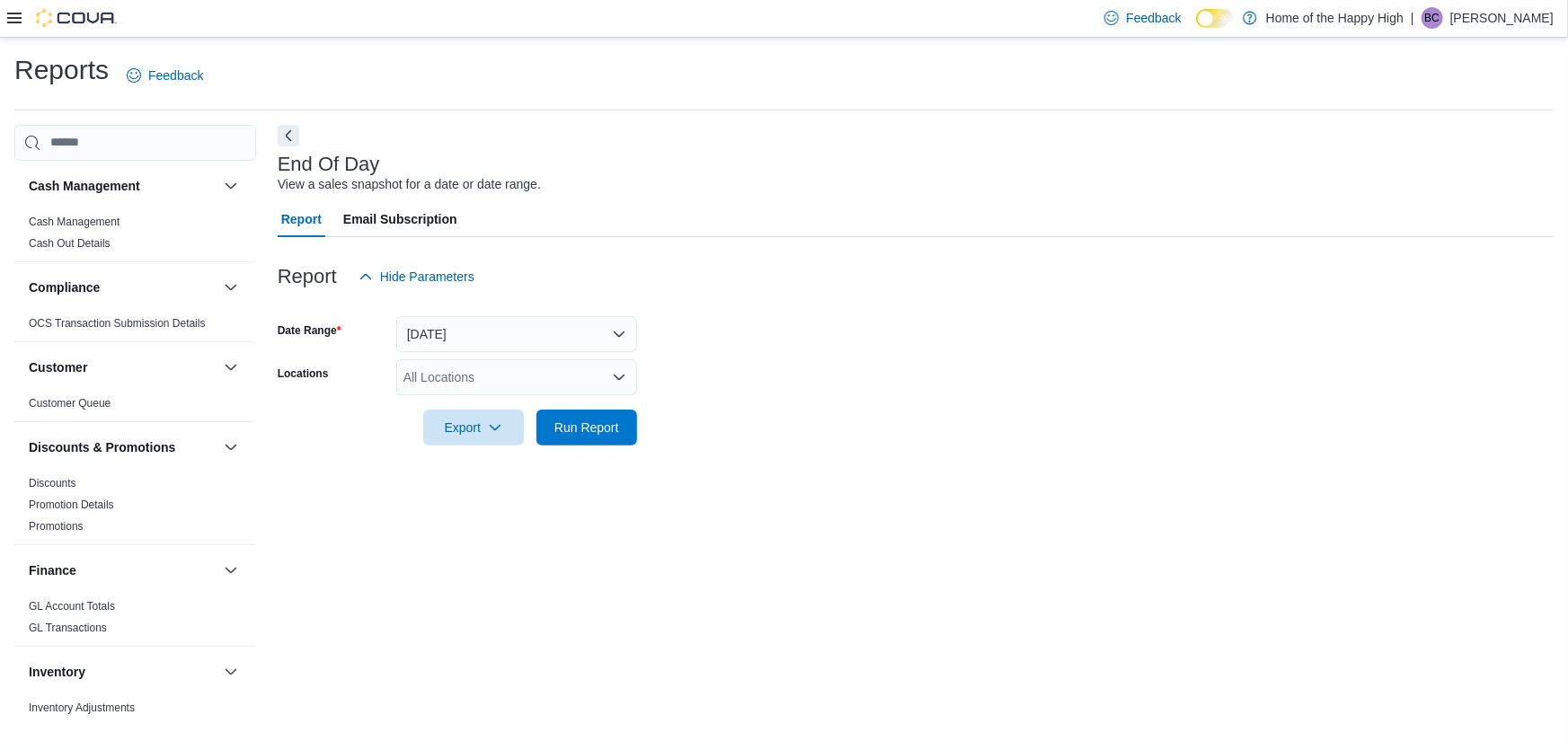
click at [874, 300] on div at bounding box center [916, 306] width 1276 height 22
click at [494, 336] on button "[DATE]" at bounding box center [516, 334] width 240 height 36
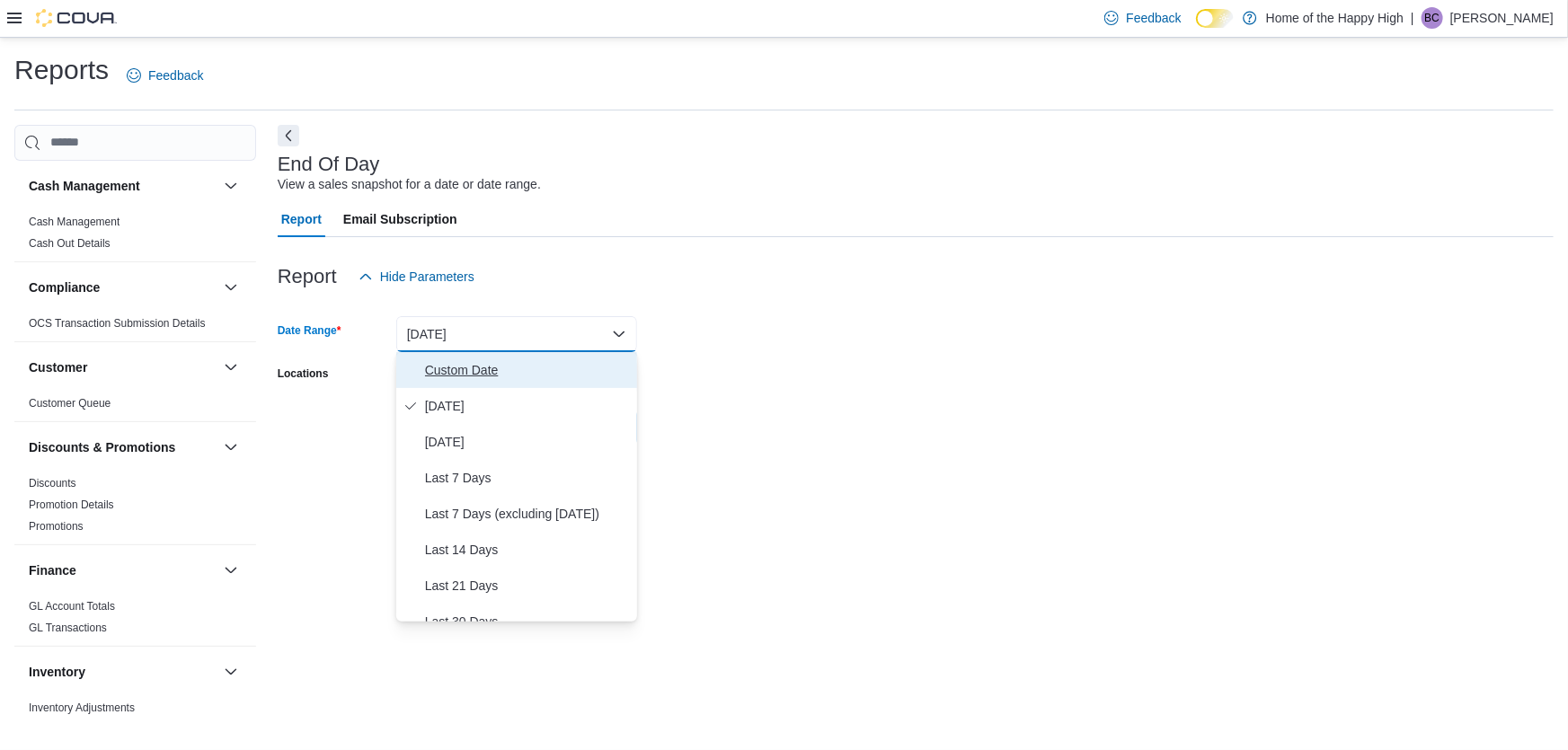
click at [455, 365] on span "Custom Date" at bounding box center [527, 370] width 205 height 22
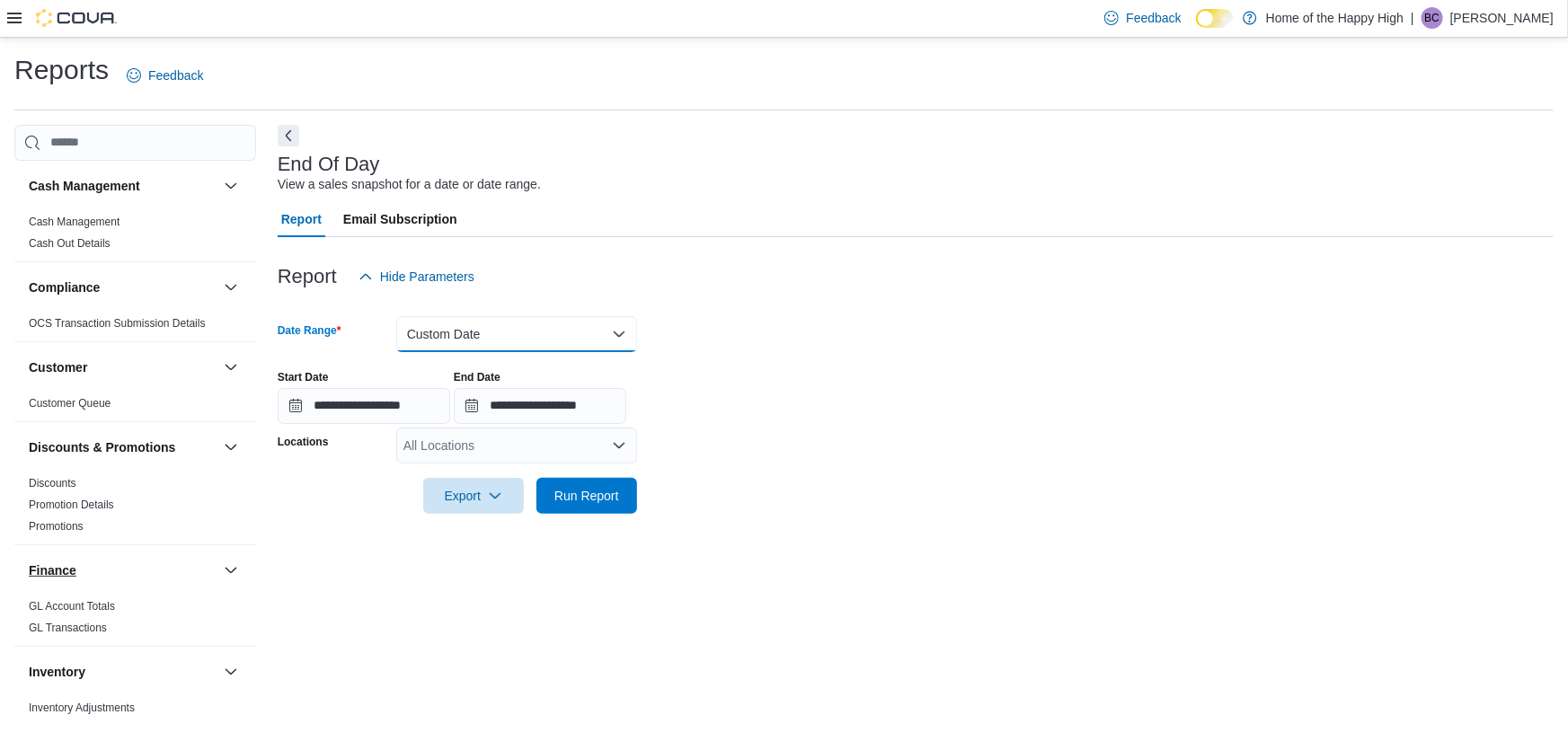
scroll to position [244, 0]
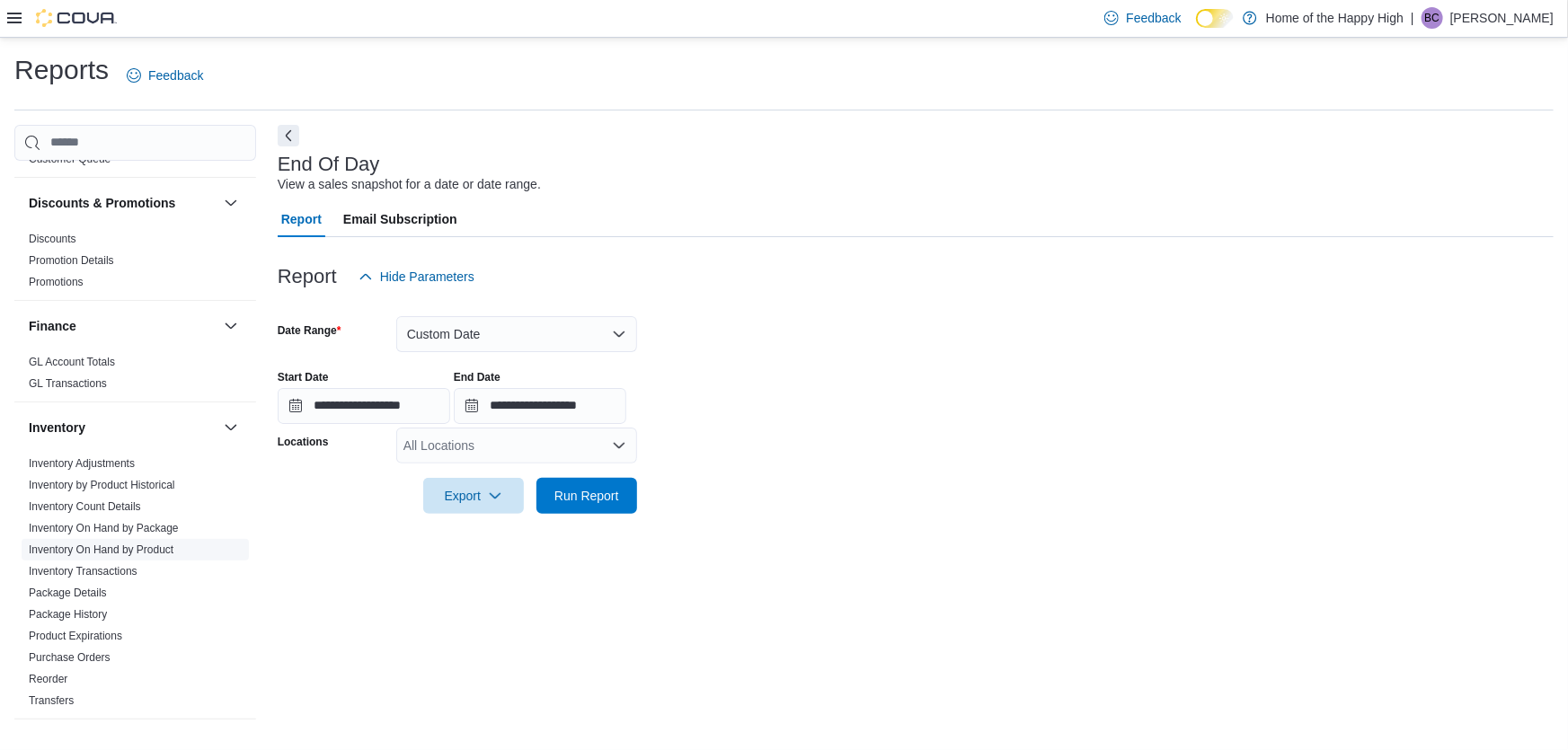
click at [95, 550] on link "Inventory On Hand by Product" at bounding box center [101, 550] width 144 height 13
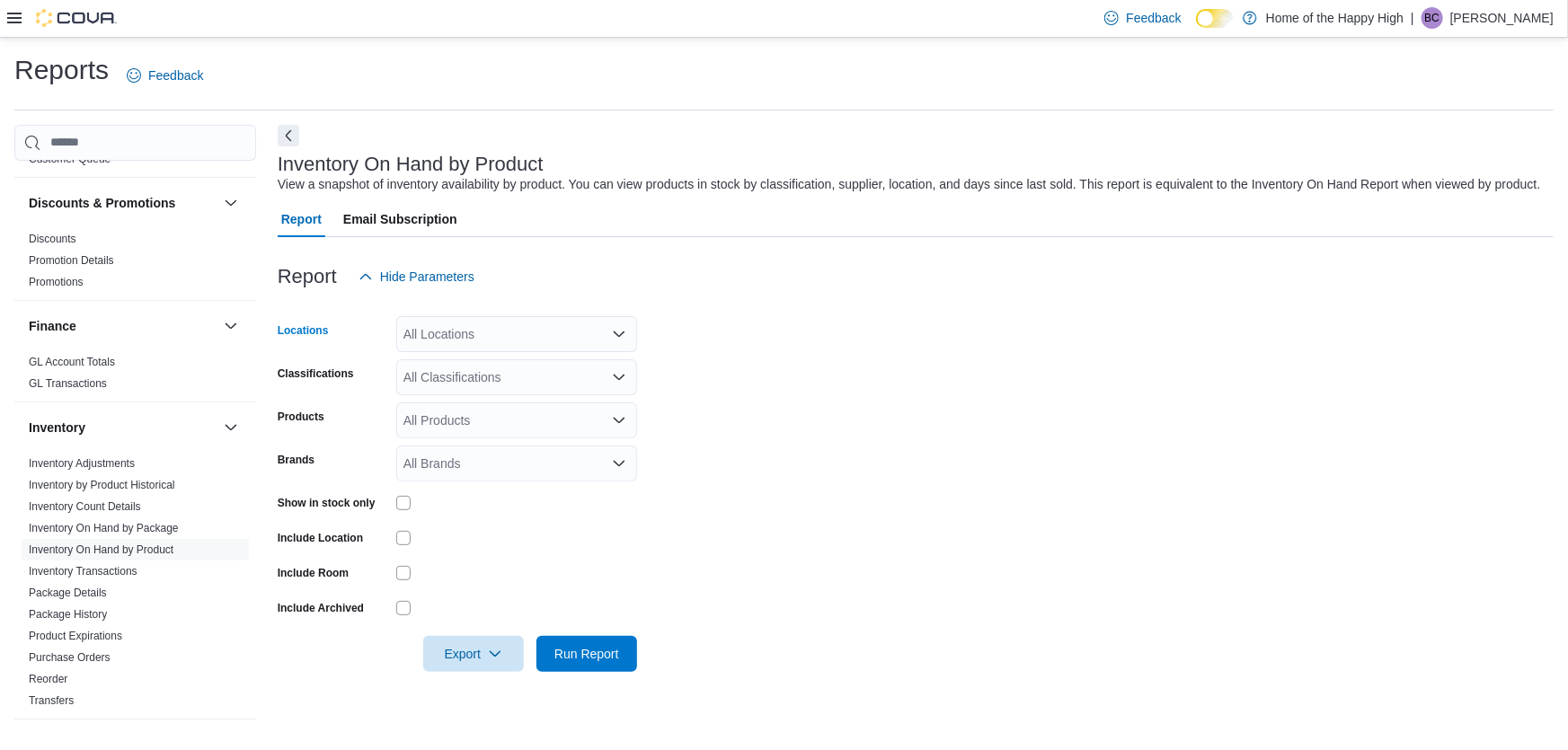
click at [460, 334] on div "All Locations" at bounding box center [516, 334] width 240 height 36
click at [448, 330] on input "**********" at bounding box center [438, 334] width 72 height 22
type input "**********"
click at [517, 394] on span "Saskatoon - [GEOGRAPHIC_DATA] - Prairie Records" at bounding box center [612, 391] width 299 height 18
click at [946, 383] on form "Locations [GEOGRAPHIC_DATA] - [GEOGRAPHIC_DATA] - Prairie Records Classificatio…" at bounding box center [916, 483] width 1276 height 377
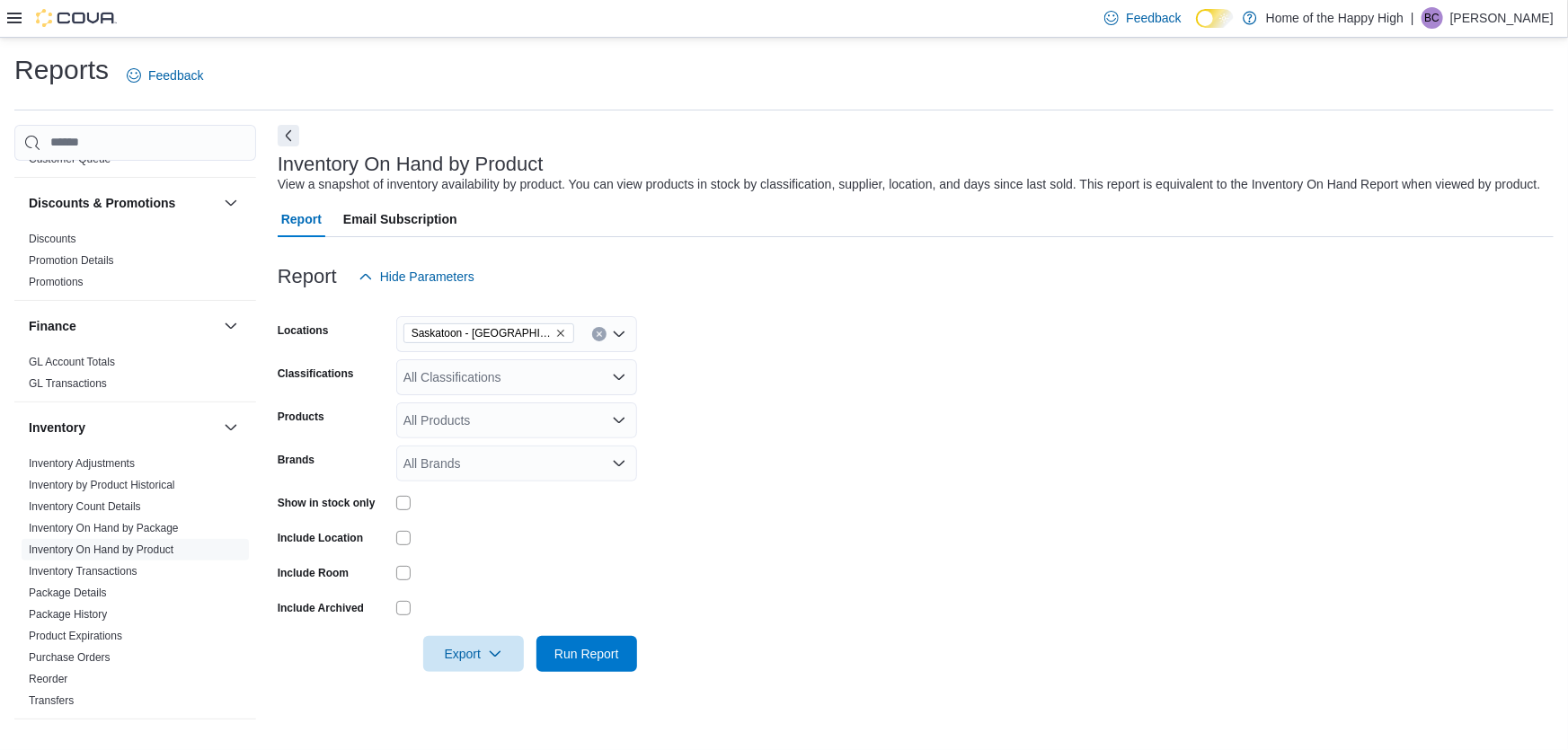
click at [582, 391] on div "All Classifications" at bounding box center [516, 377] width 240 height 36
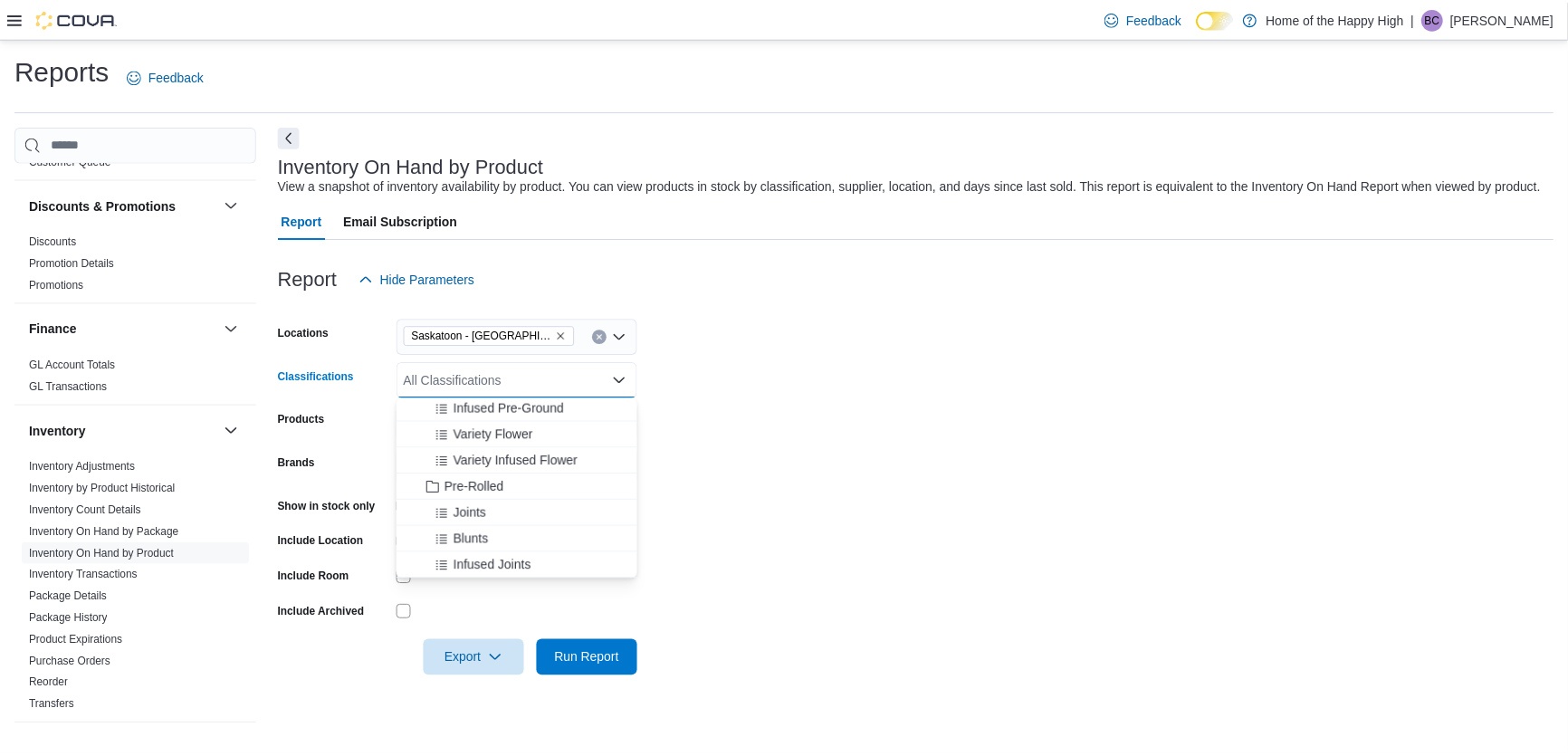
scroll to position [164, 0]
click at [485, 504] on span "Joints" at bounding box center [473, 509] width 34 height 18
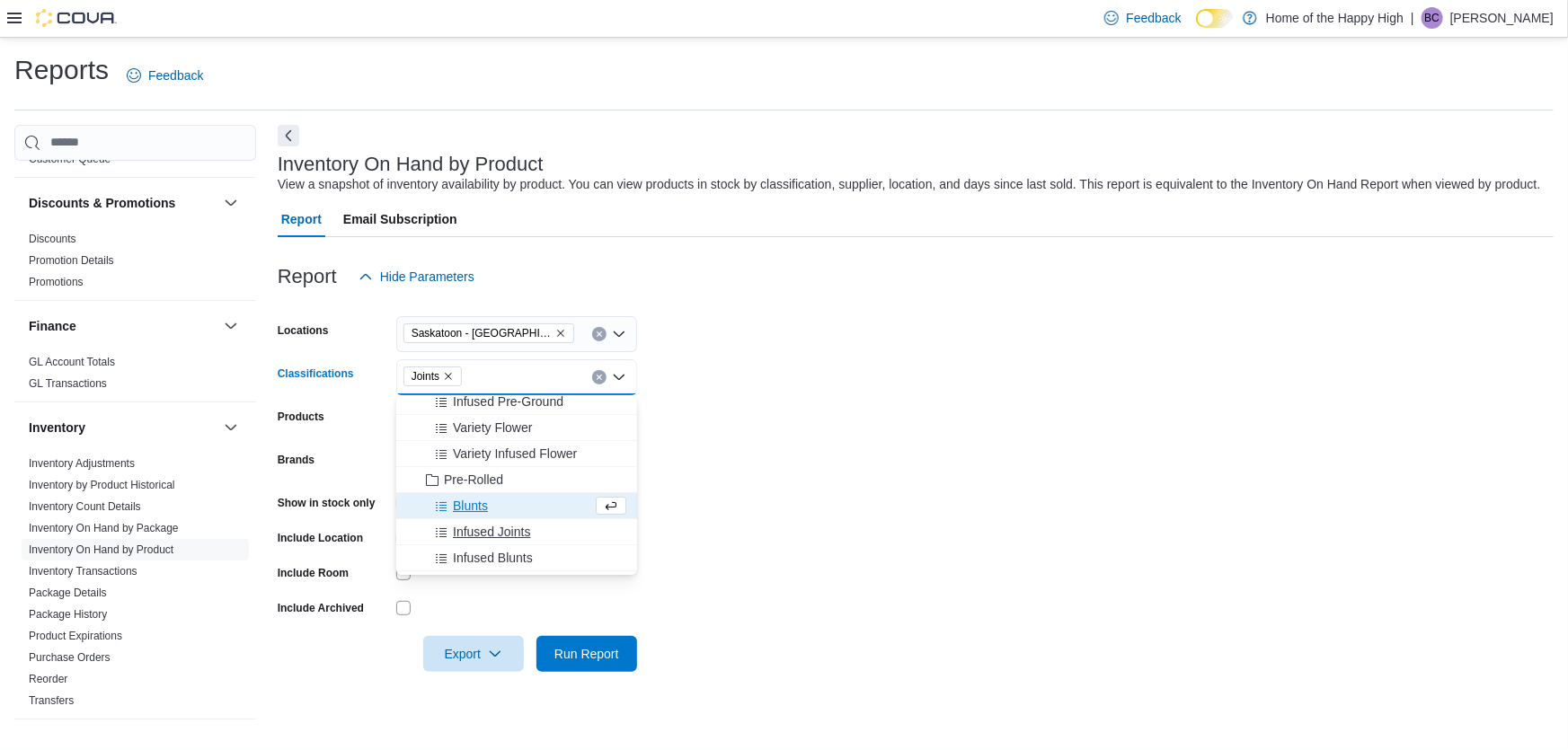
click at [493, 522] on span "Infused Joints" at bounding box center [491, 531] width 77 height 18
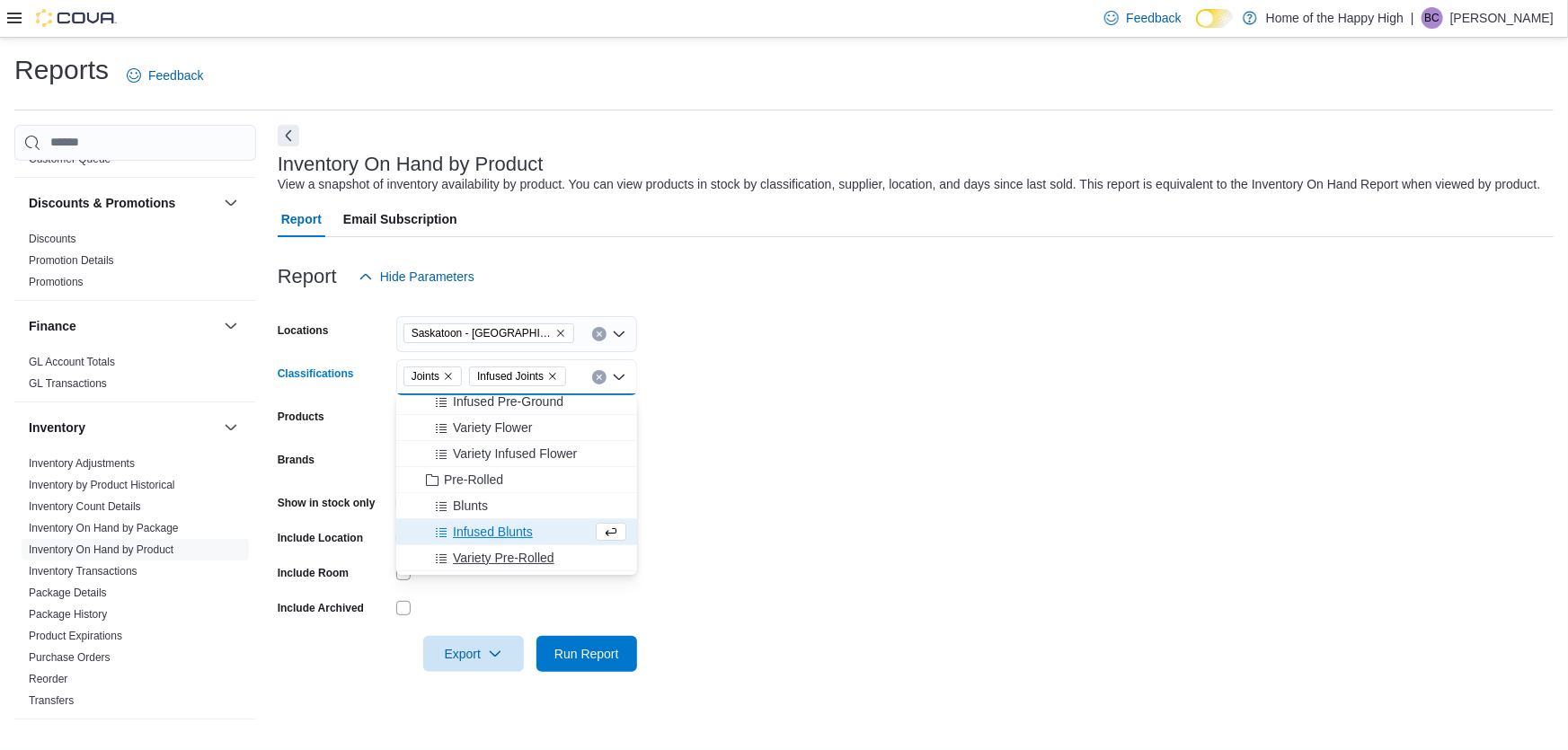
click at [517, 558] on span "Variety Pre-Rolled" at bounding box center [504, 558] width 102 height 18
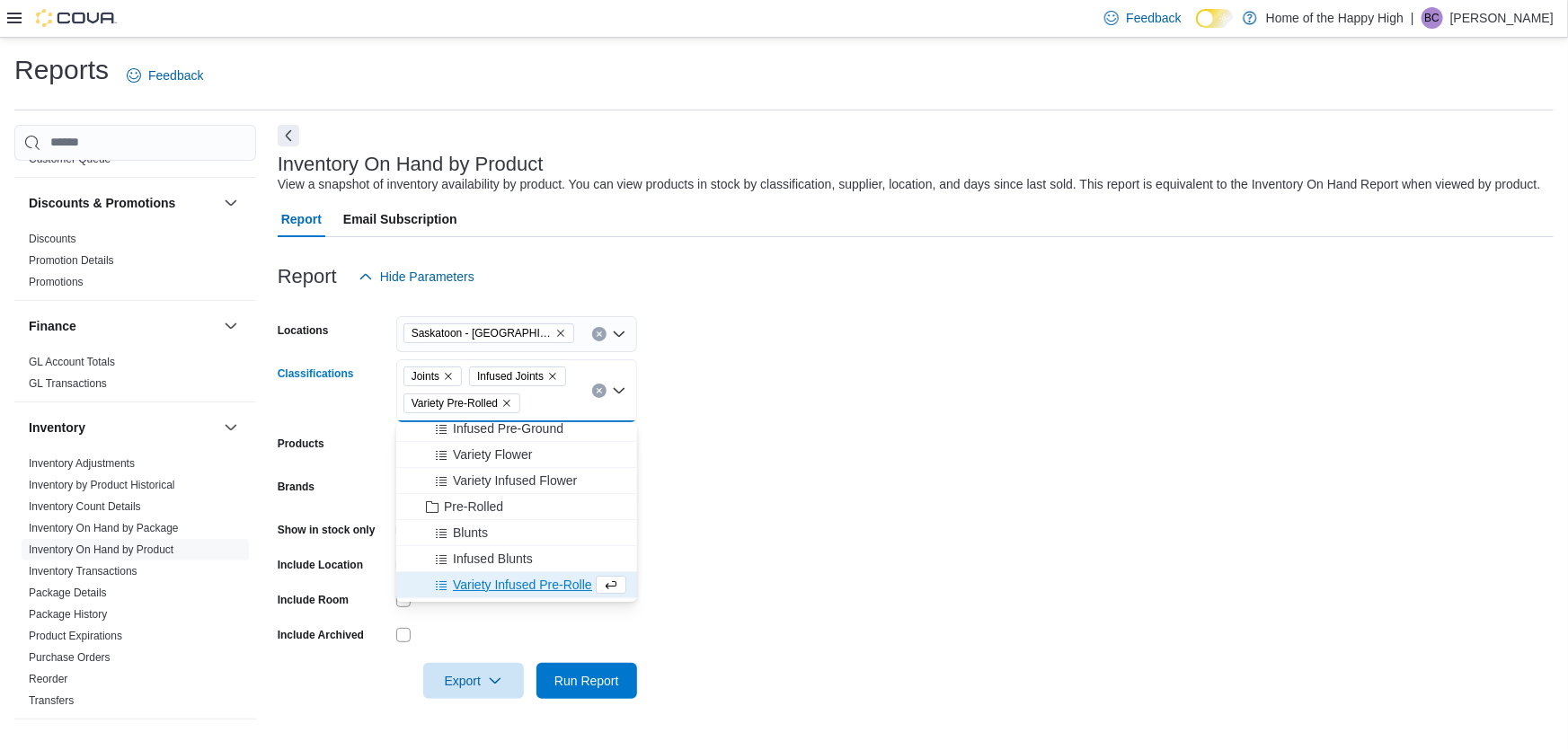
click at [539, 580] on span "Variety Infused Pre-Rolled" at bounding box center [525, 585] width 145 height 18
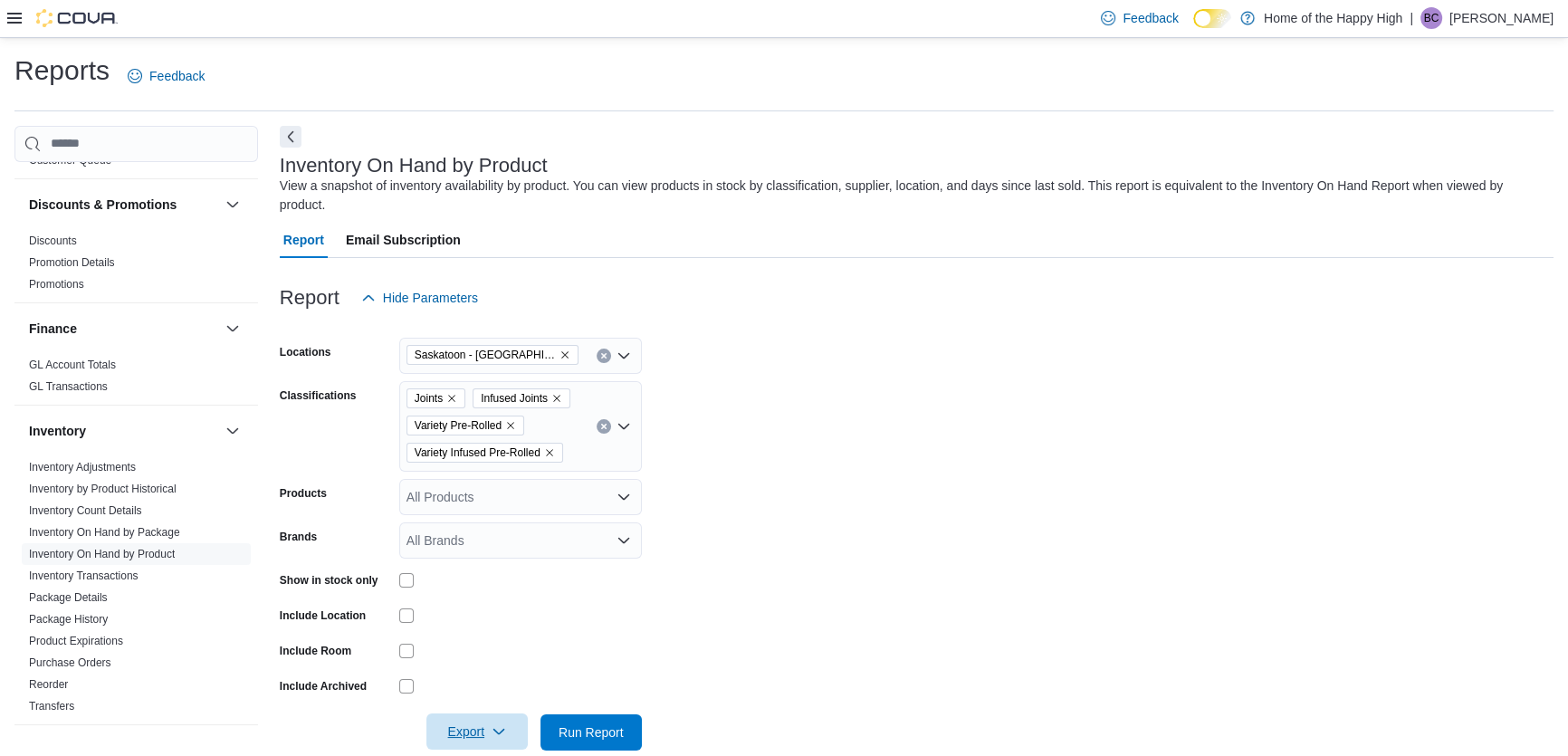
click at [489, 719] on span "Export" at bounding box center [476, 731] width 80 height 37
click at [511, 612] on button "Export to Excel" at bounding box center [479, 603] width 103 height 37
click at [1058, 552] on form "Locations [GEOGRAPHIC_DATA] - [GEOGRAPHIC_DATA] - Prairie Records Classificatio…" at bounding box center [916, 533] width 1274 height 434
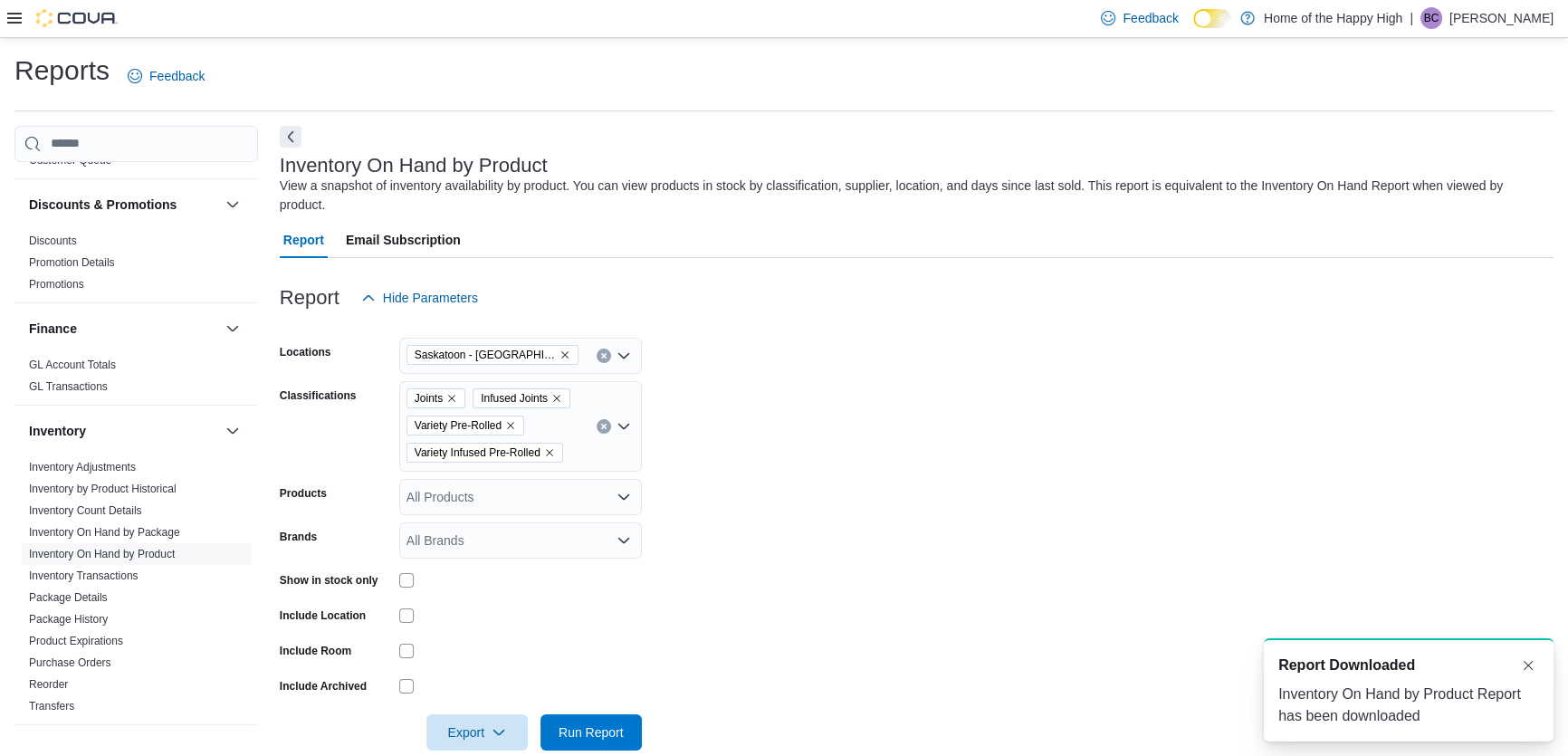
scroll to position [0, 0]
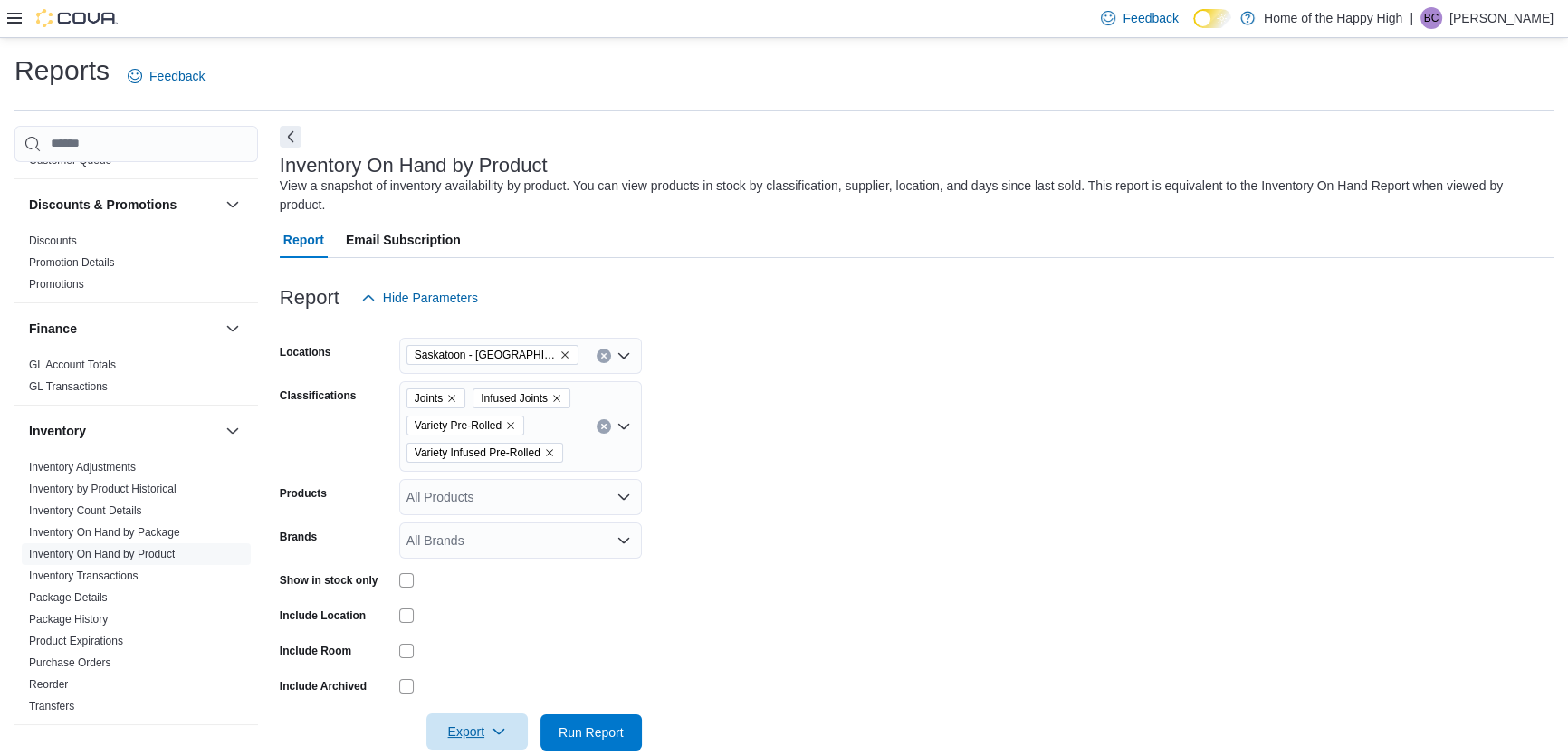
click at [493, 713] on span "Export" at bounding box center [476, 731] width 80 height 37
click at [469, 609] on span "Export to Excel" at bounding box center [479, 602] width 81 height 15
click at [489, 728] on span "Export" at bounding box center [476, 731] width 80 height 37
click at [507, 606] on span "Export to Excel" at bounding box center [479, 602] width 81 height 15
click at [603, 422] on icon "Clear input" at bounding box center [603, 426] width 7 height 7
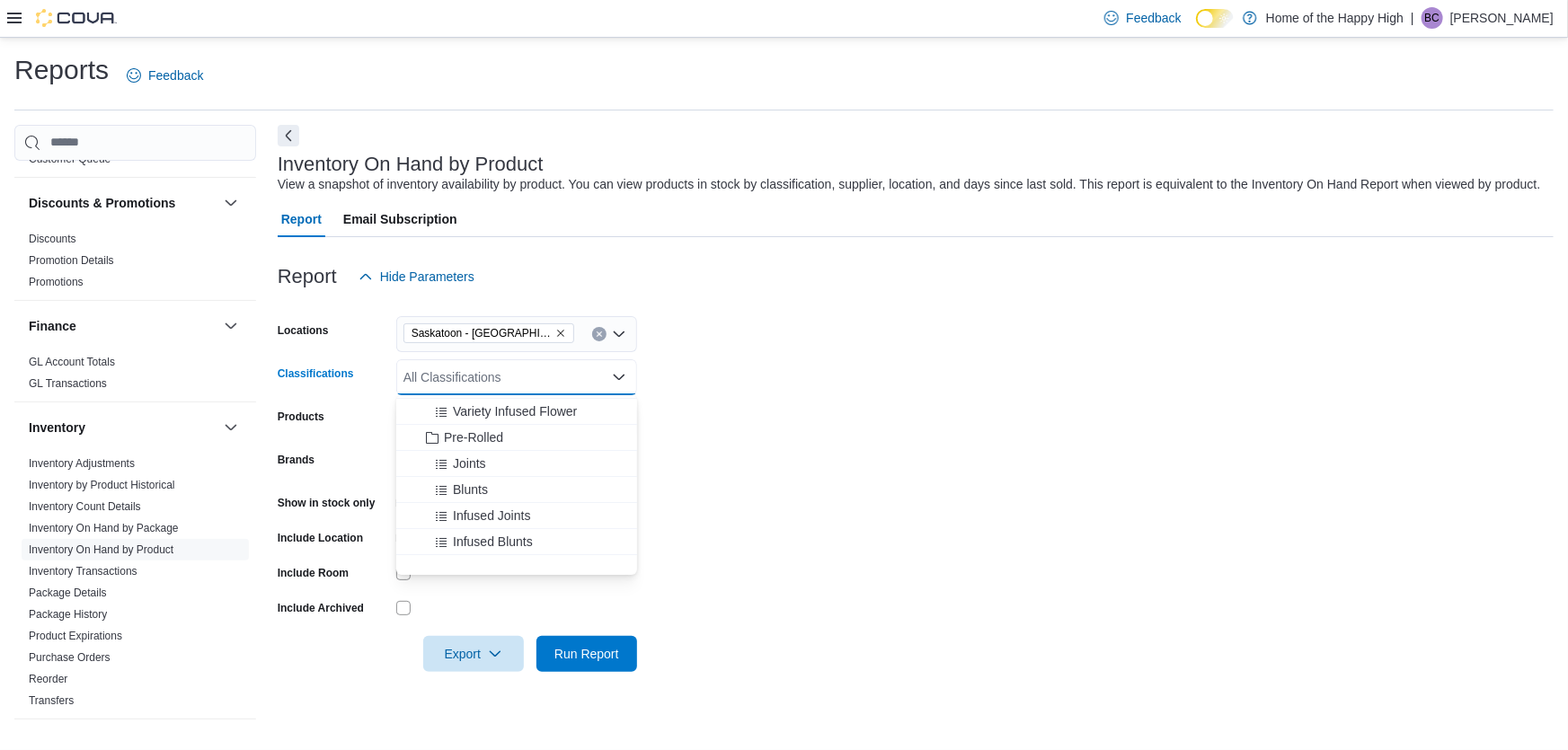
scroll to position [244, 0]
click at [475, 454] on span "Blunts" at bounding box center [470, 450] width 35 height 18
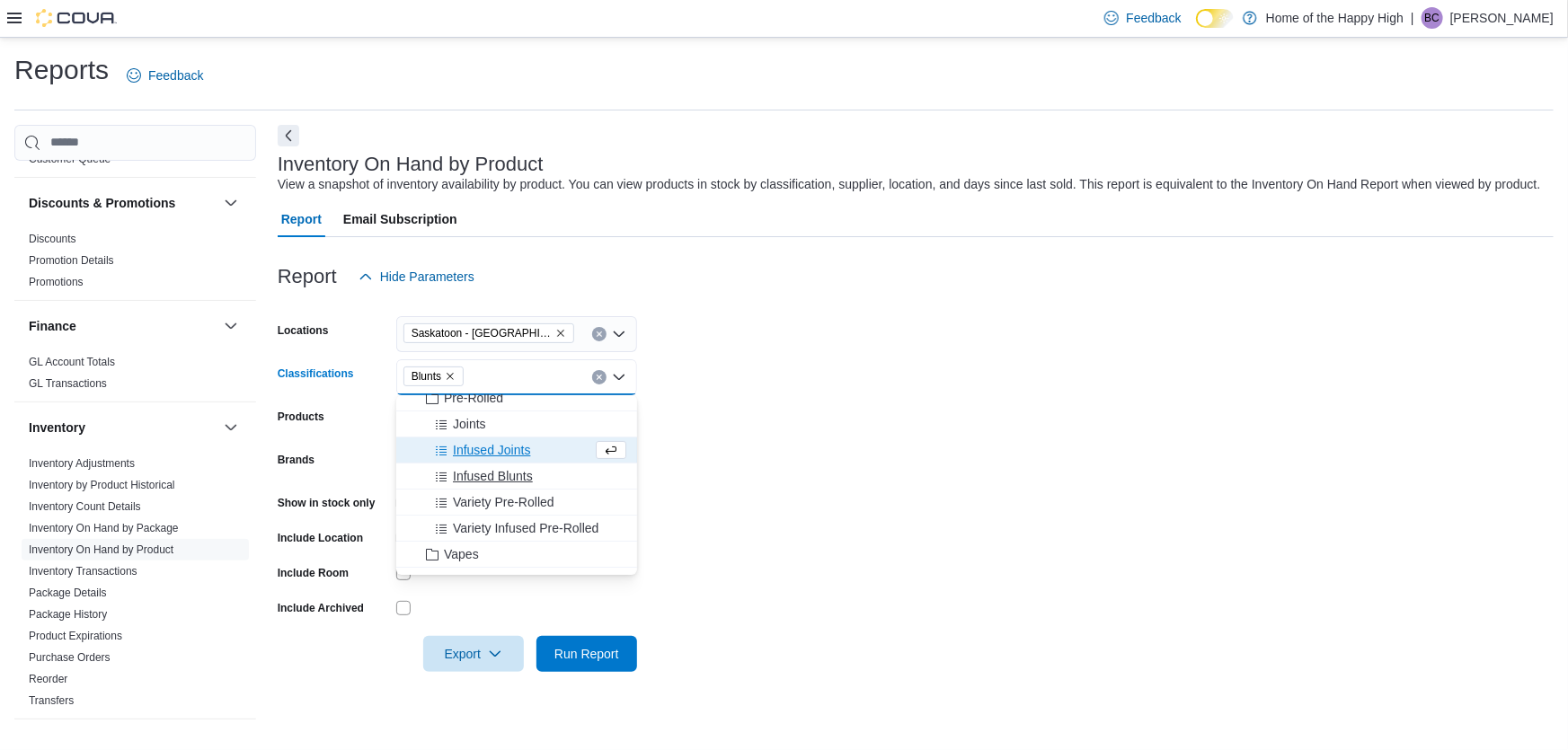
click at [481, 481] on span "Infused Blunts" at bounding box center [493, 476] width 80 height 18
click at [485, 648] on span "Export" at bounding box center [473, 653] width 79 height 36
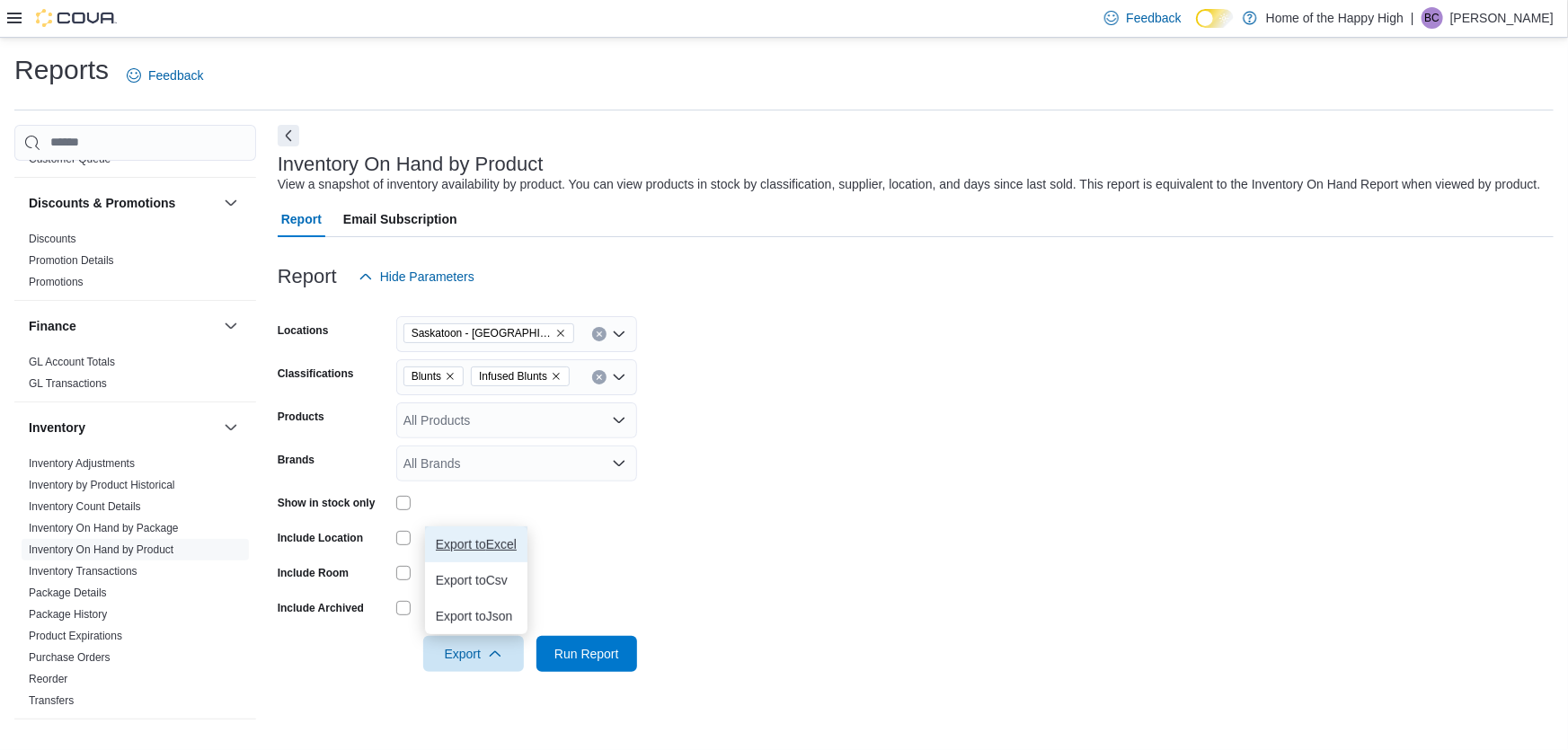
click at [472, 548] on span "Export to Excel" at bounding box center [475, 544] width 81 height 15
click at [598, 374] on icon "Clear input" at bounding box center [599, 377] width 7 height 7
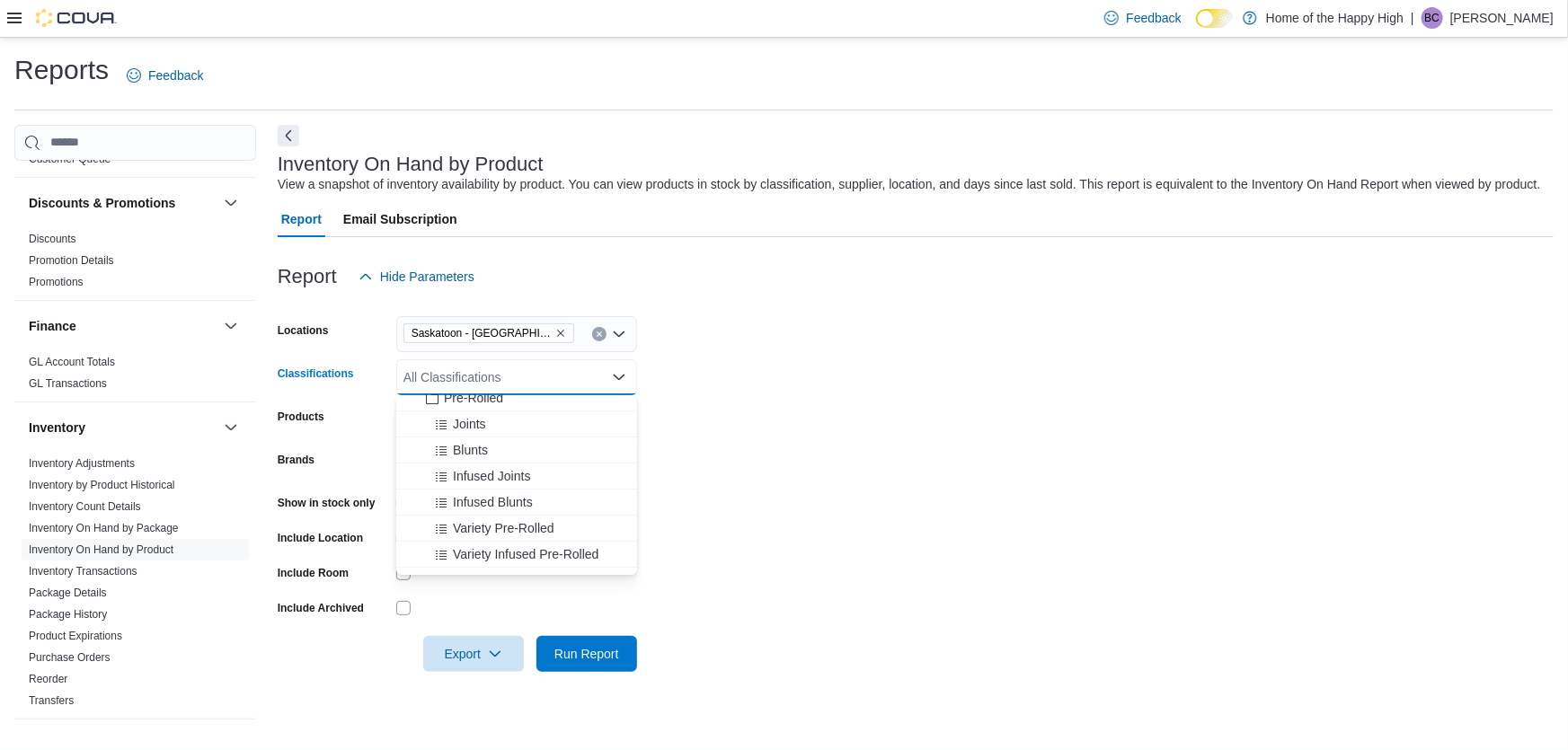
scroll to position [326, 0]
click at [471, 517] on span "510 Cartridges" at bounding box center [494, 524] width 83 height 18
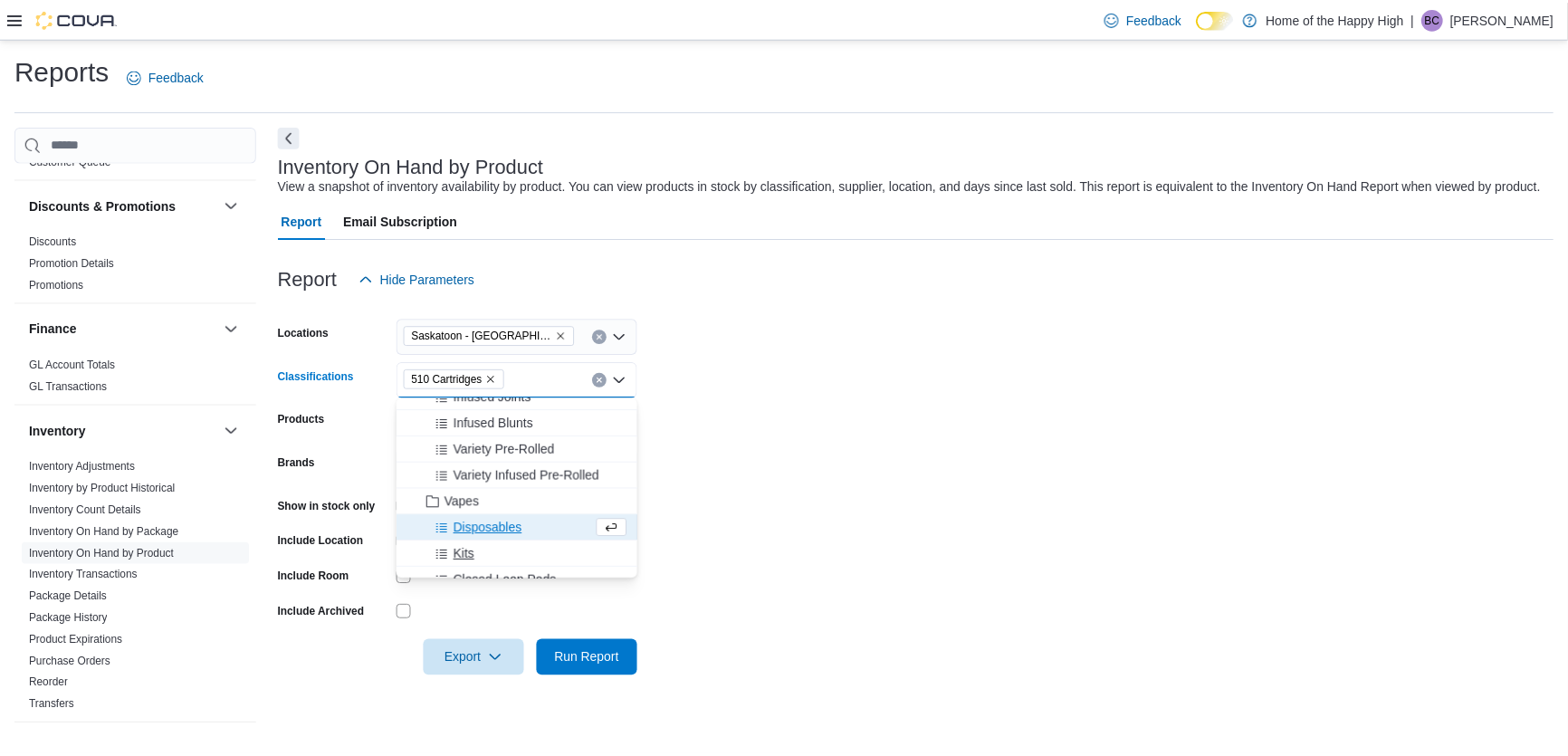
scroll to position [410, 0]
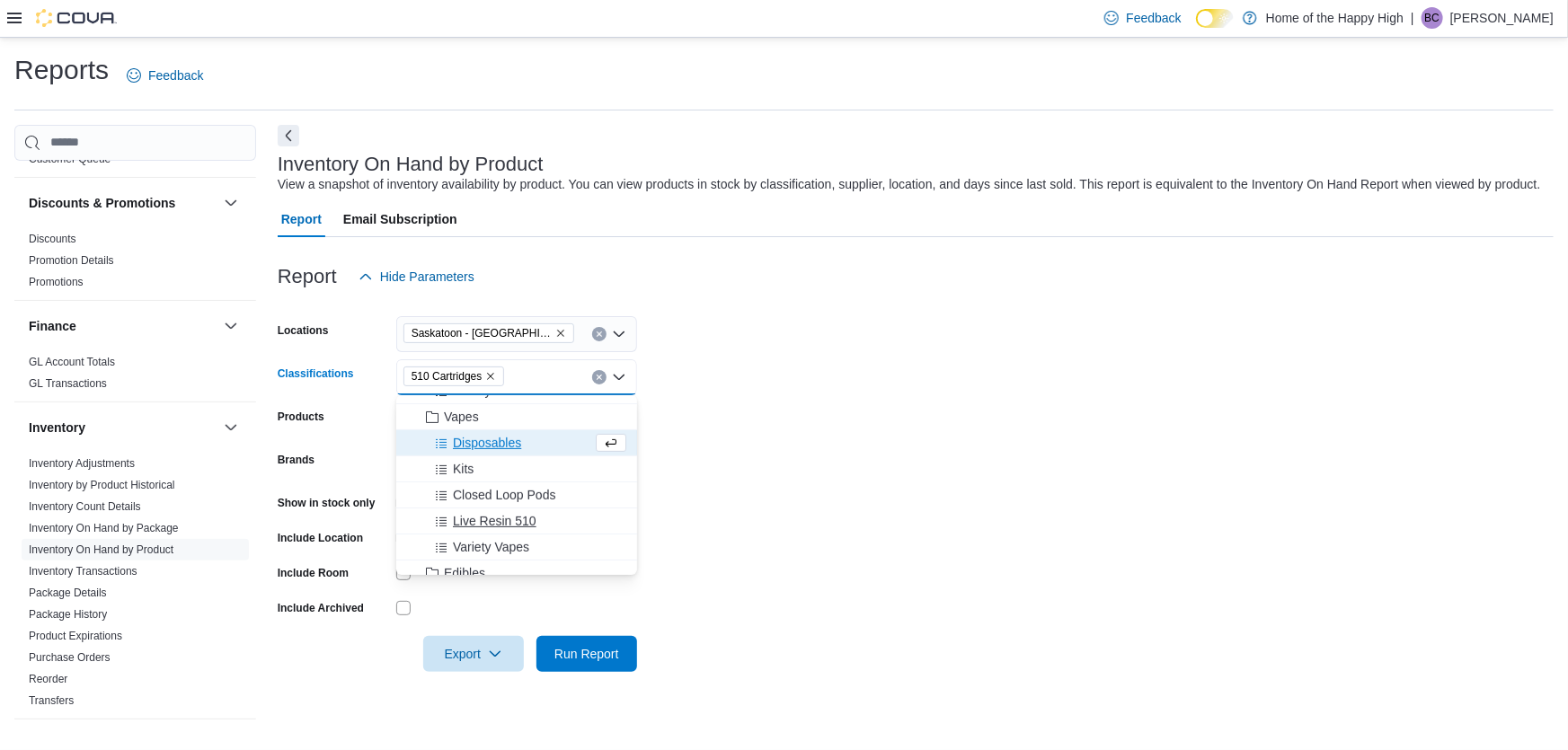
click at [494, 511] on span "Live Resin 510" at bounding box center [495, 521] width 83 height 18
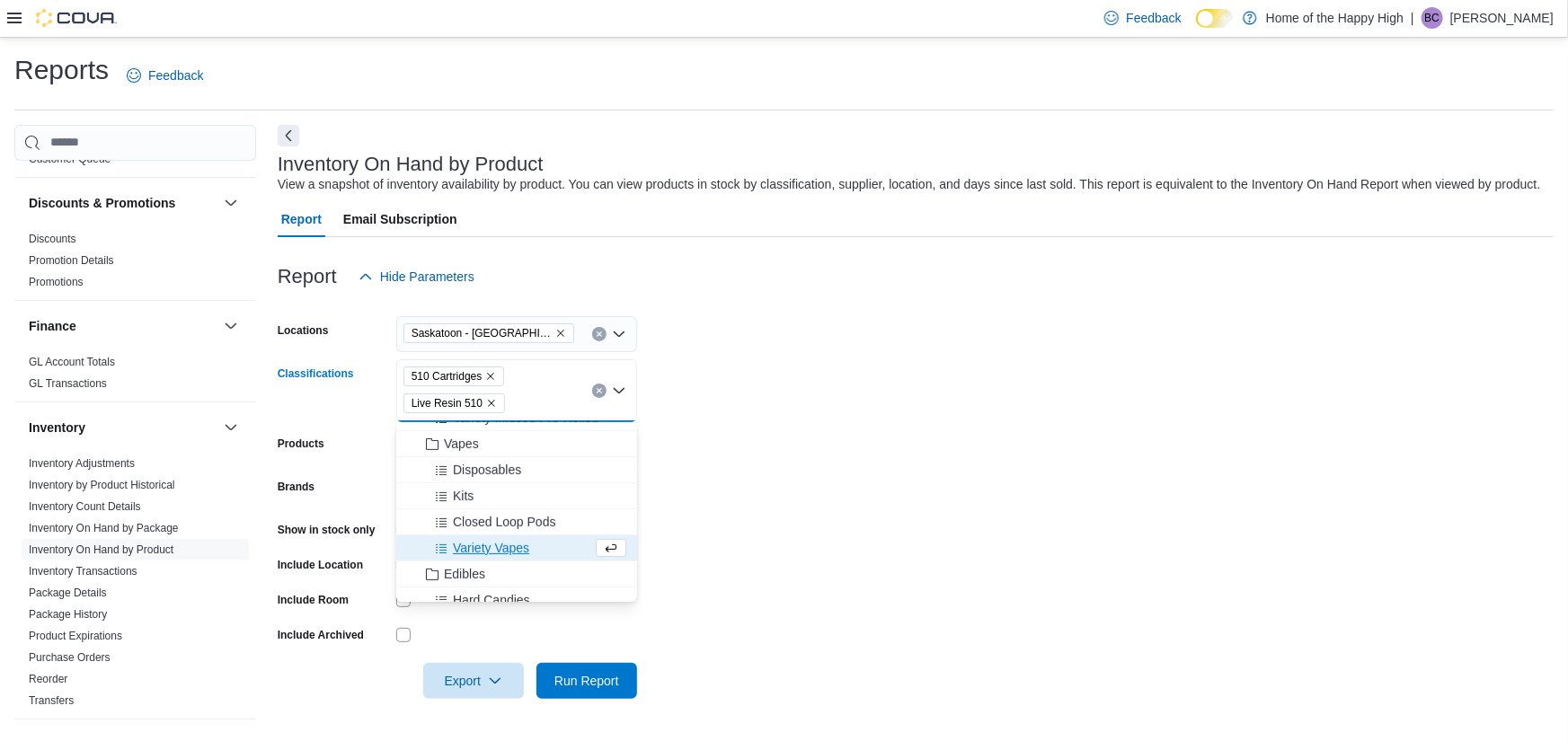
click at [486, 542] on span "Variety Vapes" at bounding box center [491, 548] width 76 height 18
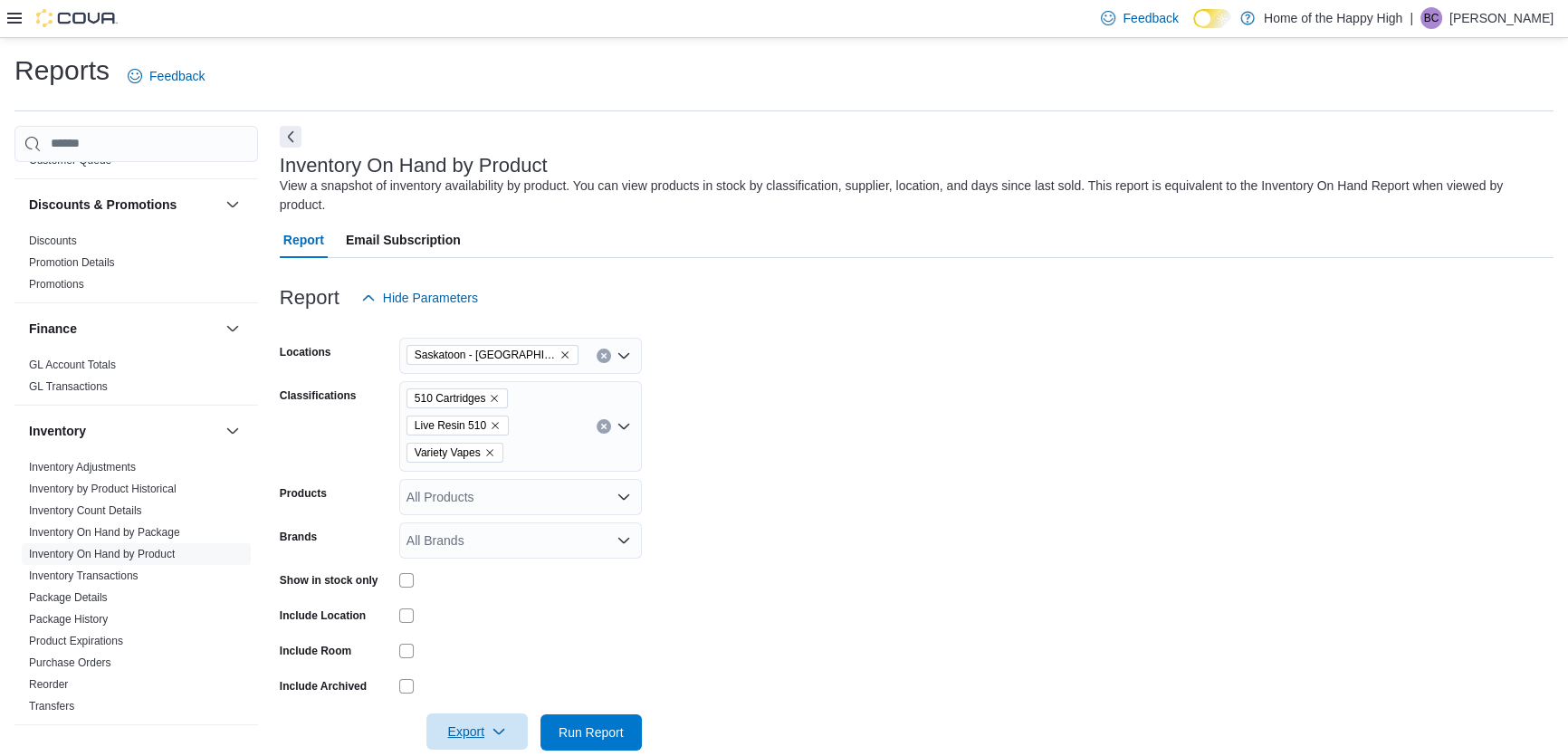
click at [503, 713] on span "Export" at bounding box center [476, 731] width 80 height 37
click at [480, 602] on span "Export to Excel" at bounding box center [479, 602] width 81 height 15
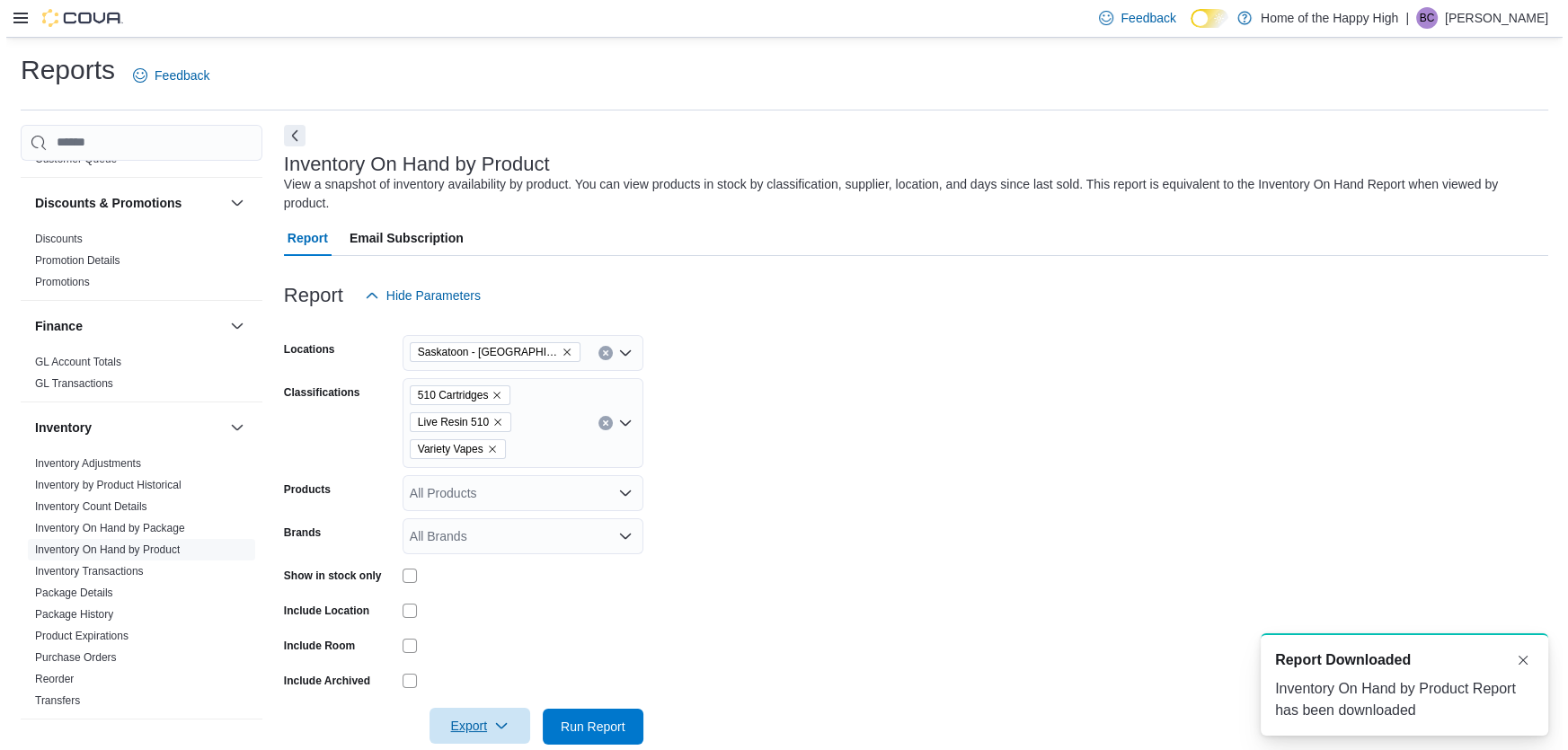
scroll to position [0, 0]
drag, startPoint x: 1063, startPoint y: 283, endPoint x: 927, endPoint y: 300, distance: 137.1
click at [1046, 297] on div "Report Hide Parameters Locations [GEOGRAPHIC_DATA] - [GEOGRAPHIC_DATA] - Prairi…" at bounding box center [909, 511] width 1264 height 510
click at [591, 399] on div "510 Cartridges Live Resin 510 Variety Vapes" at bounding box center [516, 423] width 240 height 90
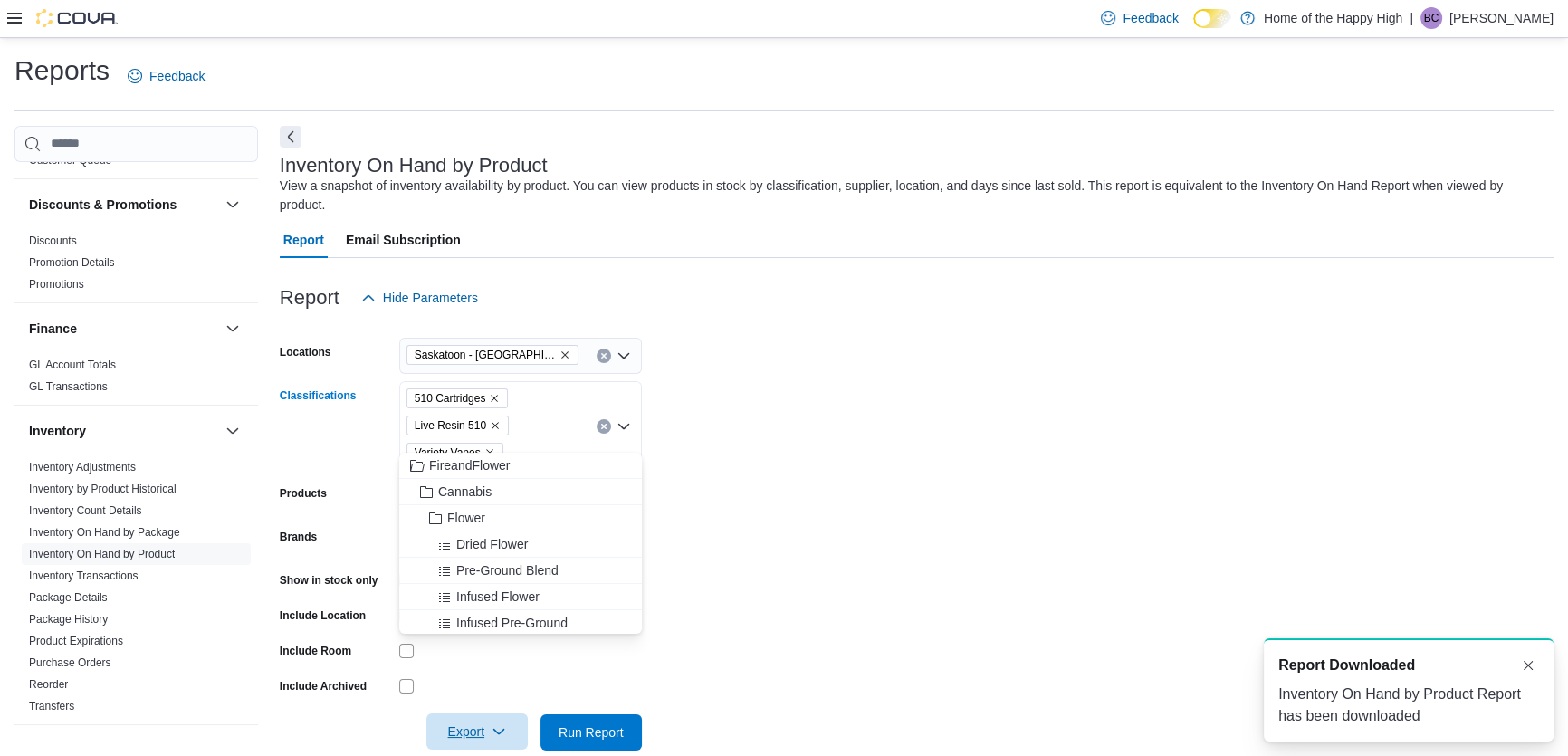
click at [595, 402] on div "510 Cartridges Live Resin 510 Variety Vapes Combo box. Selected. 510 Cartridges…" at bounding box center [520, 426] width 242 height 91
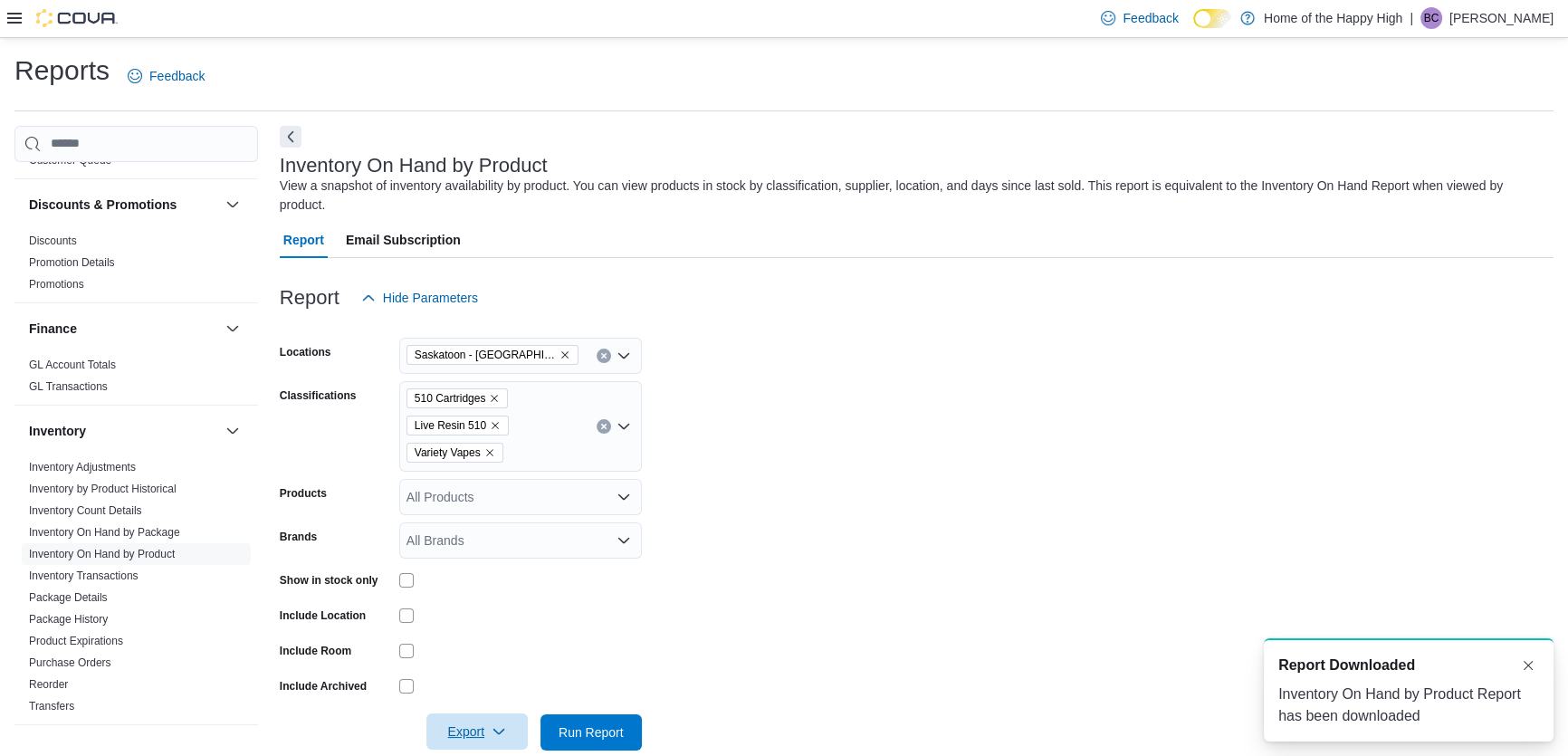
click at [600, 422] on icon "Clear input" at bounding box center [603, 426] width 7 height 7
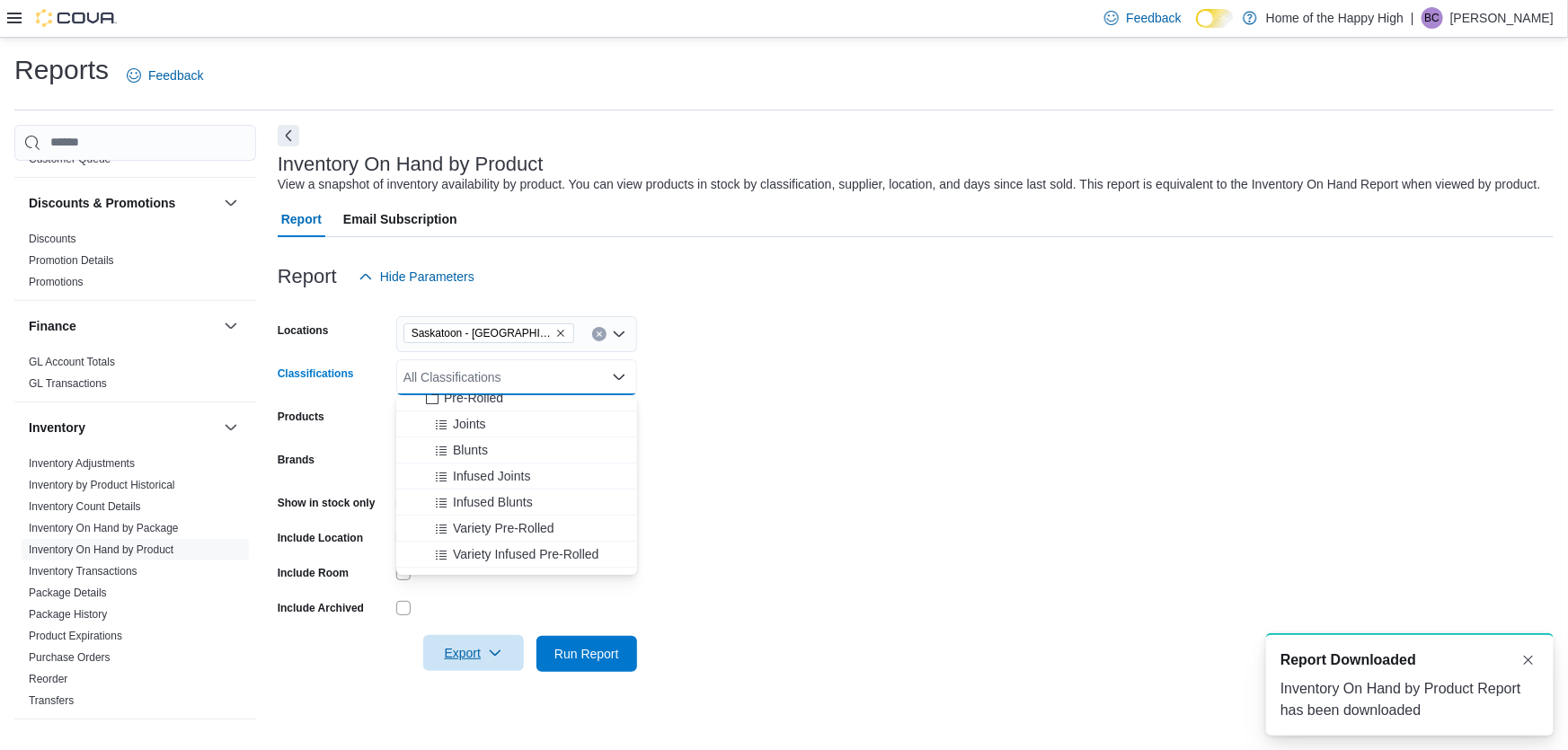
scroll to position [407, 0]
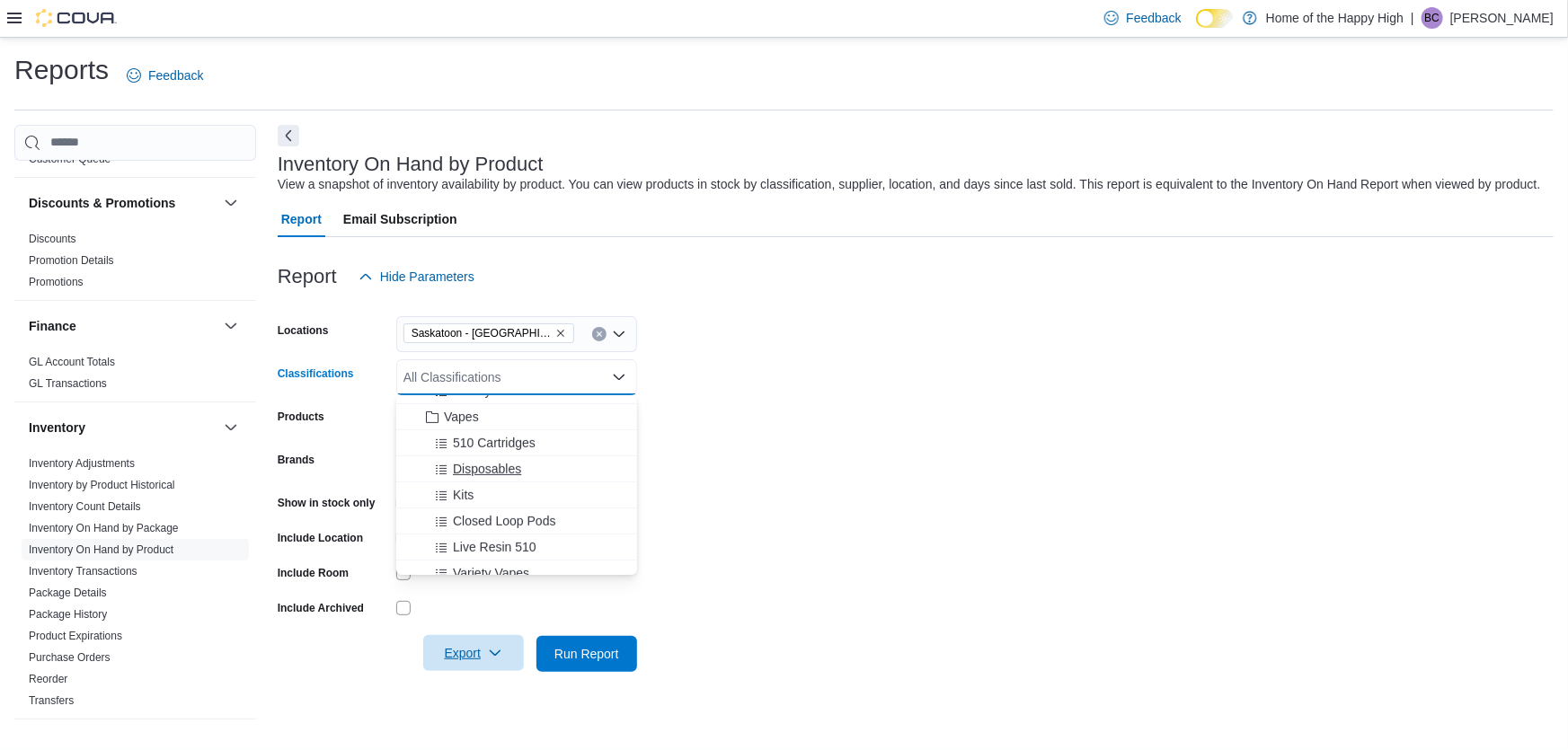
click at [515, 468] on span "Disposables" at bounding box center [486, 469] width 68 height 18
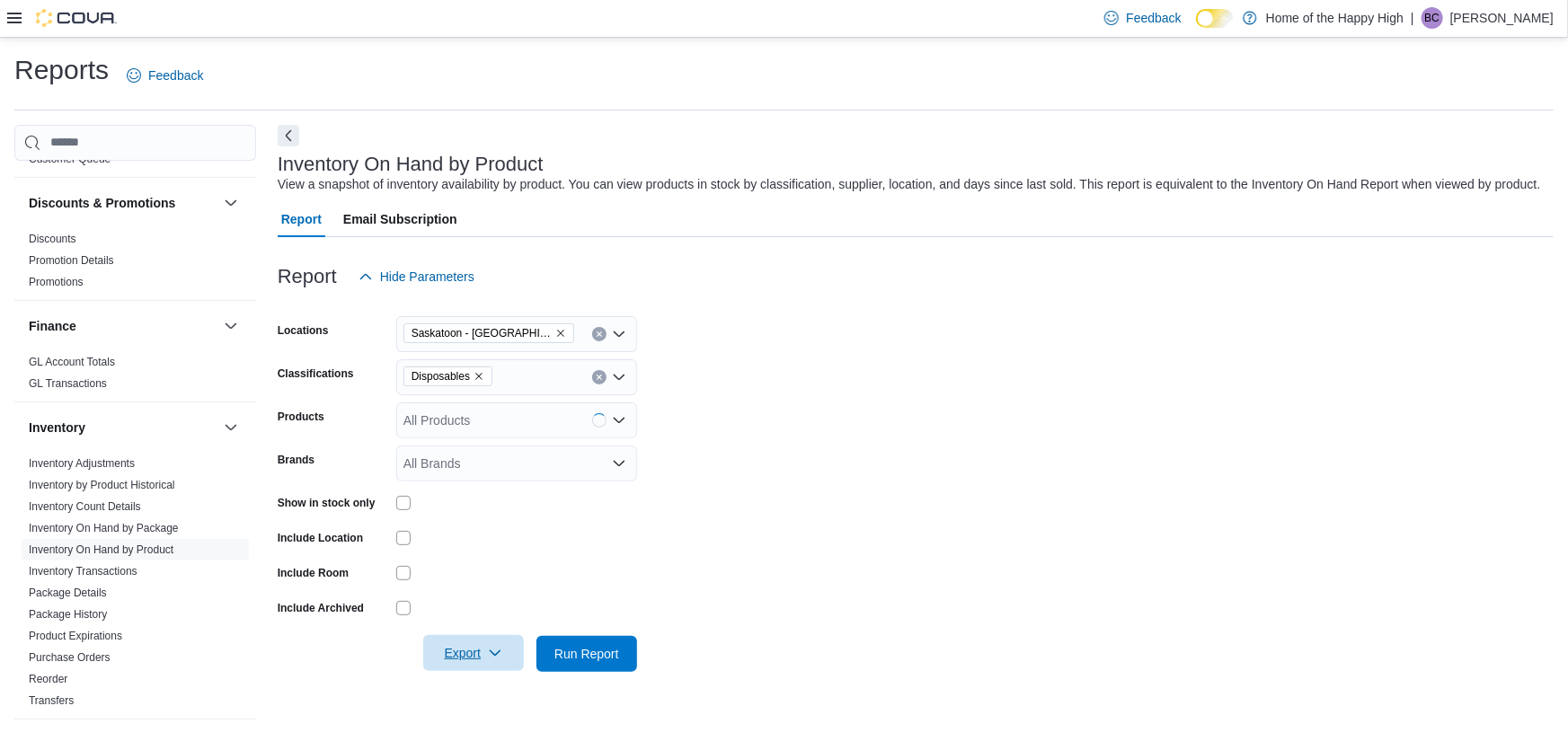
click at [848, 453] on form "Locations [GEOGRAPHIC_DATA] - [GEOGRAPHIC_DATA] - Prairie Records Classificatio…" at bounding box center [916, 483] width 1276 height 377
click at [502, 656] on span "Export" at bounding box center [473, 653] width 79 height 36
click at [483, 541] on span "Export to Excel" at bounding box center [475, 544] width 81 height 15
click at [893, 314] on div at bounding box center [916, 306] width 1276 height 22
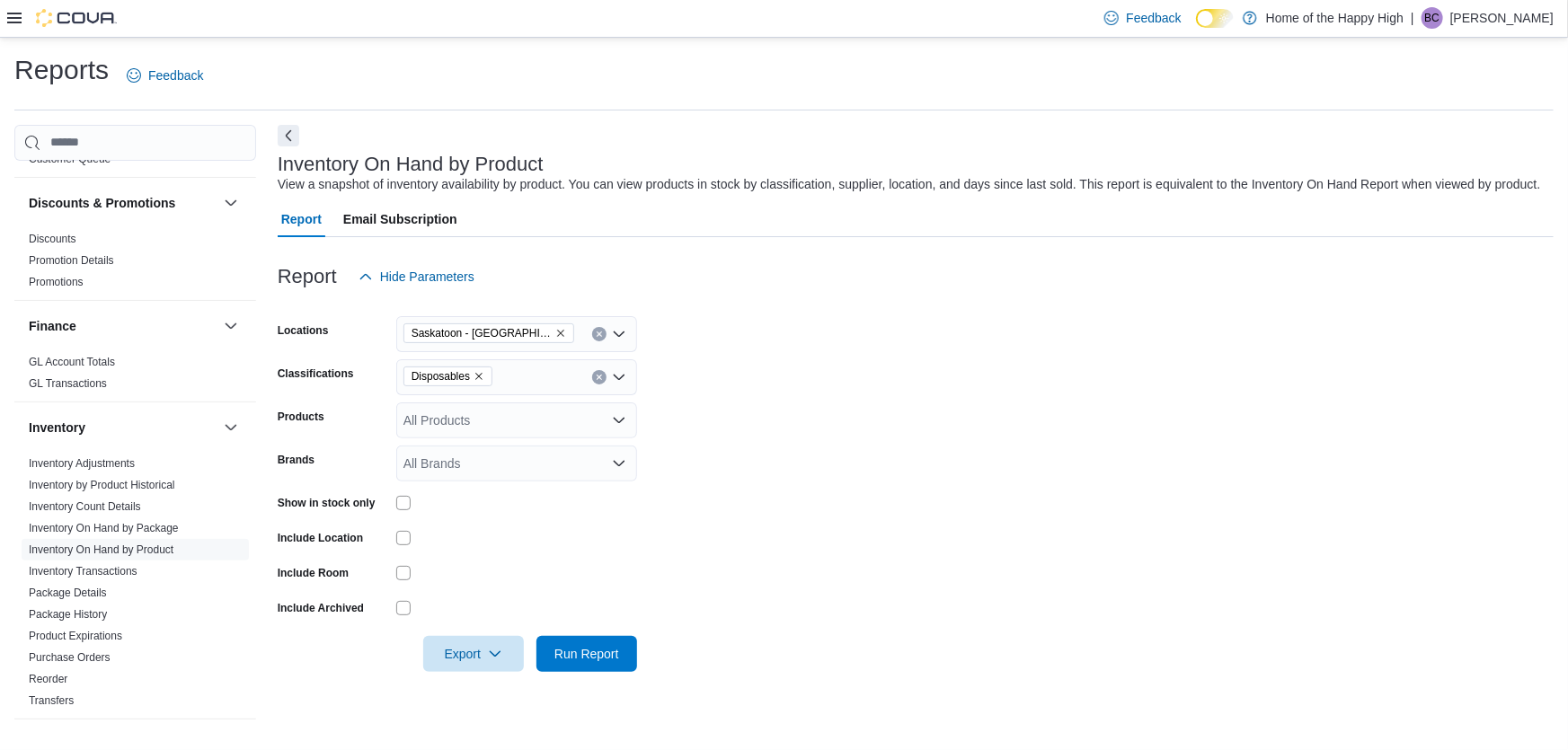
click at [595, 380] on button "Clear input" at bounding box center [599, 377] width 15 height 15
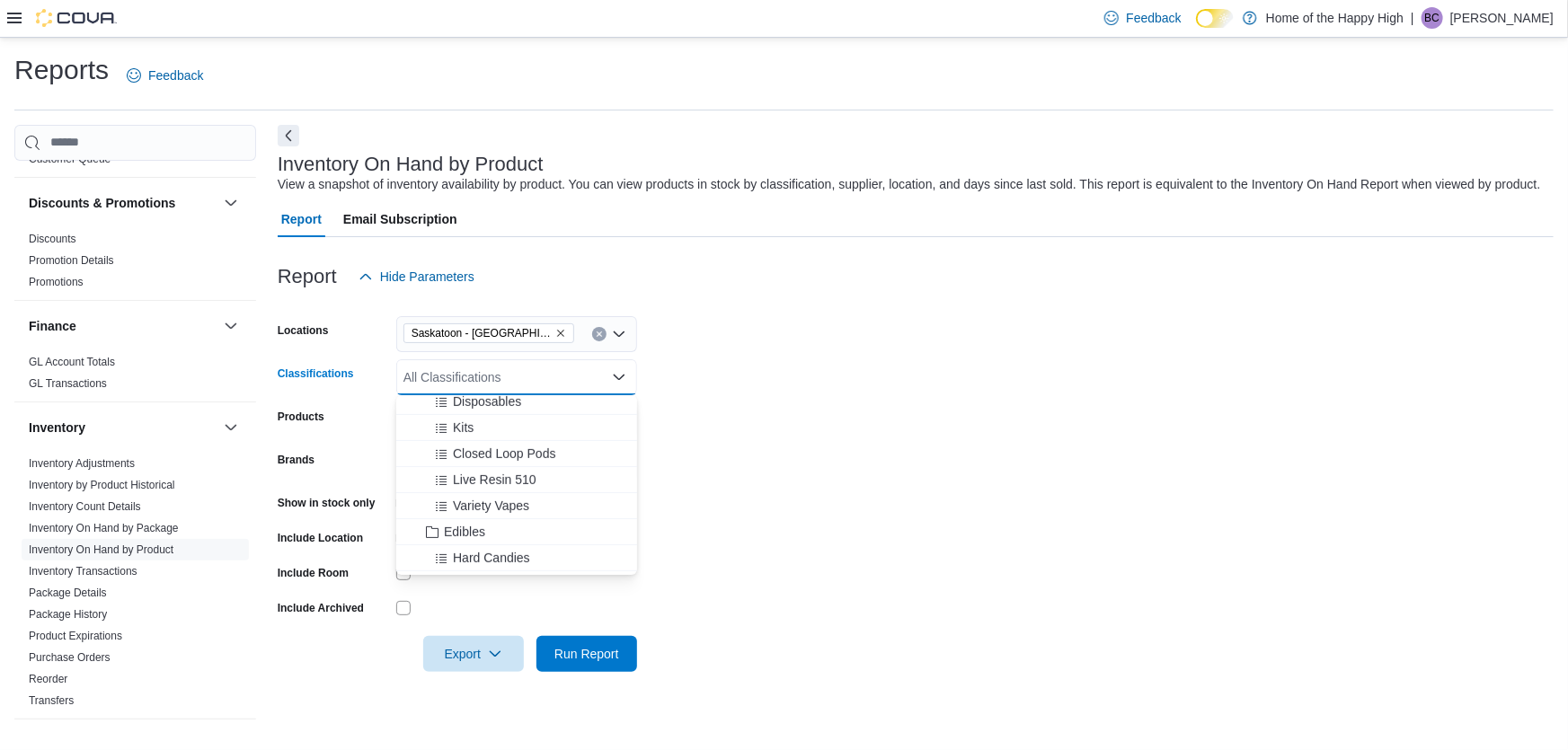
scroll to position [571, 0]
click at [480, 512] on span "Gummies" at bounding box center [479, 513] width 54 height 18
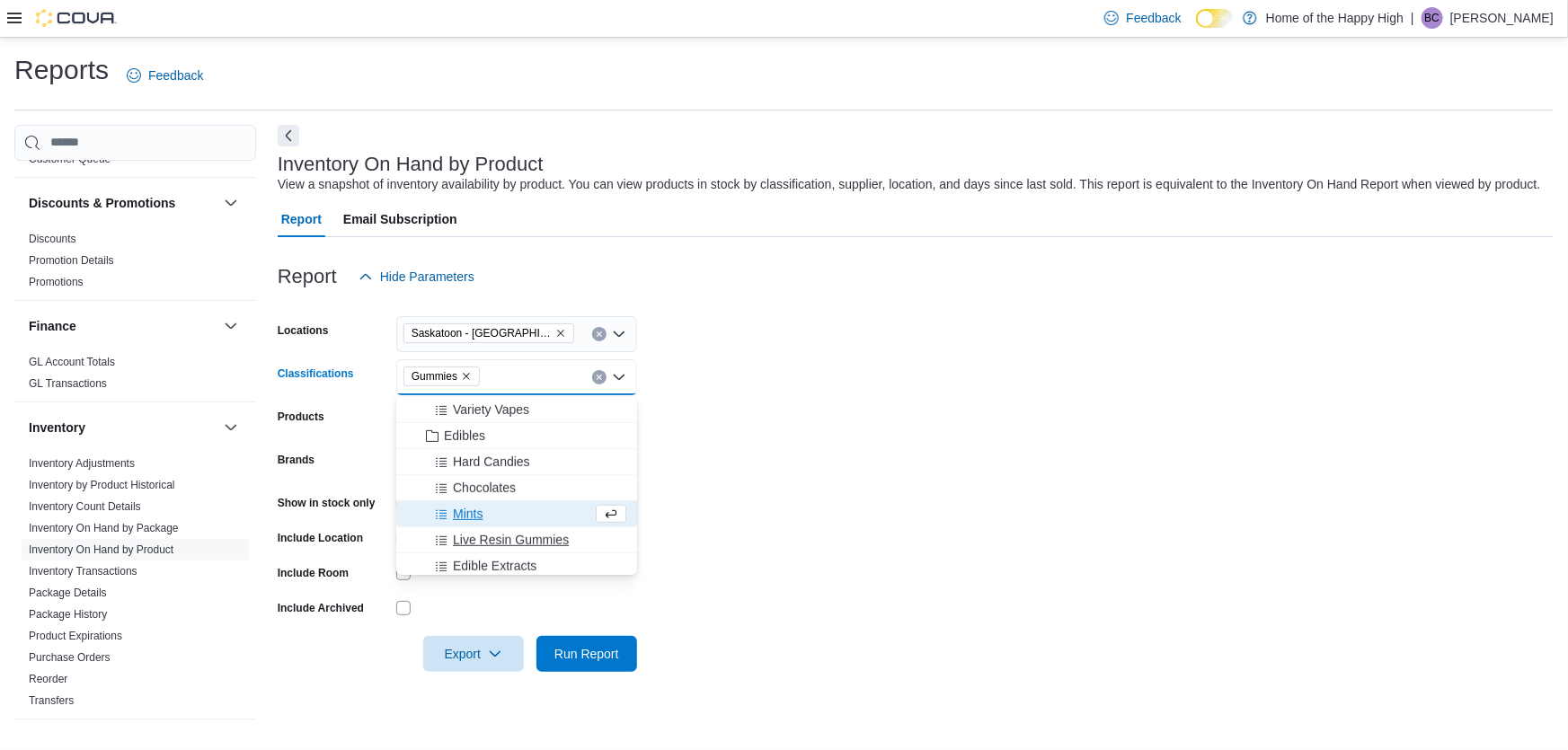
click at [530, 544] on span "Live Resin Gummies" at bounding box center [511, 540] width 116 height 18
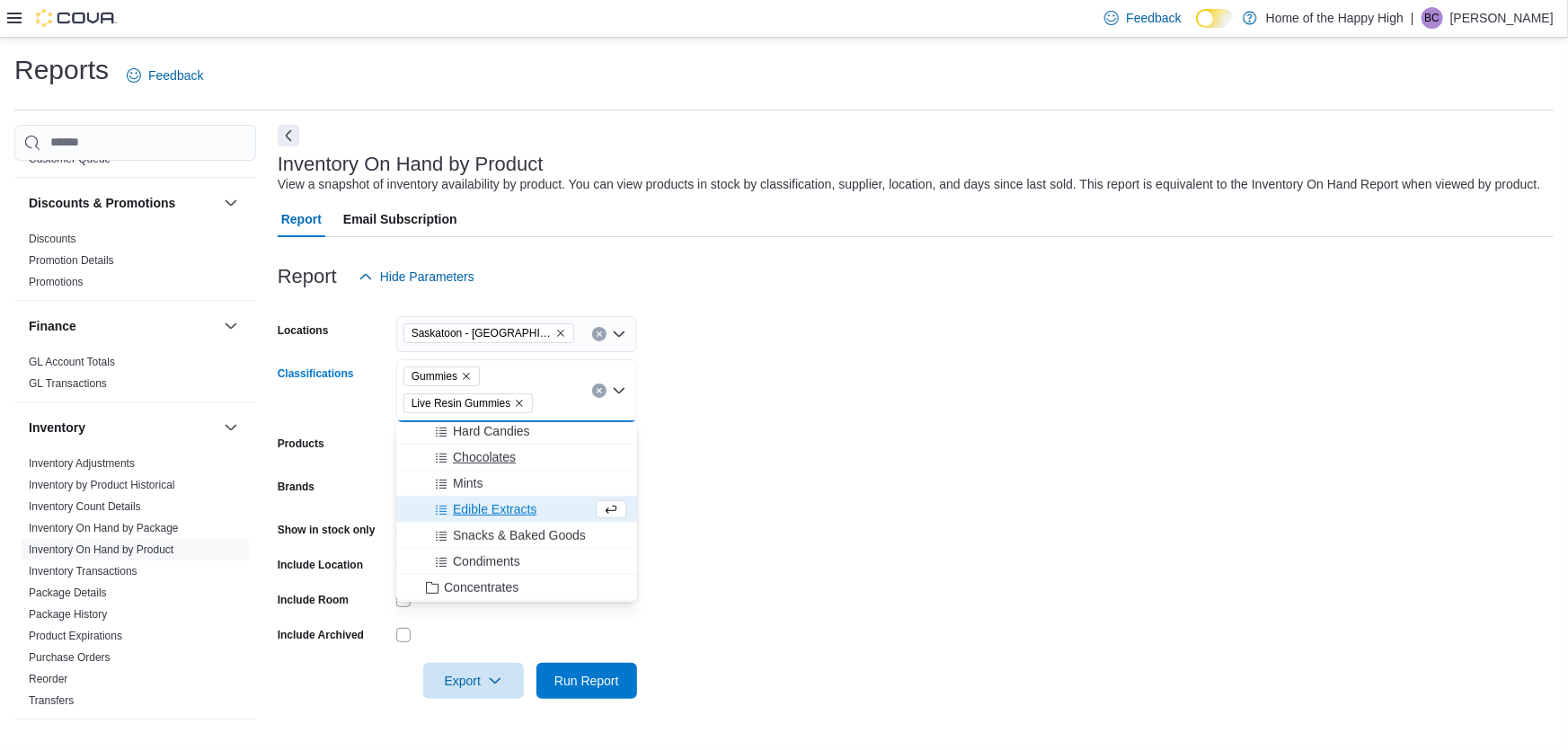
scroll to position [653, 0]
click at [463, 459] on span "Mints" at bounding box center [467, 459] width 30 height 18
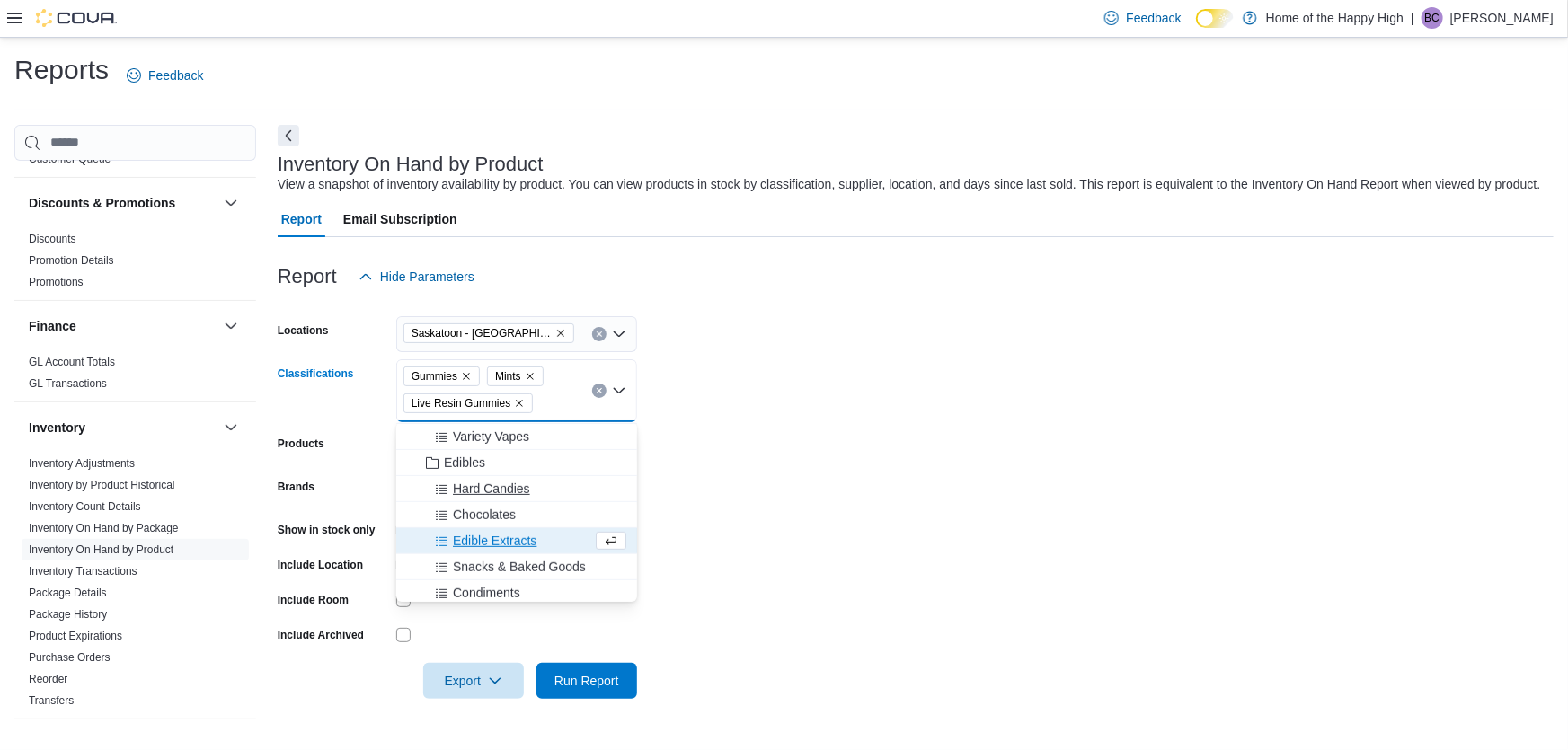
click at [499, 488] on span "Hard Candies" at bounding box center [491, 489] width 77 height 18
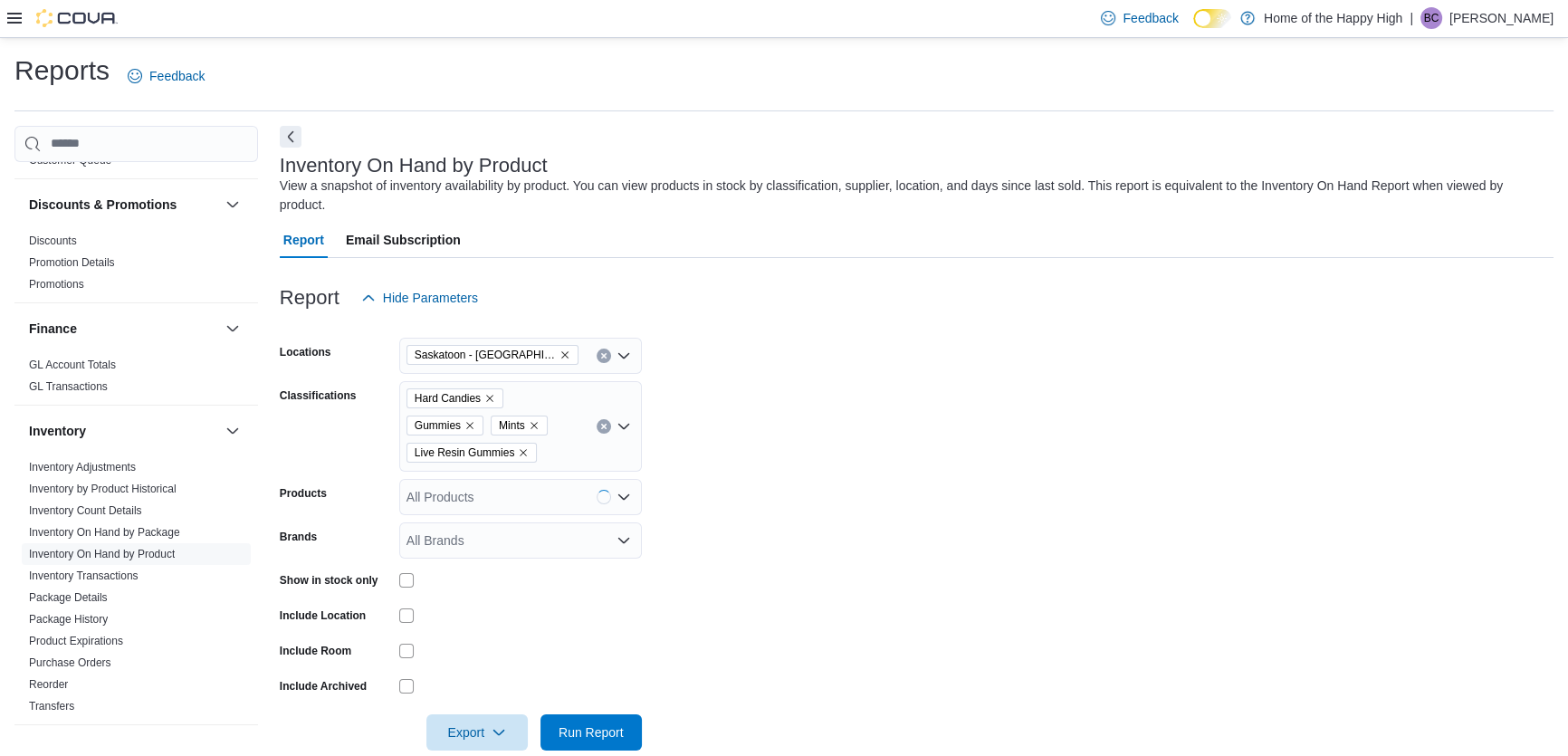
click at [832, 468] on form "Locations [GEOGRAPHIC_DATA] - [GEOGRAPHIC_DATA] - Prairie Records Classificatio…" at bounding box center [916, 533] width 1274 height 434
click at [494, 724] on icon "button" at bounding box center [499, 731] width 15 height 15
drag, startPoint x: 503, startPoint y: 597, endPoint x: 529, endPoint y: 594, distance: 26.2
click at [502, 598] on span "Export to Excel" at bounding box center [479, 602] width 81 height 15
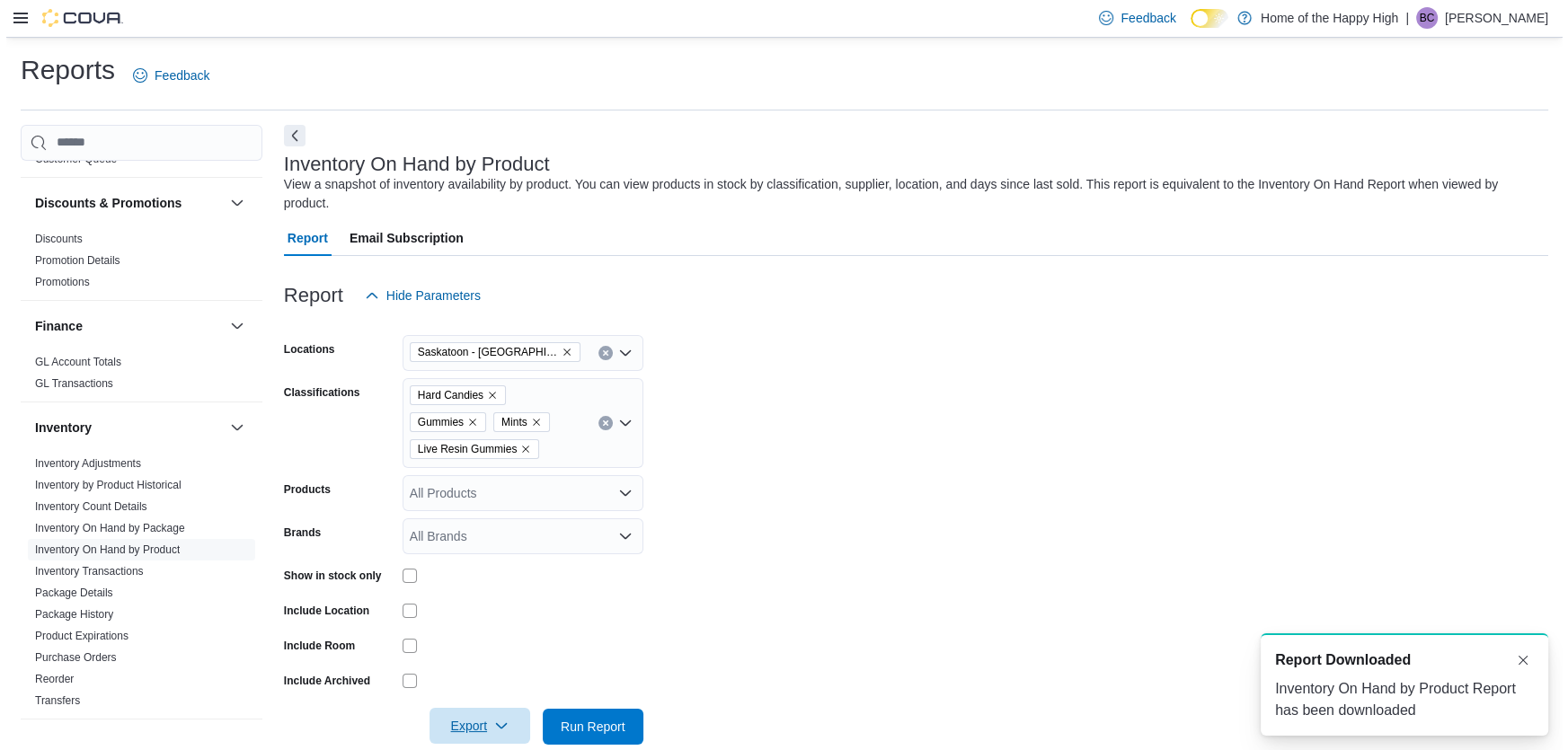
scroll to position [0, 0]
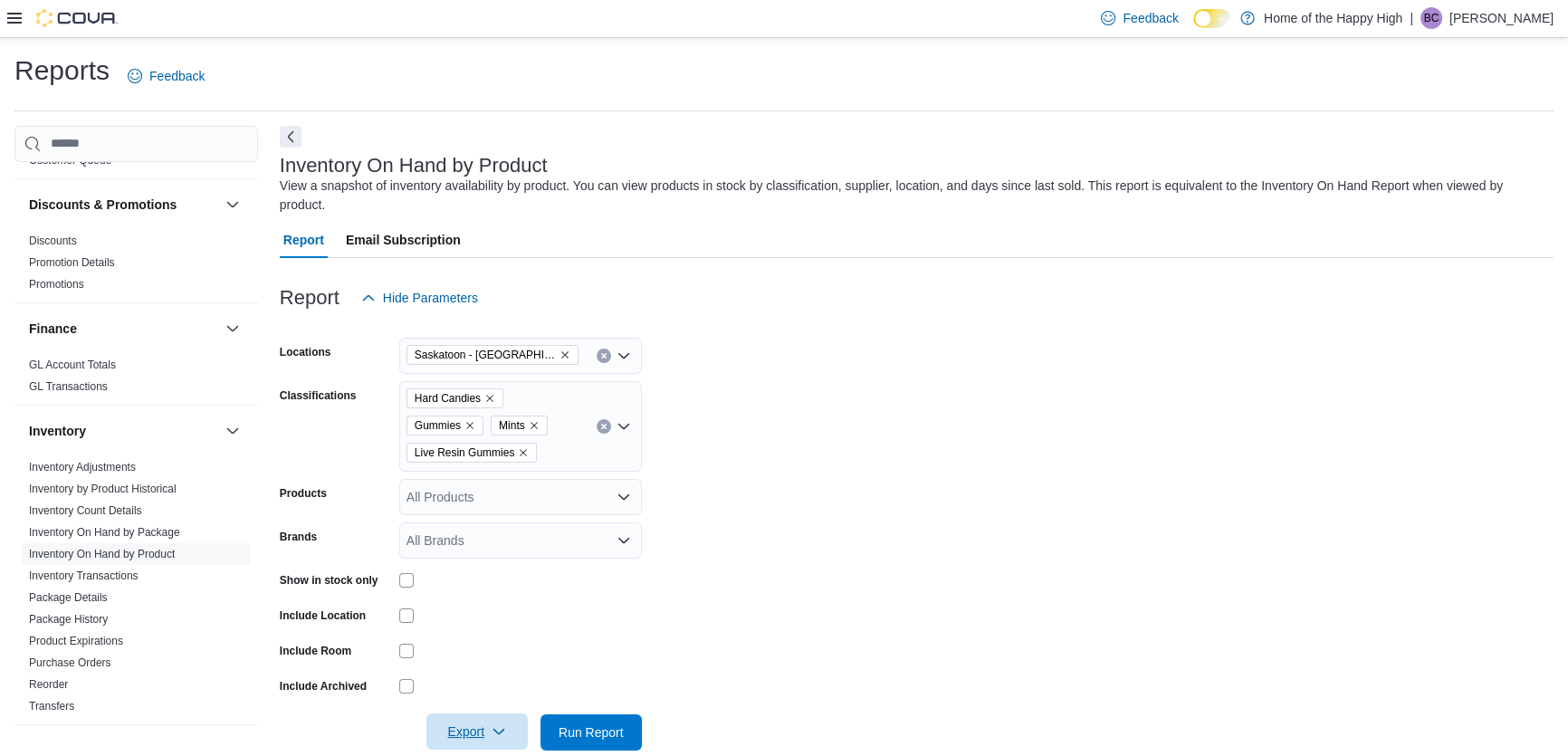
click at [999, 224] on div "Report Email Subscription" at bounding box center [916, 240] width 1274 height 37
click at [606, 419] on button "Clear input" at bounding box center [603, 426] width 15 height 15
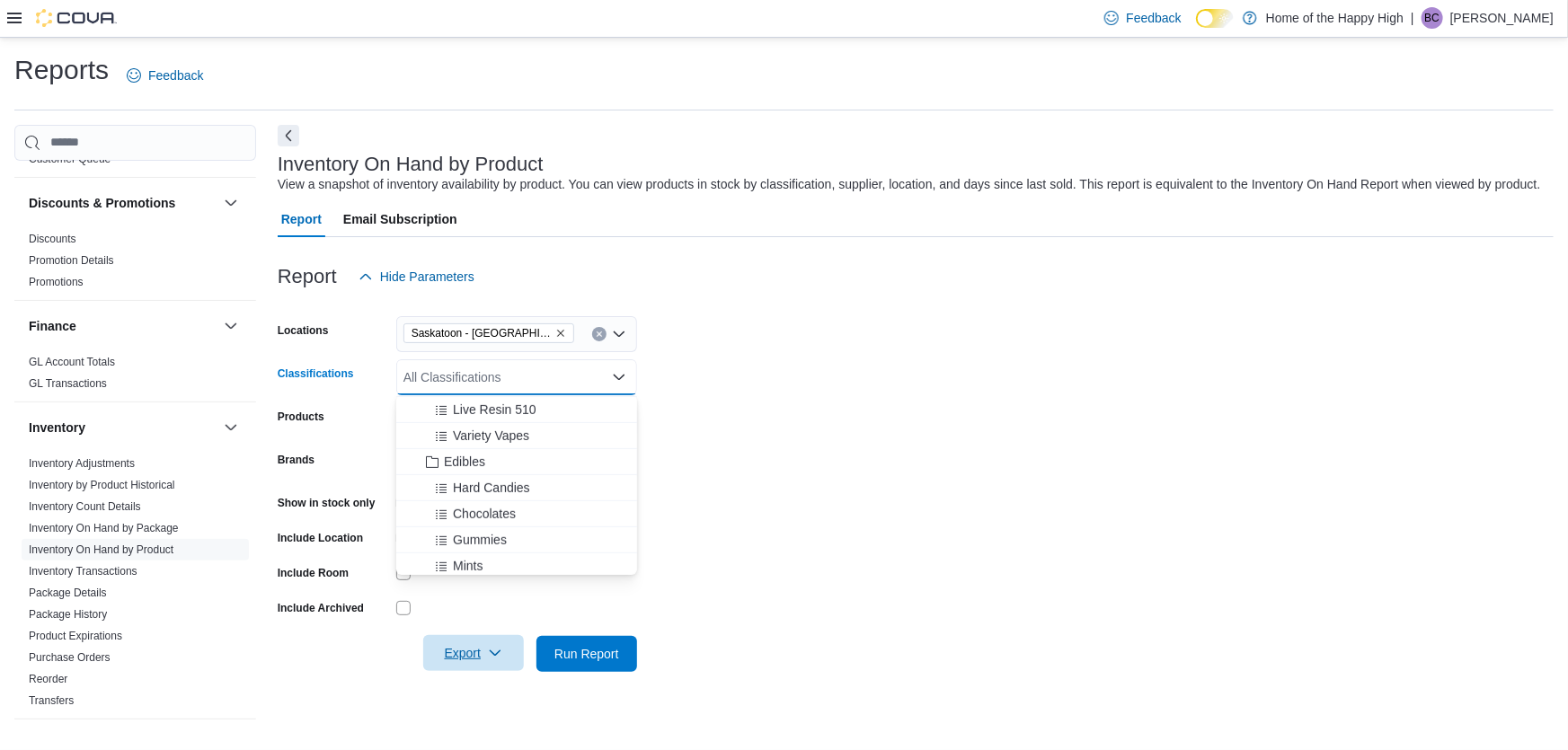
scroll to position [571, 0]
click at [512, 493] on span "Chocolates" at bounding box center [484, 488] width 63 height 18
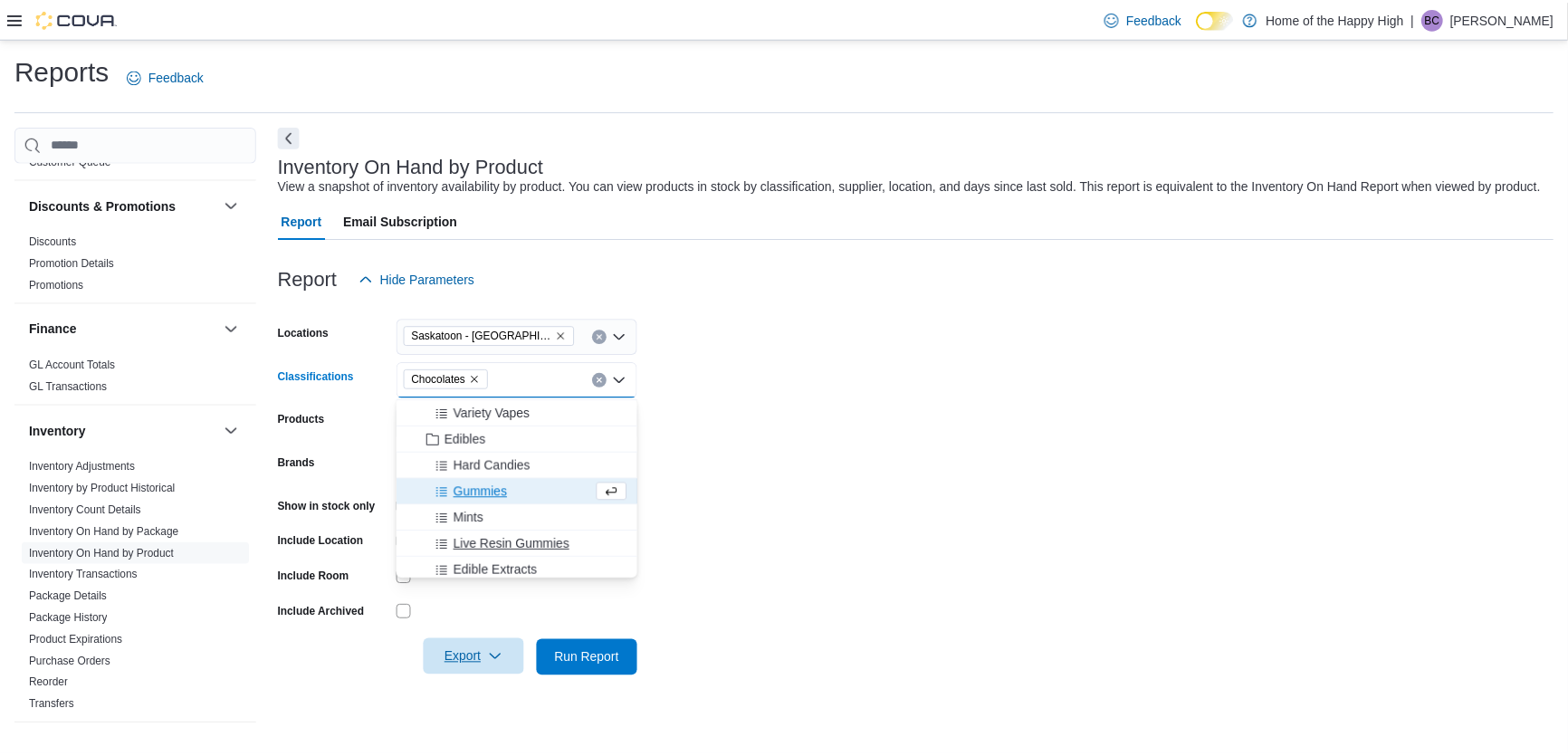
scroll to position [658, 0]
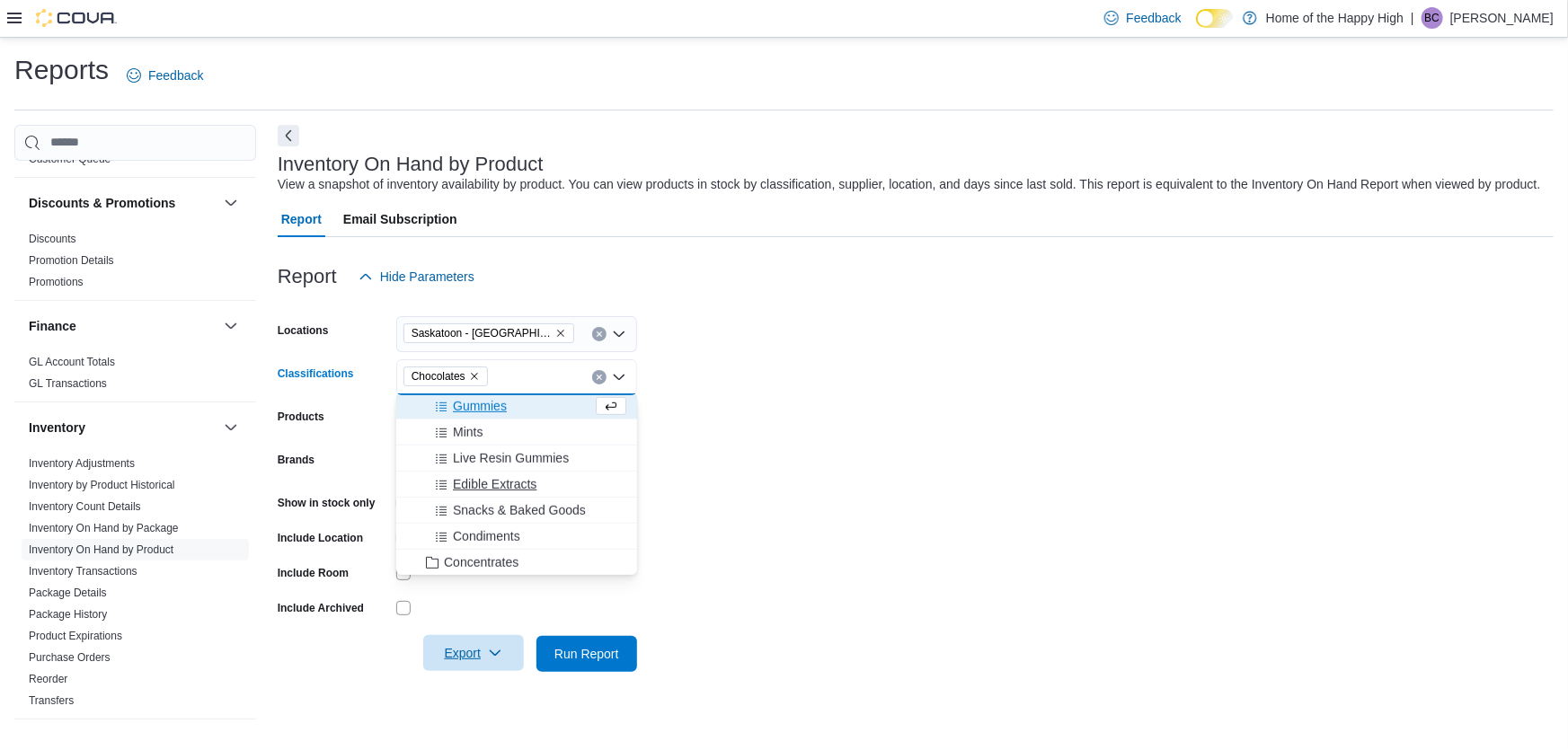
click at [494, 482] on span "Edible Extracts" at bounding box center [495, 484] width 83 height 18
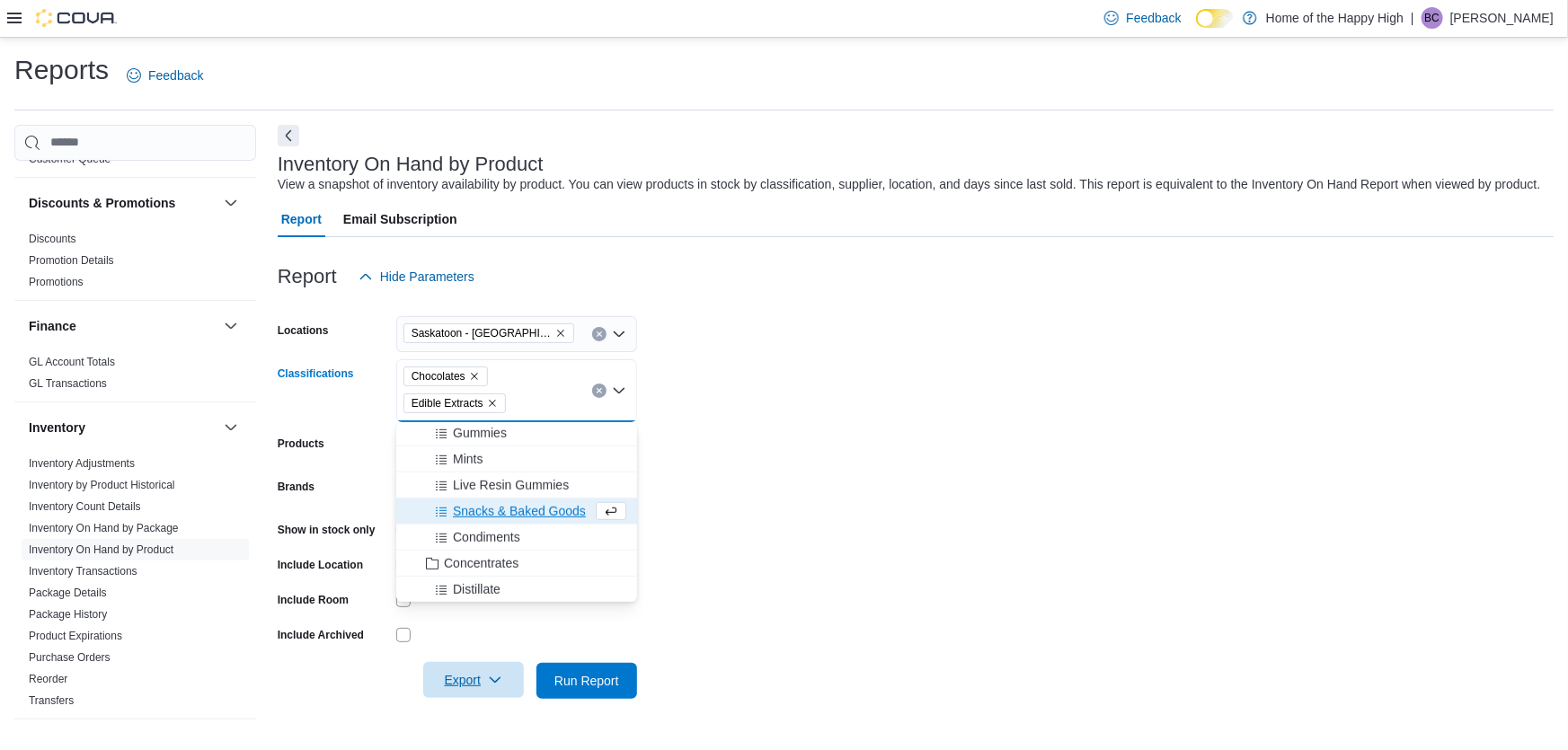
click at [494, 511] on span "Snacks & Baked Goods" at bounding box center [519, 511] width 133 height 18
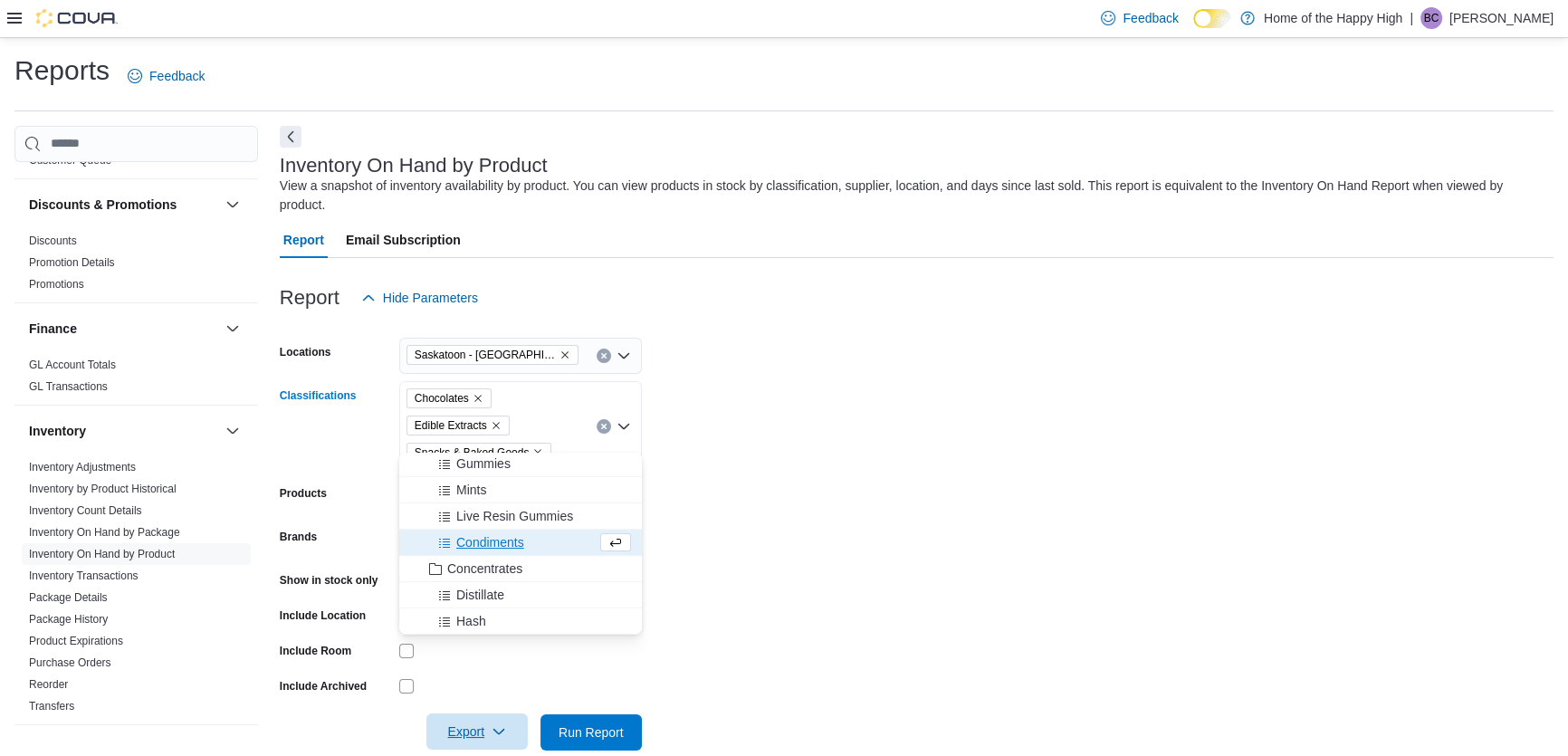
click at [494, 535] on span "Condiments" at bounding box center [490, 542] width 68 height 18
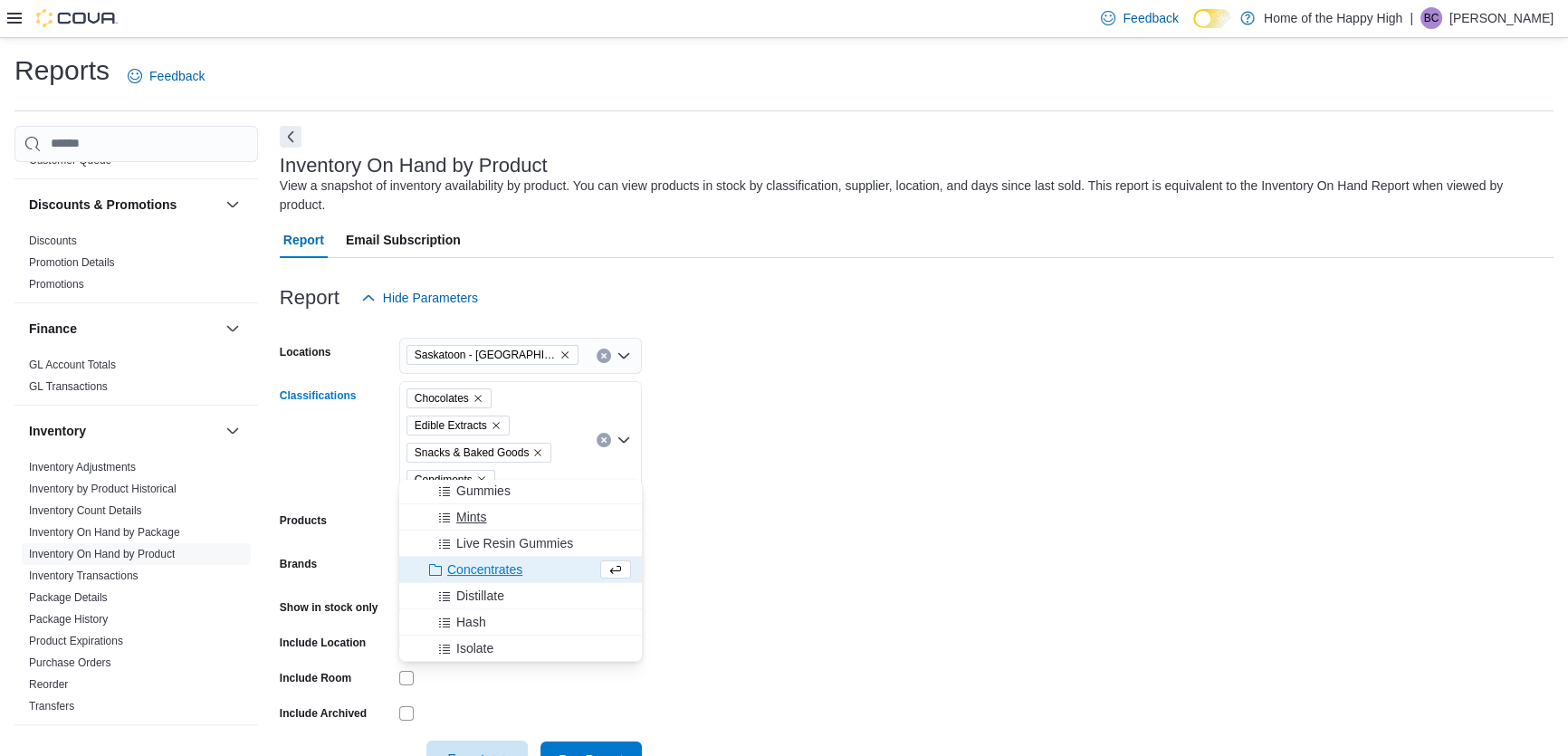
scroll to position [576, 0]
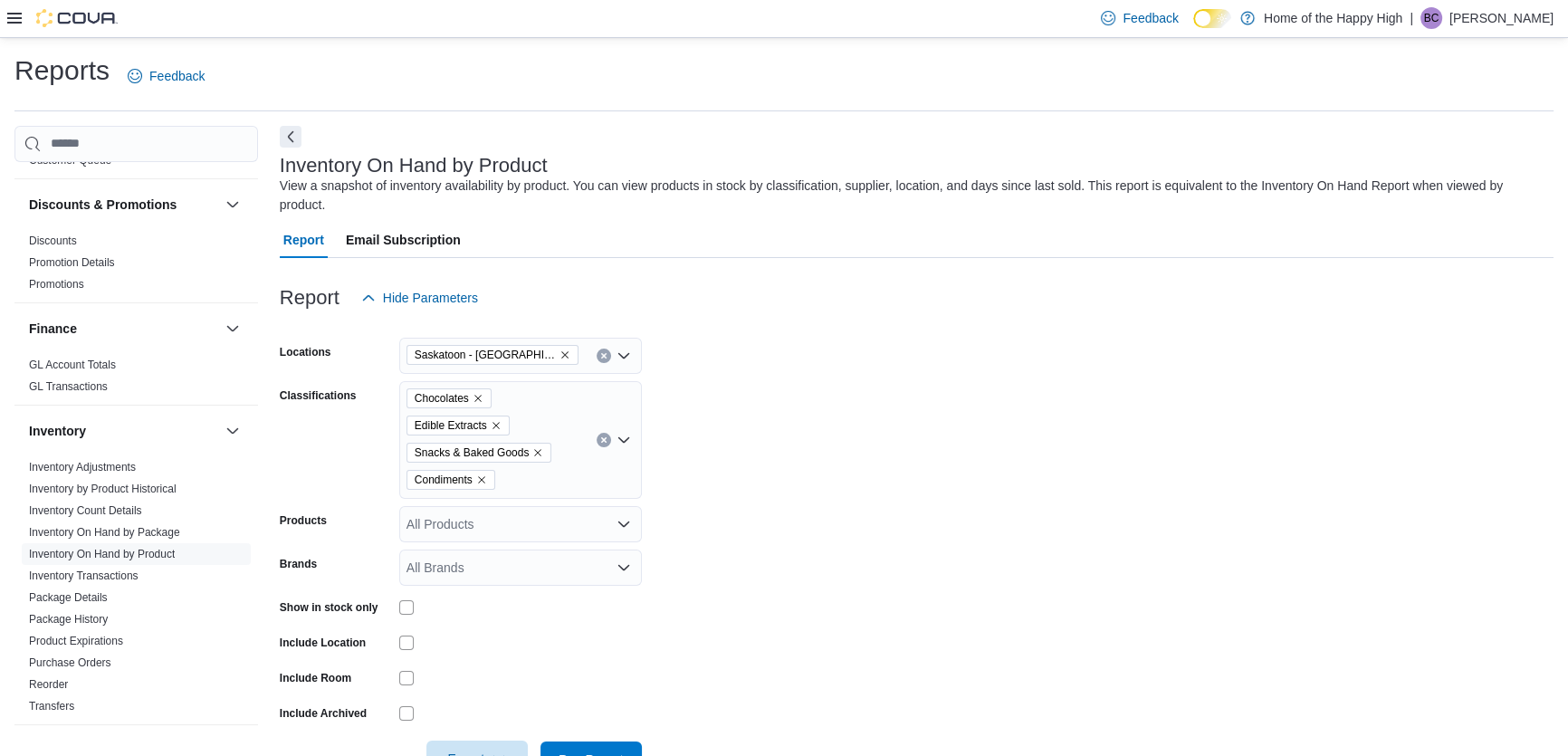
click at [1036, 571] on form "Locations [GEOGRAPHIC_DATA] - [GEOGRAPHIC_DATA] - Prairie Records Classificatio…" at bounding box center [916, 547] width 1274 height 462
click at [486, 740] on span "Export" at bounding box center [476, 759] width 80 height 37
click at [489, 634] on span "Export to Excel" at bounding box center [479, 630] width 81 height 15
click at [902, 623] on form "Locations [GEOGRAPHIC_DATA] - [GEOGRAPHIC_DATA] - Prairie Records Classificatio…" at bounding box center [916, 547] width 1274 height 462
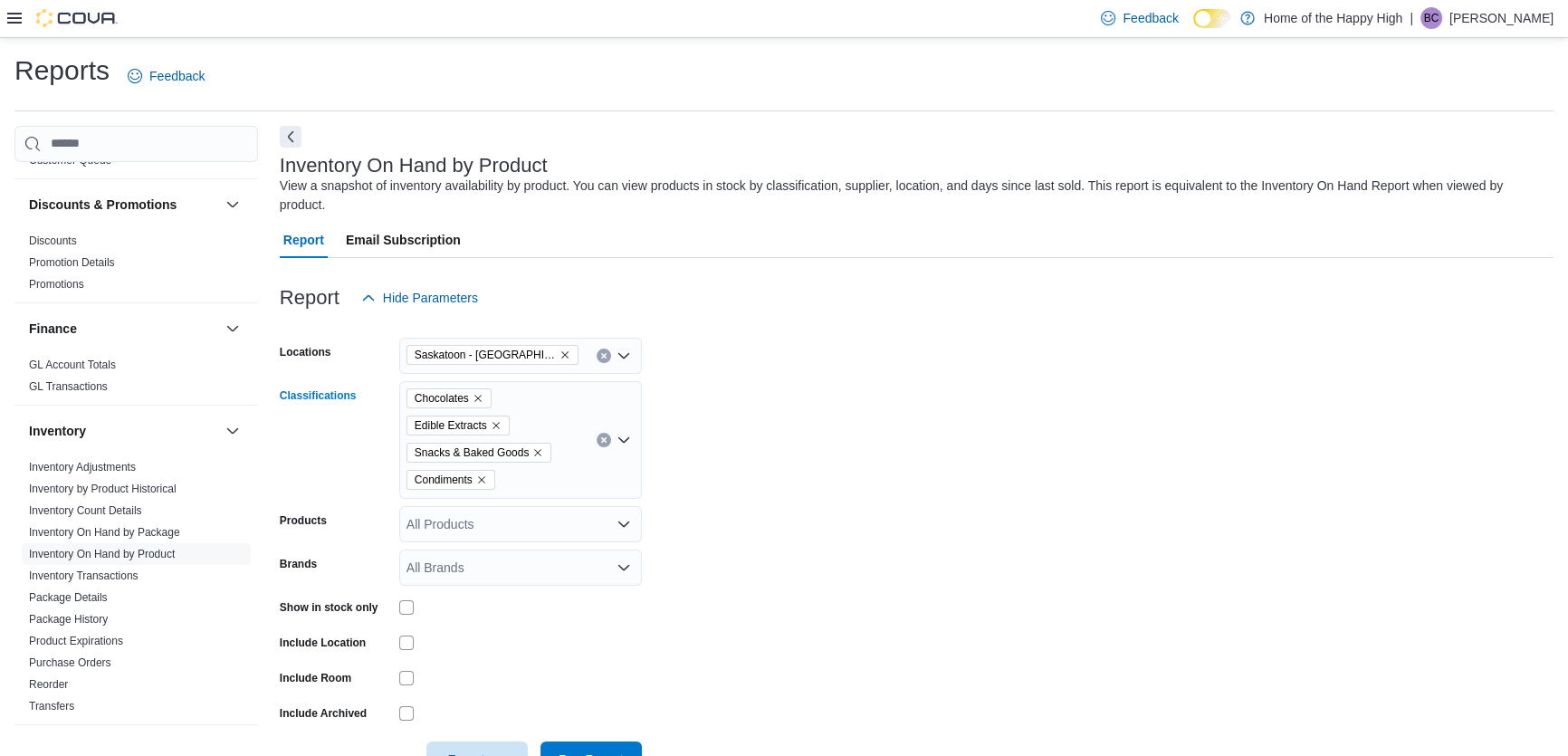
click at [601, 436] on icon "Clear input" at bounding box center [603, 440] width 7 height 7
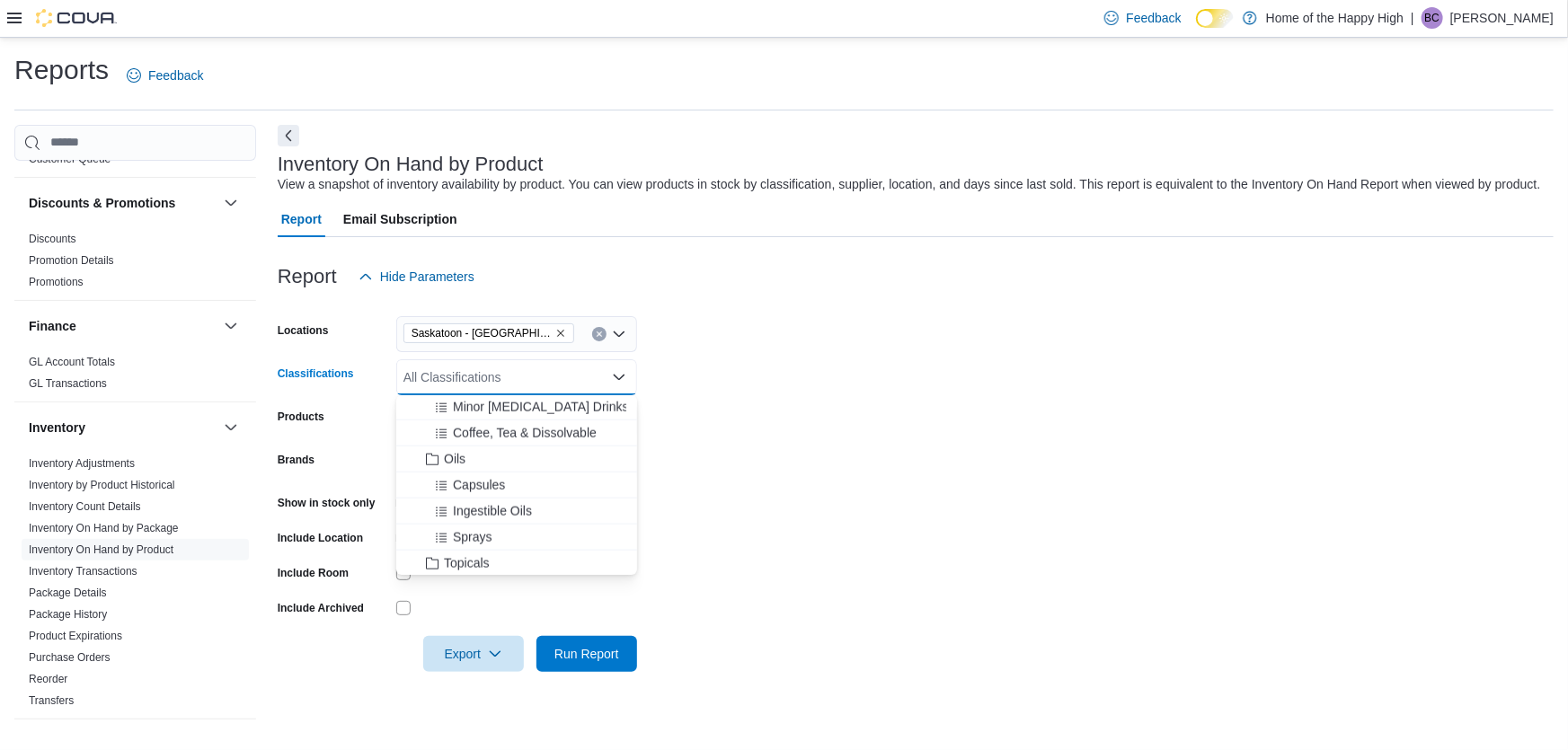
scroll to position [1223, 0]
click at [455, 434] on span "Oils" at bounding box center [455, 433] width 22 height 18
click at [1044, 448] on form "Locations [GEOGRAPHIC_DATA] - [GEOGRAPHIC_DATA] - Prairie Records Classificatio…" at bounding box center [916, 483] width 1276 height 377
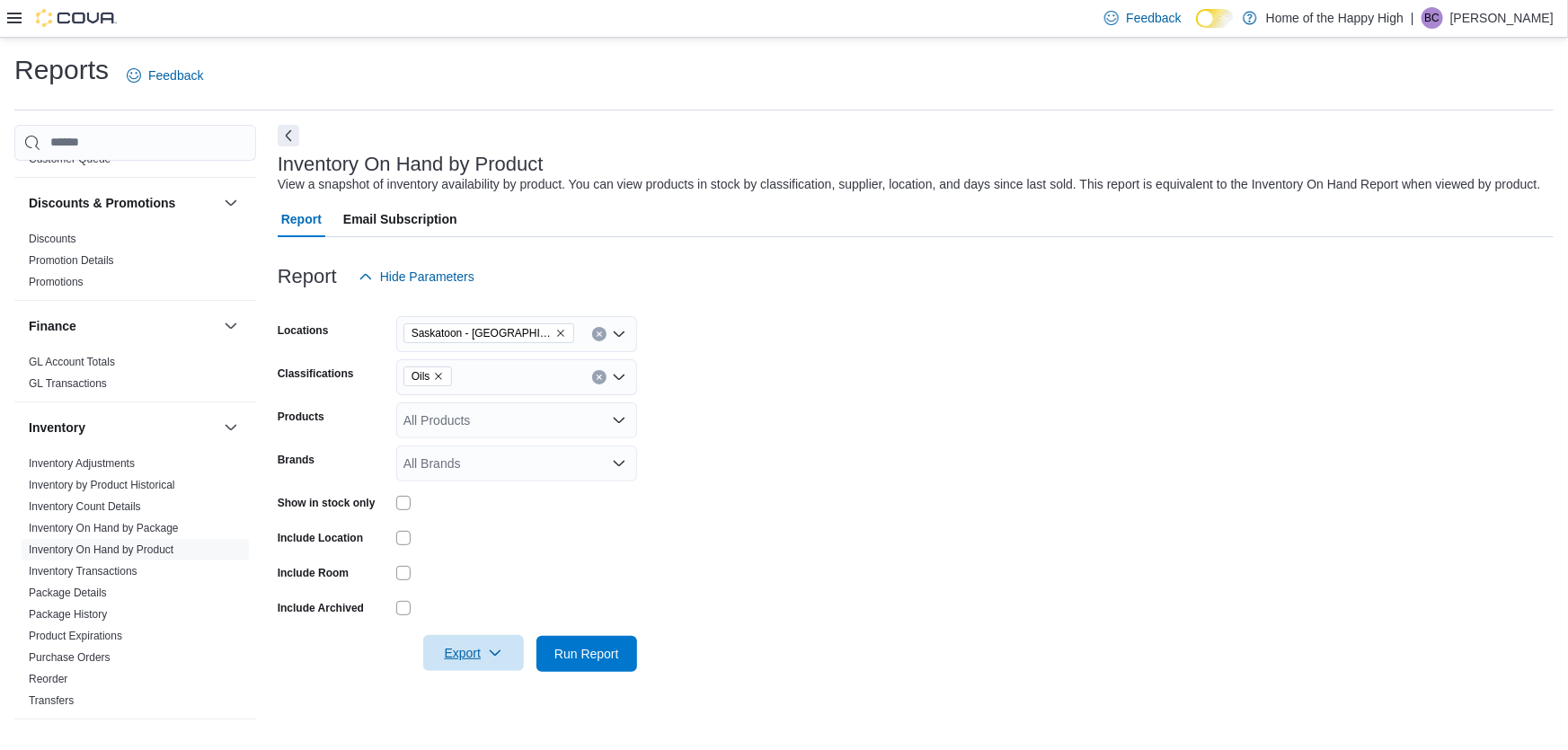
click at [485, 656] on span "Export" at bounding box center [473, 653] width 79 height 36
click at [480, 548] on span "Export to Excel" at bounding box center [475, 544] width 81 height 15
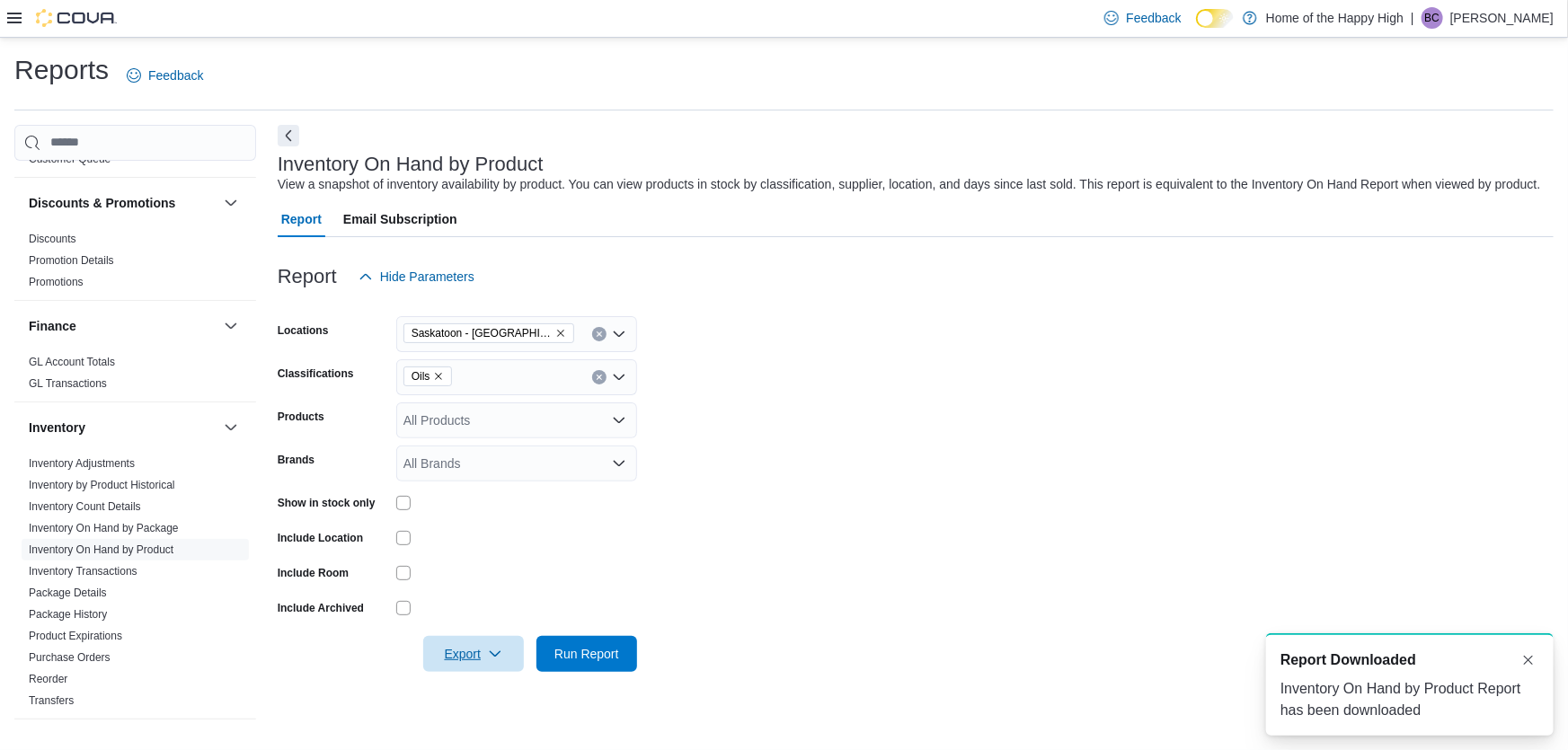
scroll to position [0, 0]
click at [557, 371] on div "Oils" at bounding box center [516, 377] width 240 height 36
click at [1061, 392] on form "Locations [GEOGRAPHIC_DATA] - [GEOGRAPHIC_DATA] - Prairie Records Classificatio…" at bounding box center [916, 483] width 1276 height 377
click at [544, 377] on div "Oils" at bounding box center [516, 377] width 240 height 36
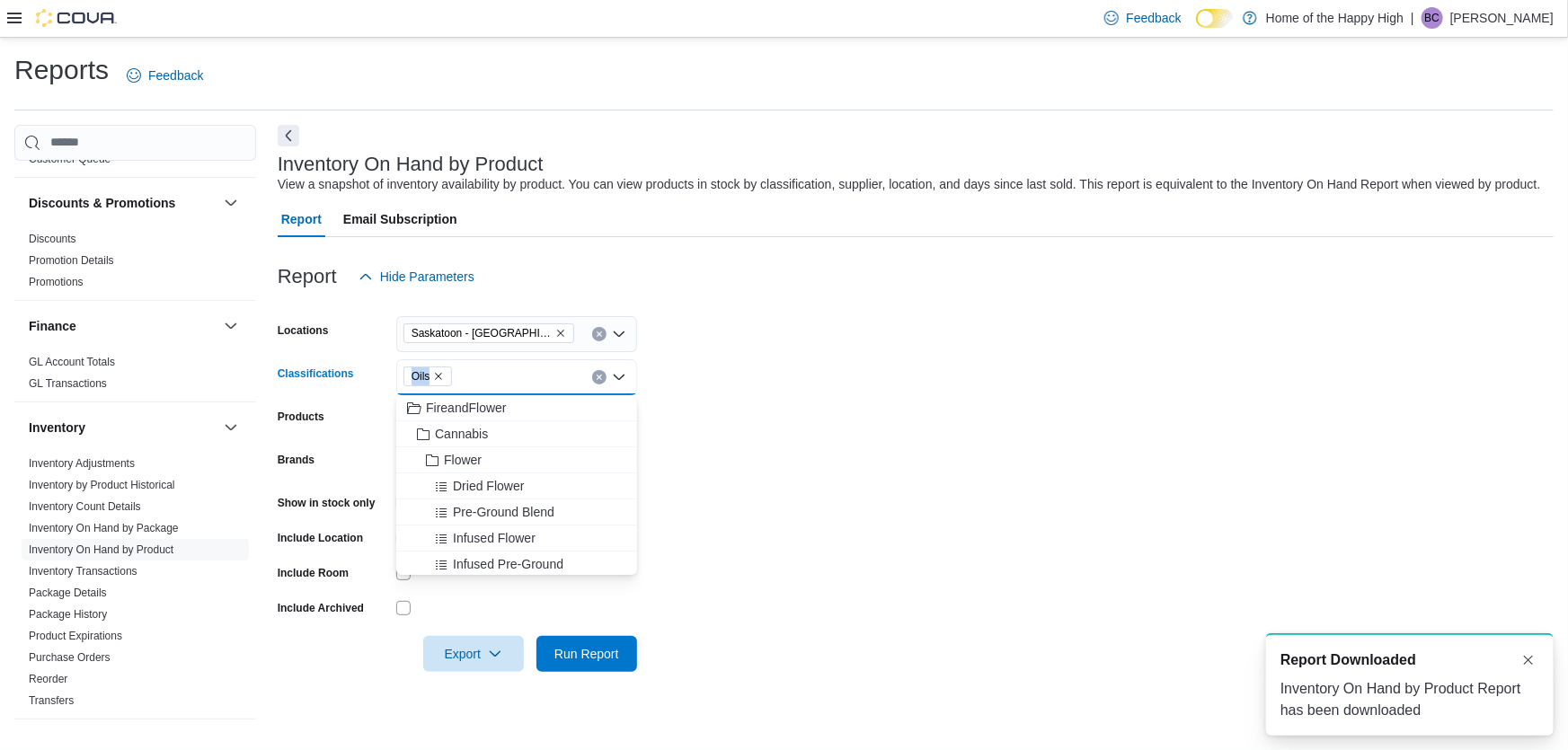
click at [544, 377] on div "Oils" at bounding box center [516, 377] width 240 height 36
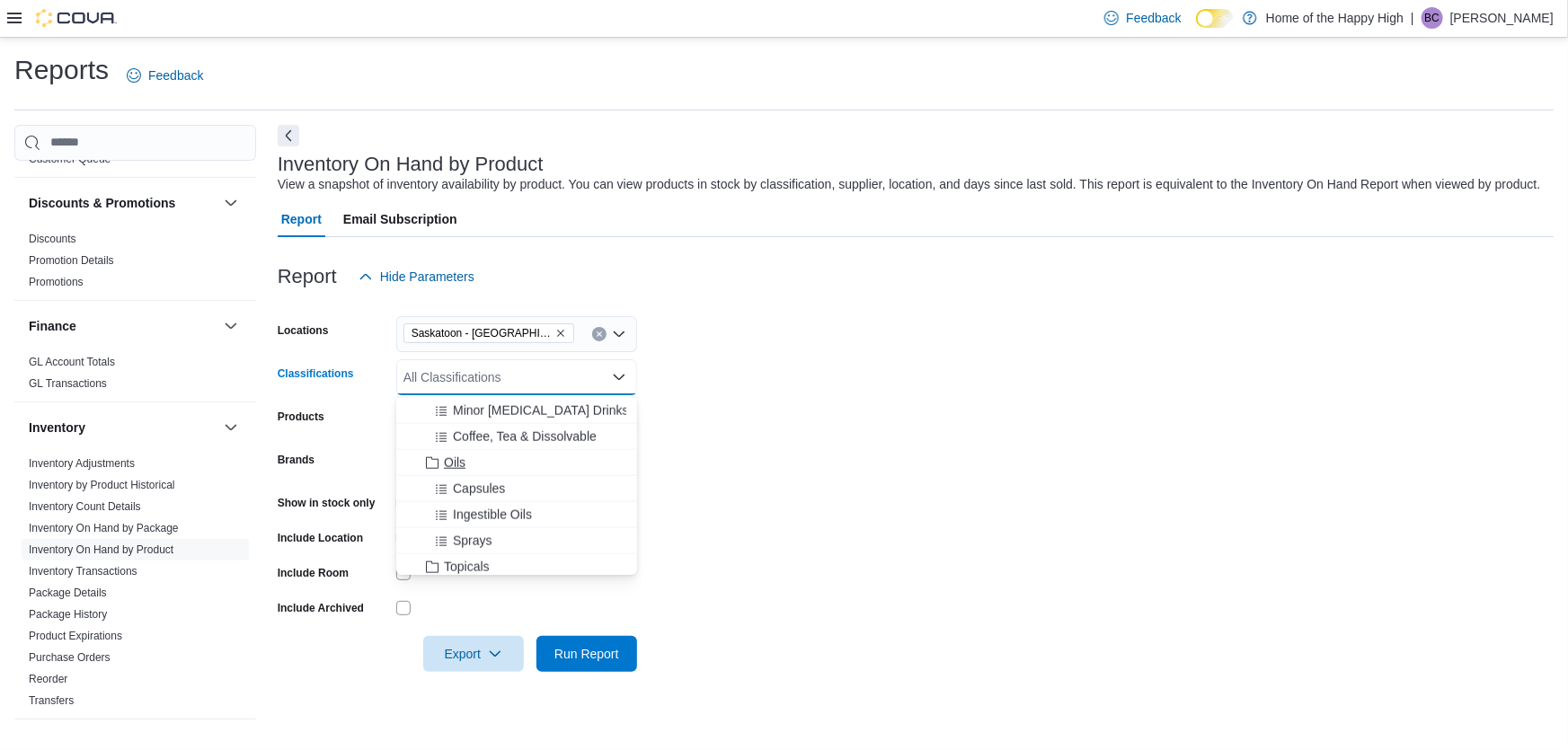
scroll to position [1223, 0]
click at [469, 530] on span "Topicals" at bounding box center [466, 538] width 45 height 18
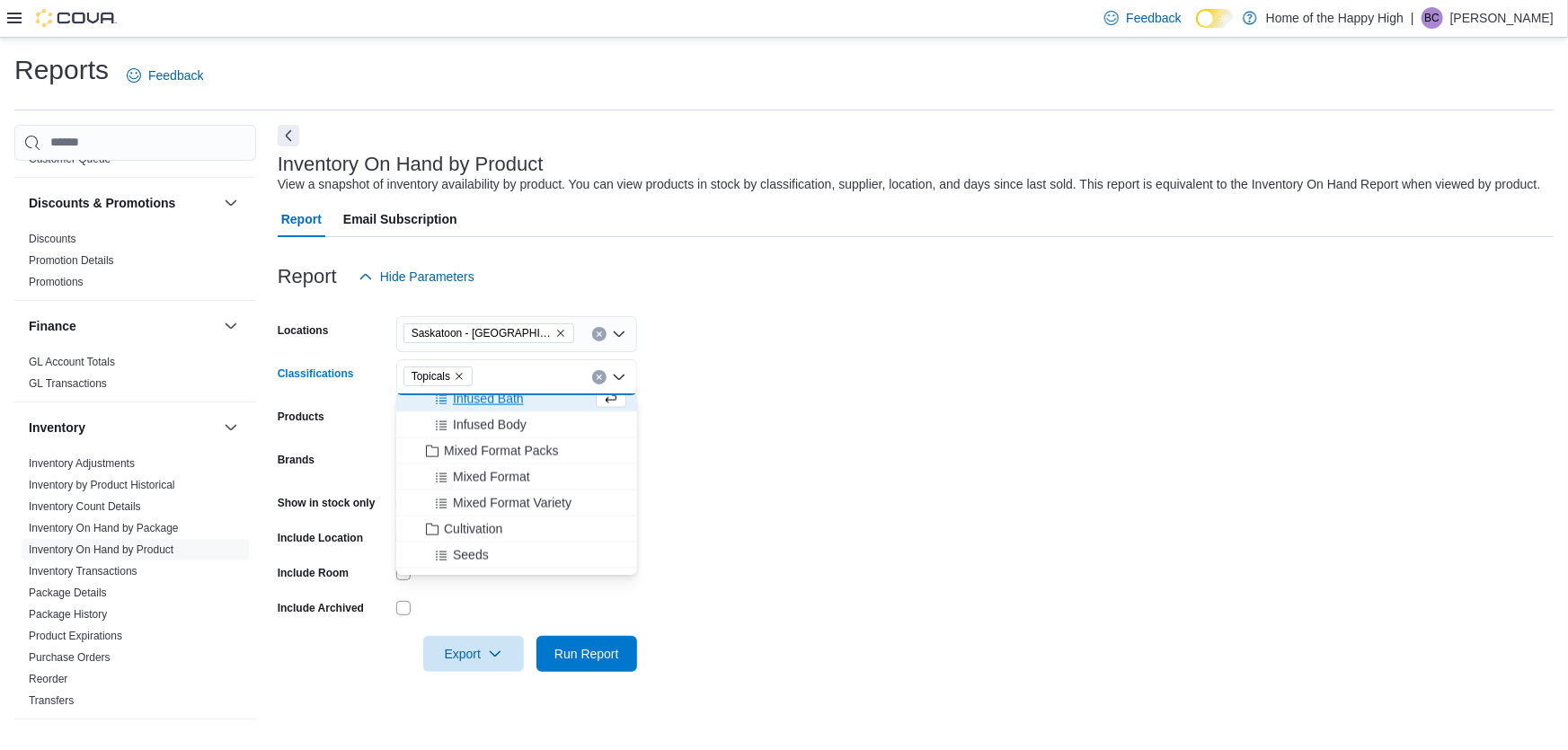
scroll to position [1388, 0]
click at [492, 655] on icon "button" at bounding box center [495, 653] width 15 height 15
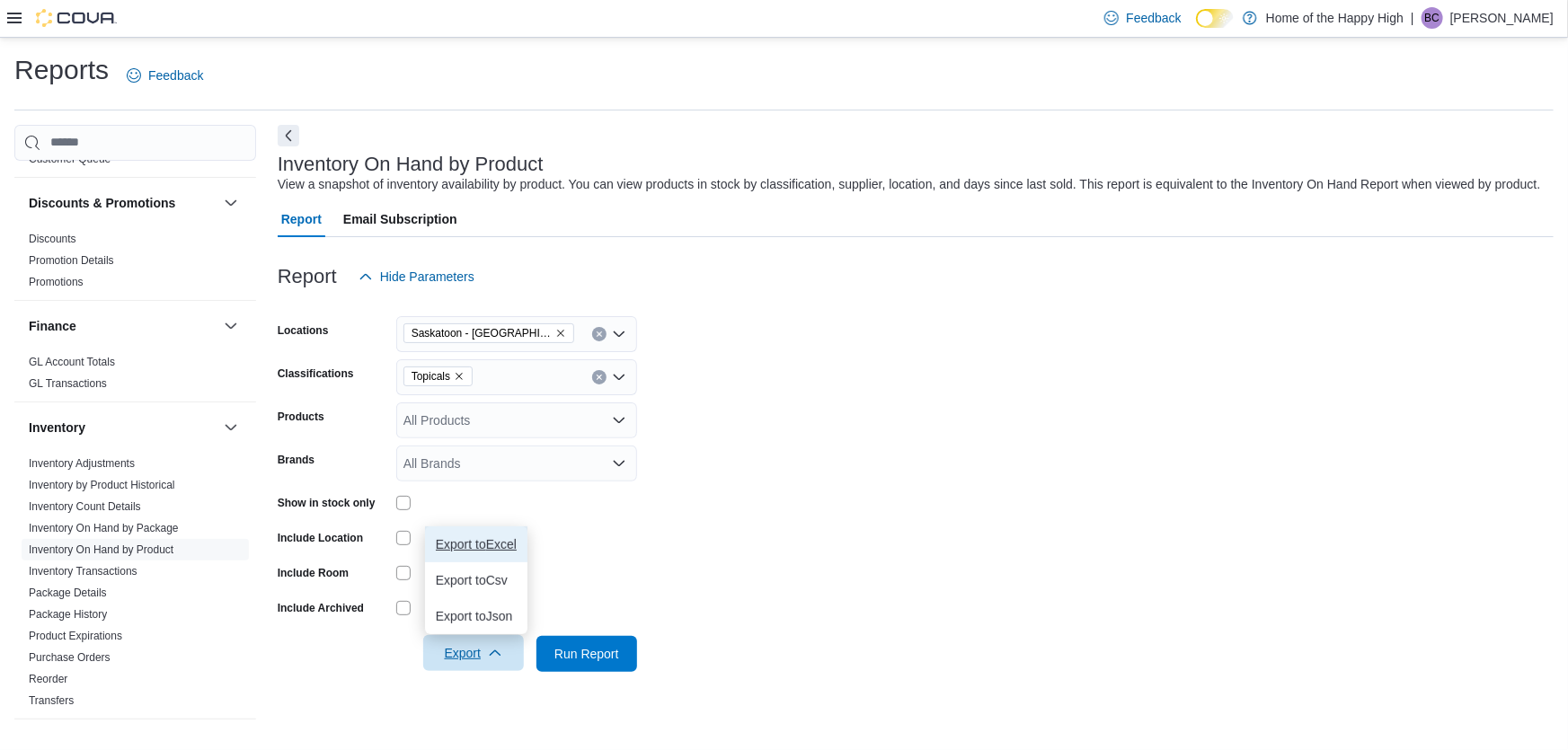
click at [483, 550] on span "Export to Excel" at bounding box center [475, 544] width 81 height 15
click at [1024, 486] on form "Locations [GEOGRAPHIC_DATA] - [GEOGRAPHIC_DATA] - Prairie Records Classificatio…" at bounding box center [916, 483] width 1276 height 377
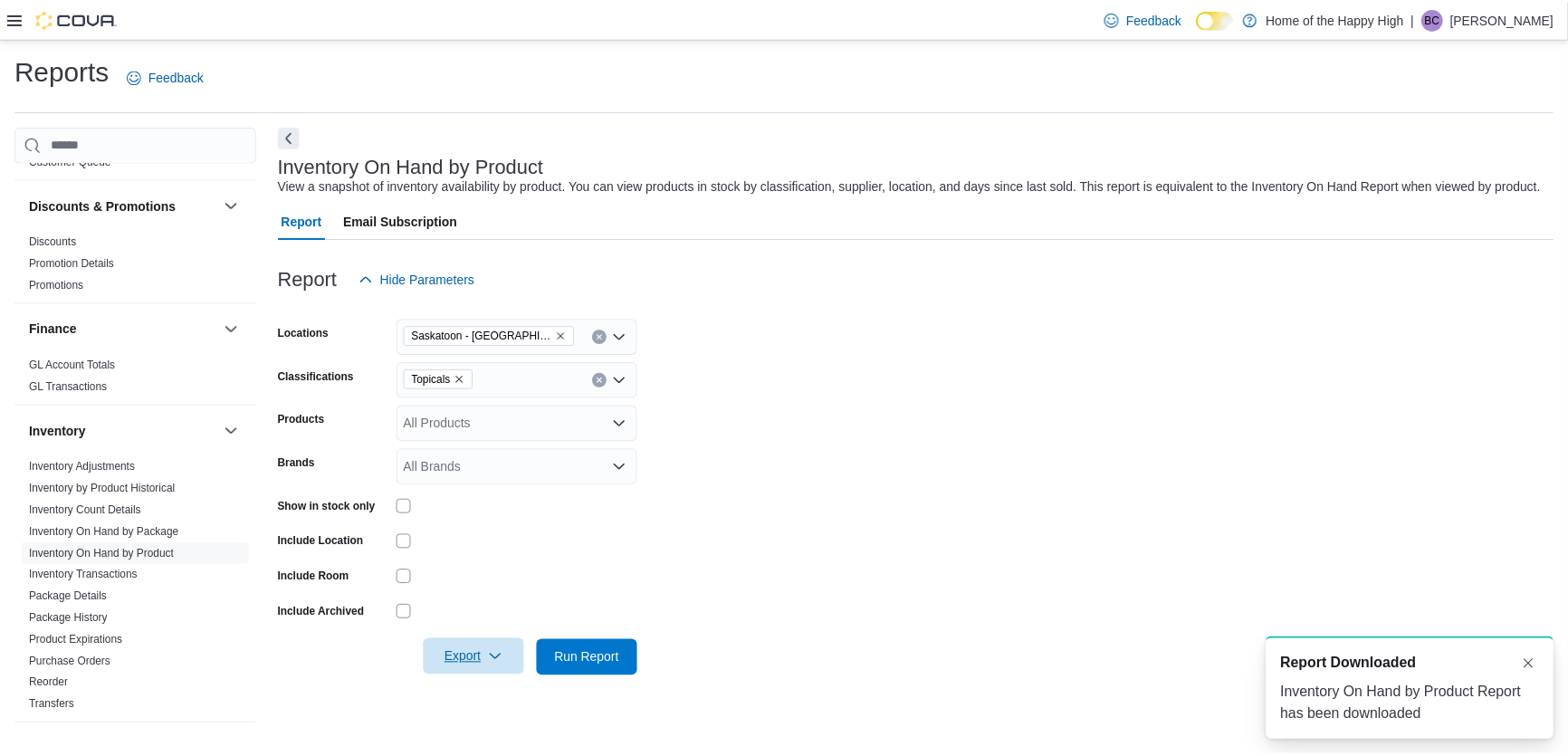
scroll to position [0, 0]
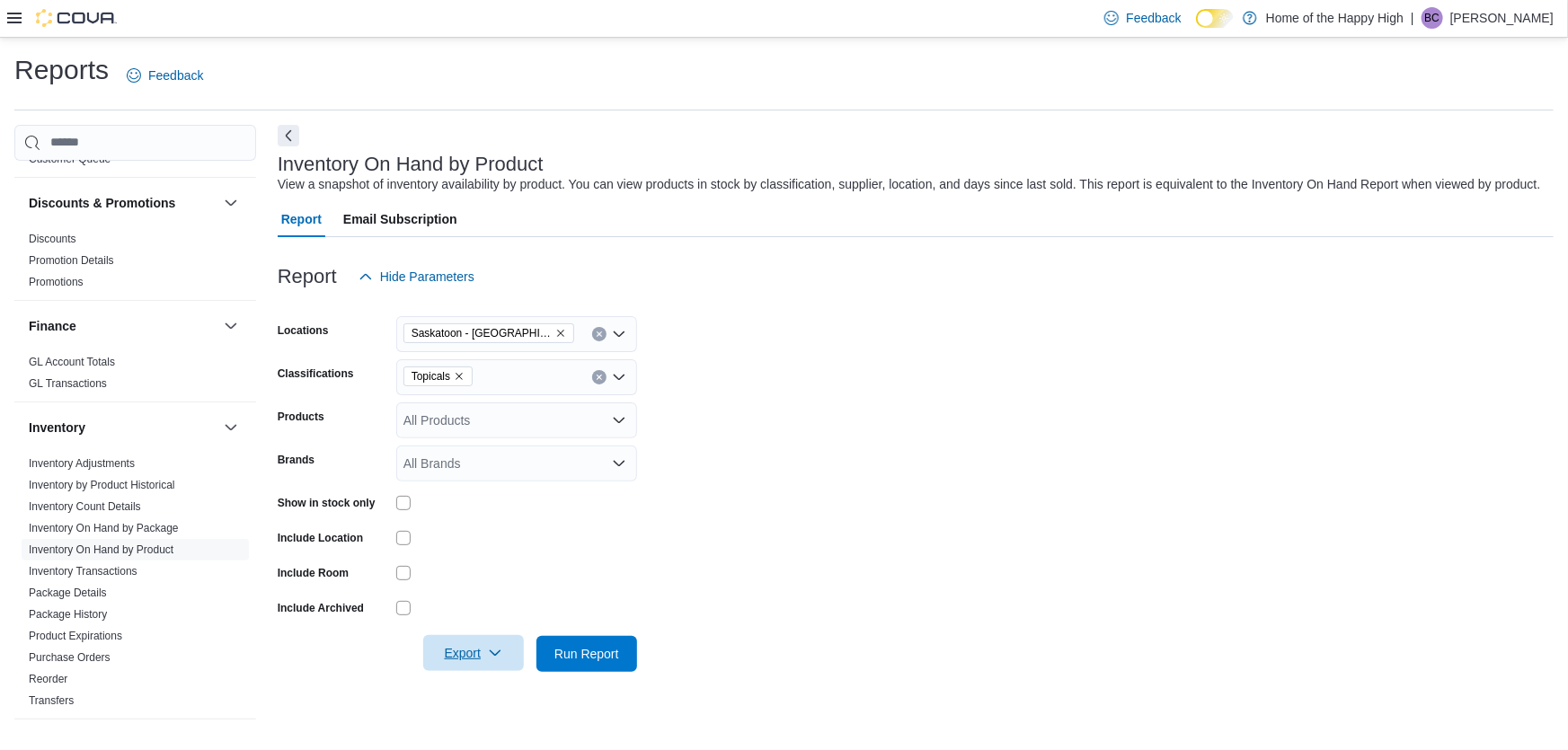
click at [742, 452] on form "Locations [GEOGRAPHIC_DATA] - [GEOGRAPHIC_DATA] - Prairie Records Classificatio…" at bounding box center [916, 483] width 1276 height 377
click at [516, 379] on div "Topicals" at bounding box center [516, 377] width 240 height 36
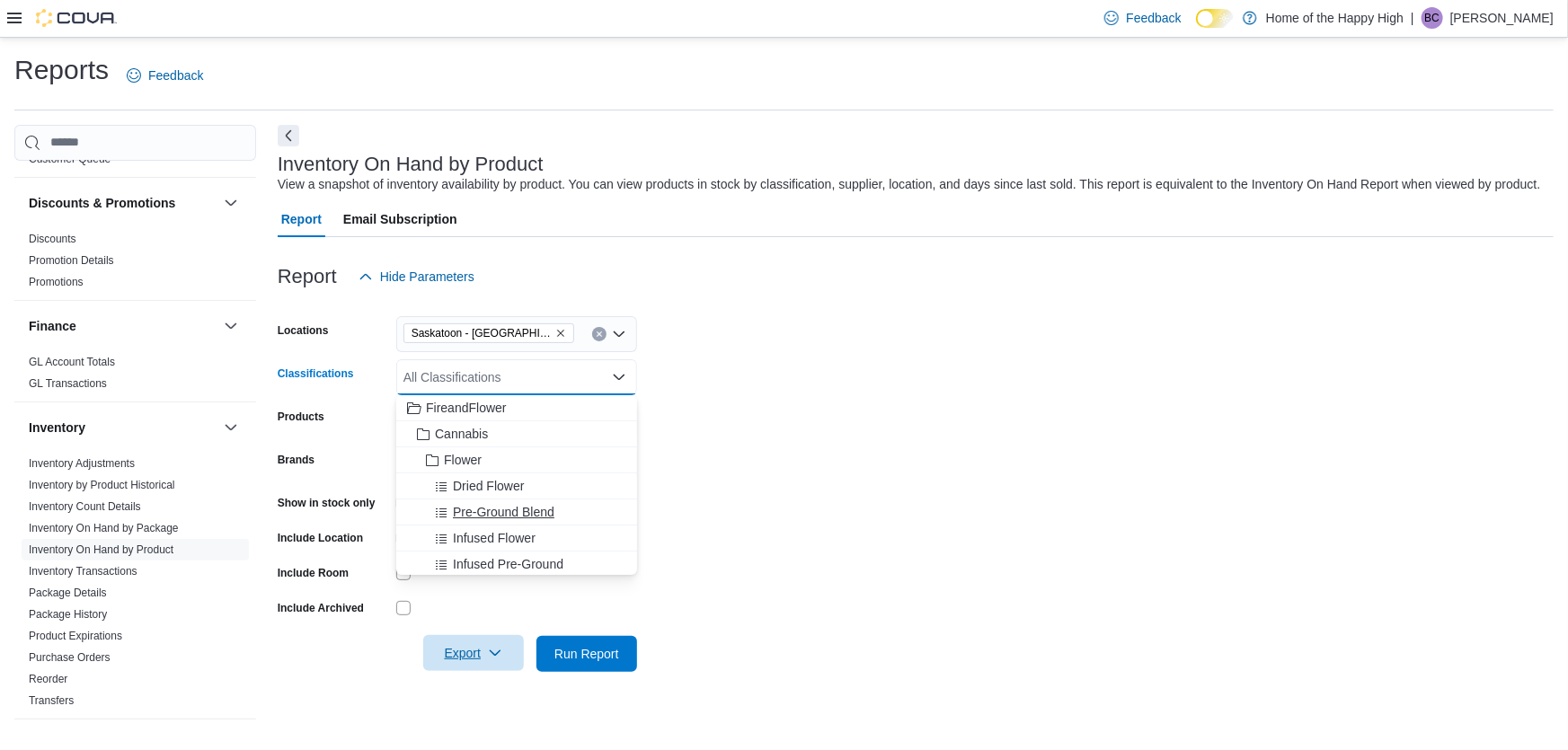
click at [499, 510] on span "Pre-Ground Blend" at bounding box center [504, 511] width 102 height 18
click at [488, 508] on span "Infused Flower" at bounding box center [494, 511] width 83 height 18
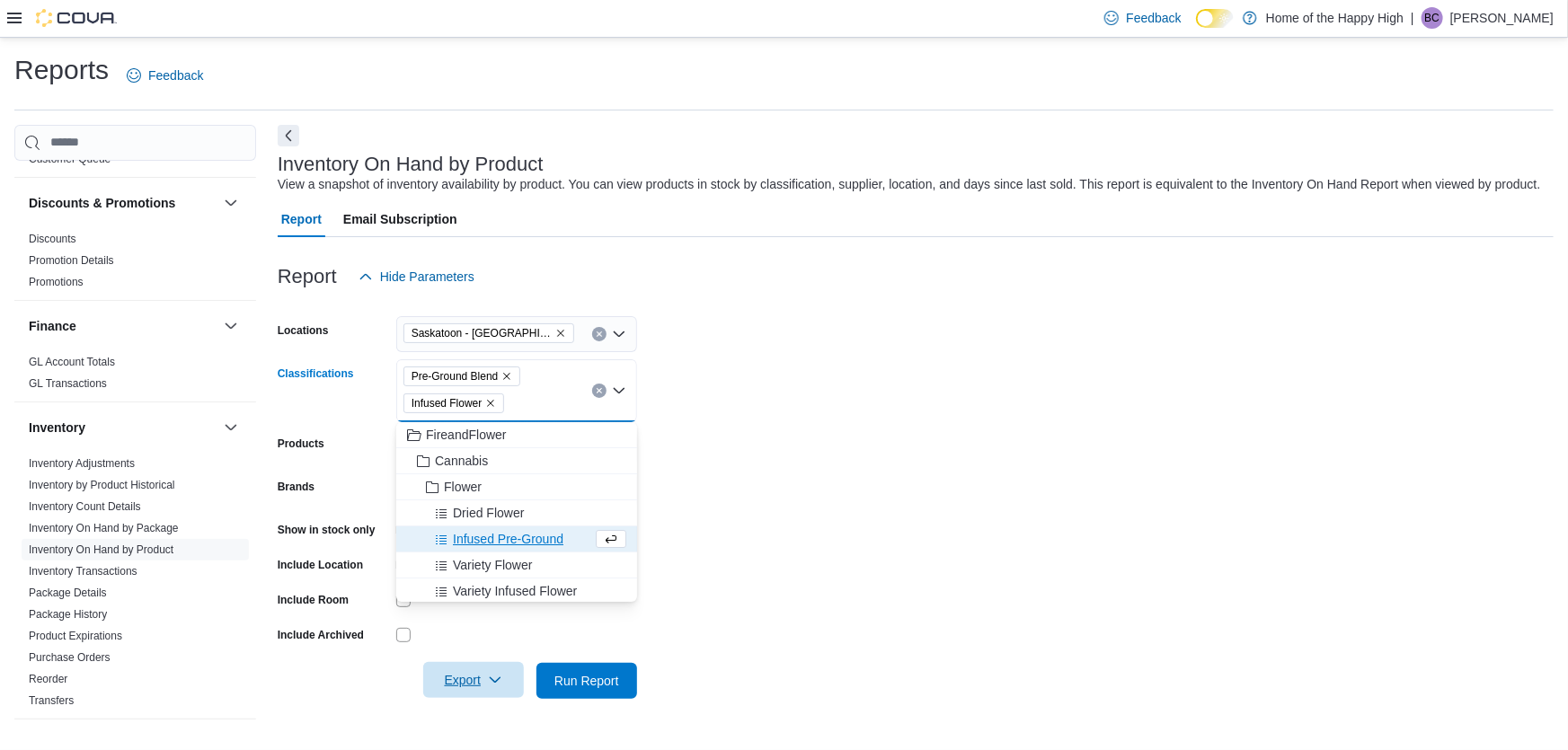
click at [497, 532] on span "Infused Pre-Ground" at bounding box center [508, 539] width 111 height 18
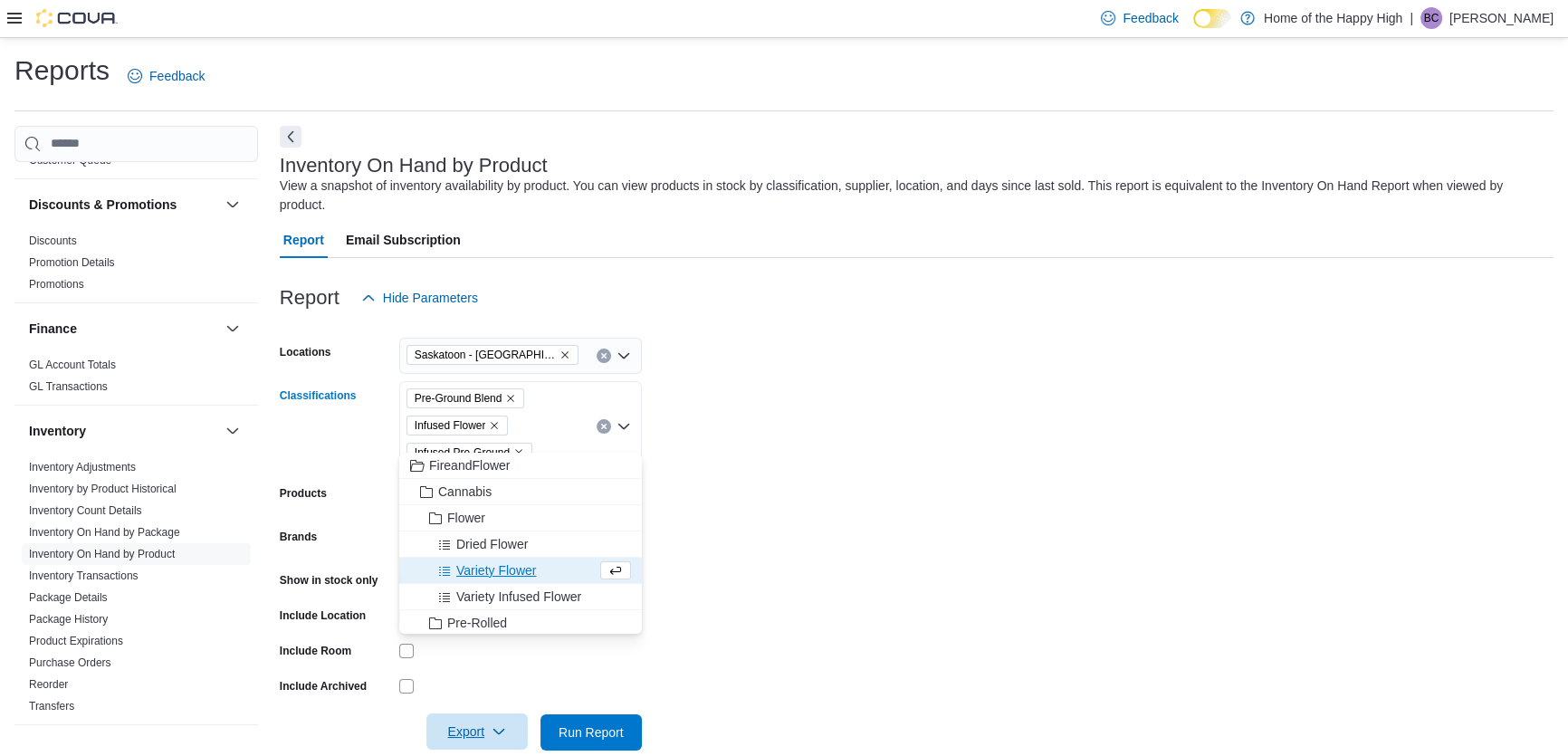
click at [483, 713] on span "Export" at bounding box center [476, 731] width 80 height 37
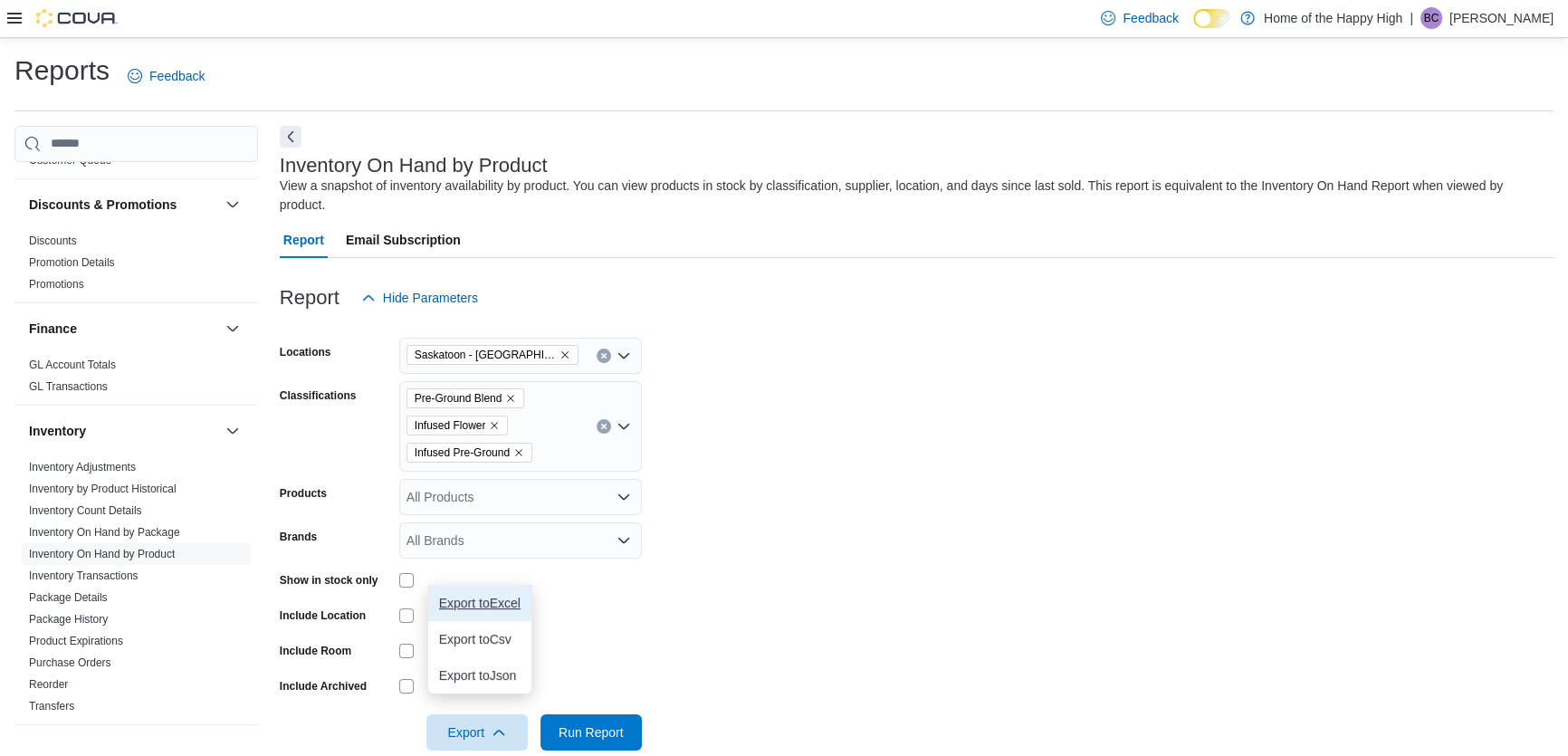
click at [481, 595] on span "Export to Excel" at bounding box center [479, 602] width 81 height 15
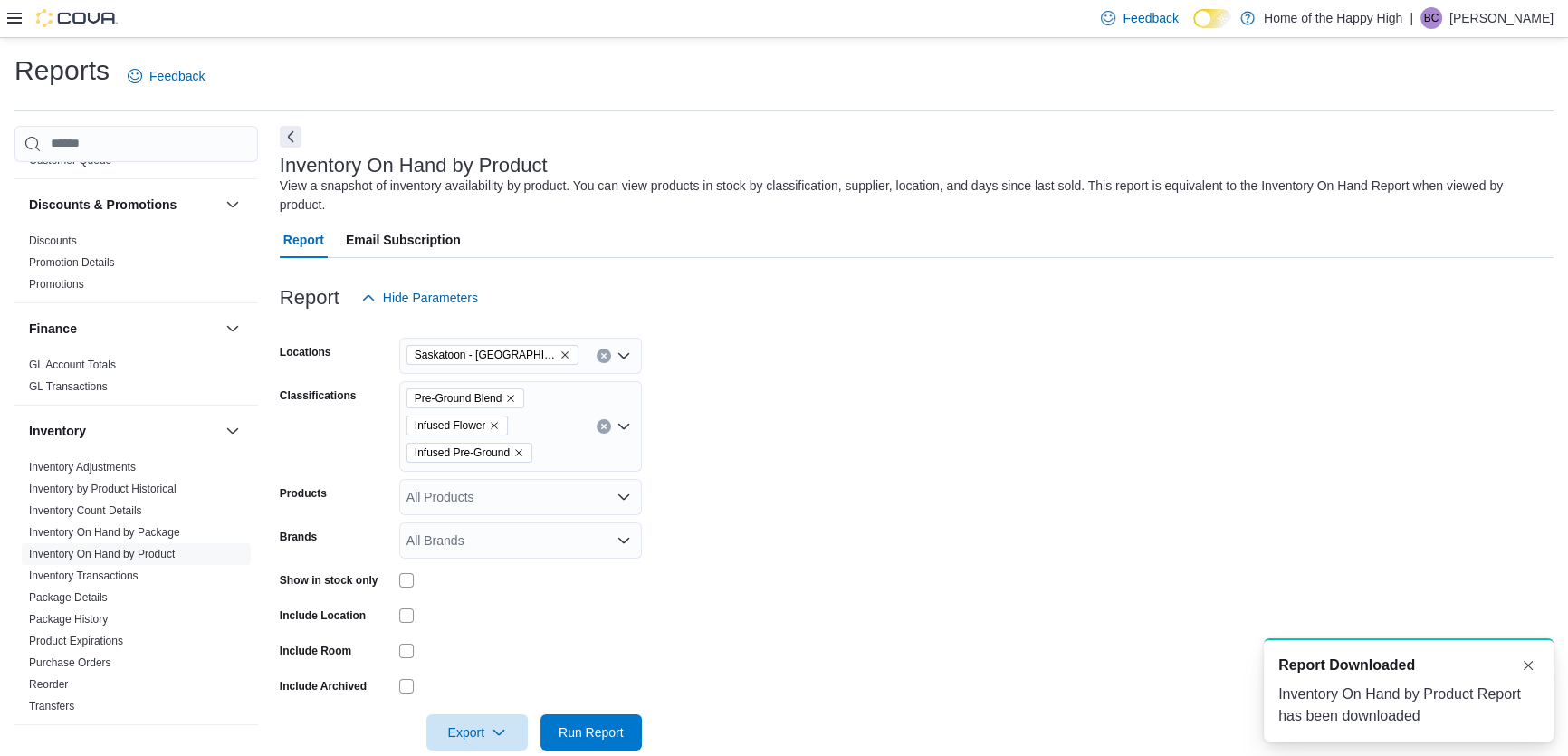
click at [1037, 356] on form "Locations [GEOGRAPHIC_DATA] - [GEOGRAPHIC_DATA] - Prairie Records Classificatio…" at bounding box center [916, 533] width 1274 height 434
click at [603, 422] on icon "Clear input" at bounding box center [603, 426] width 7 height 7
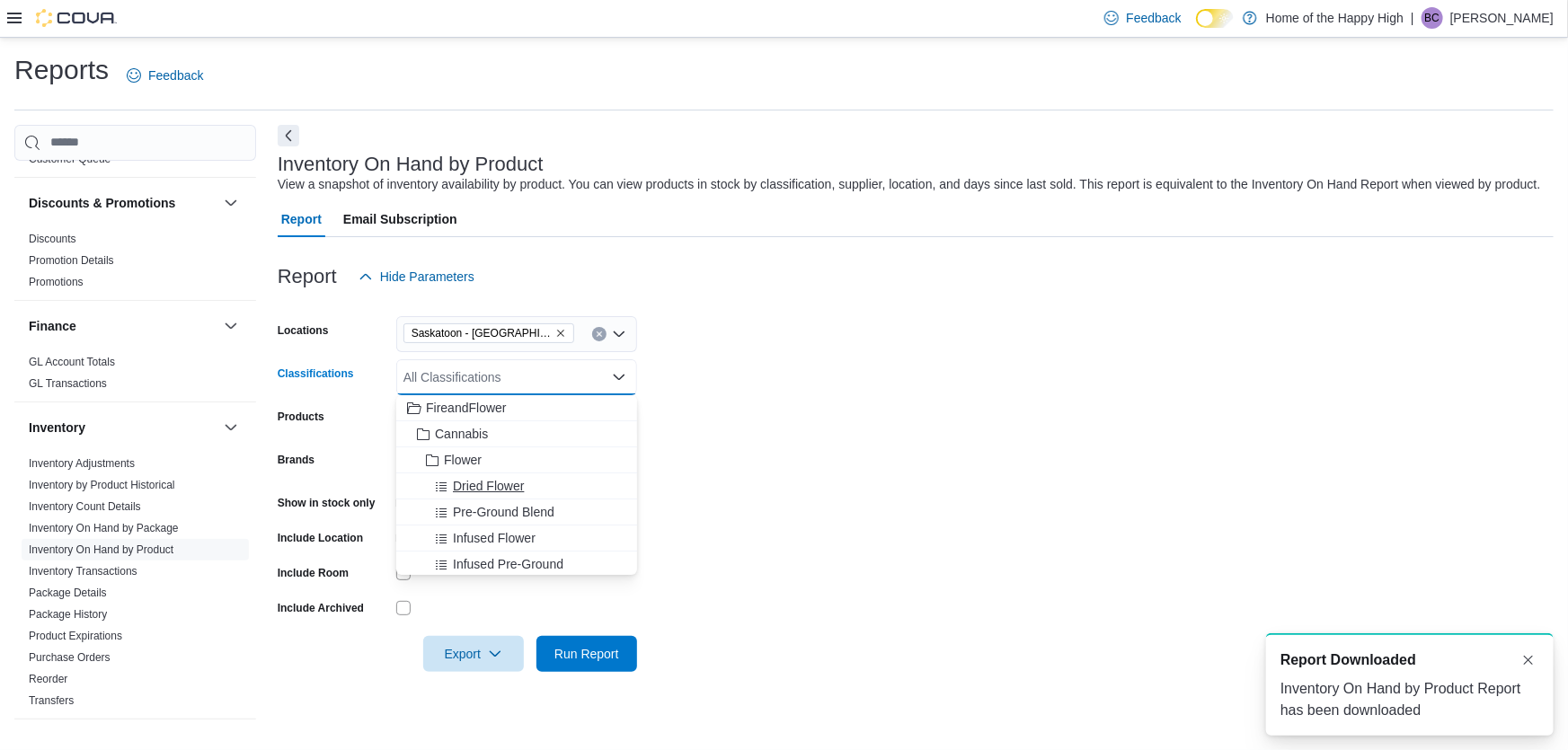
click at [475, 490] on span "Dried Flower" at bounding box center [488, 486] width 71 height 18
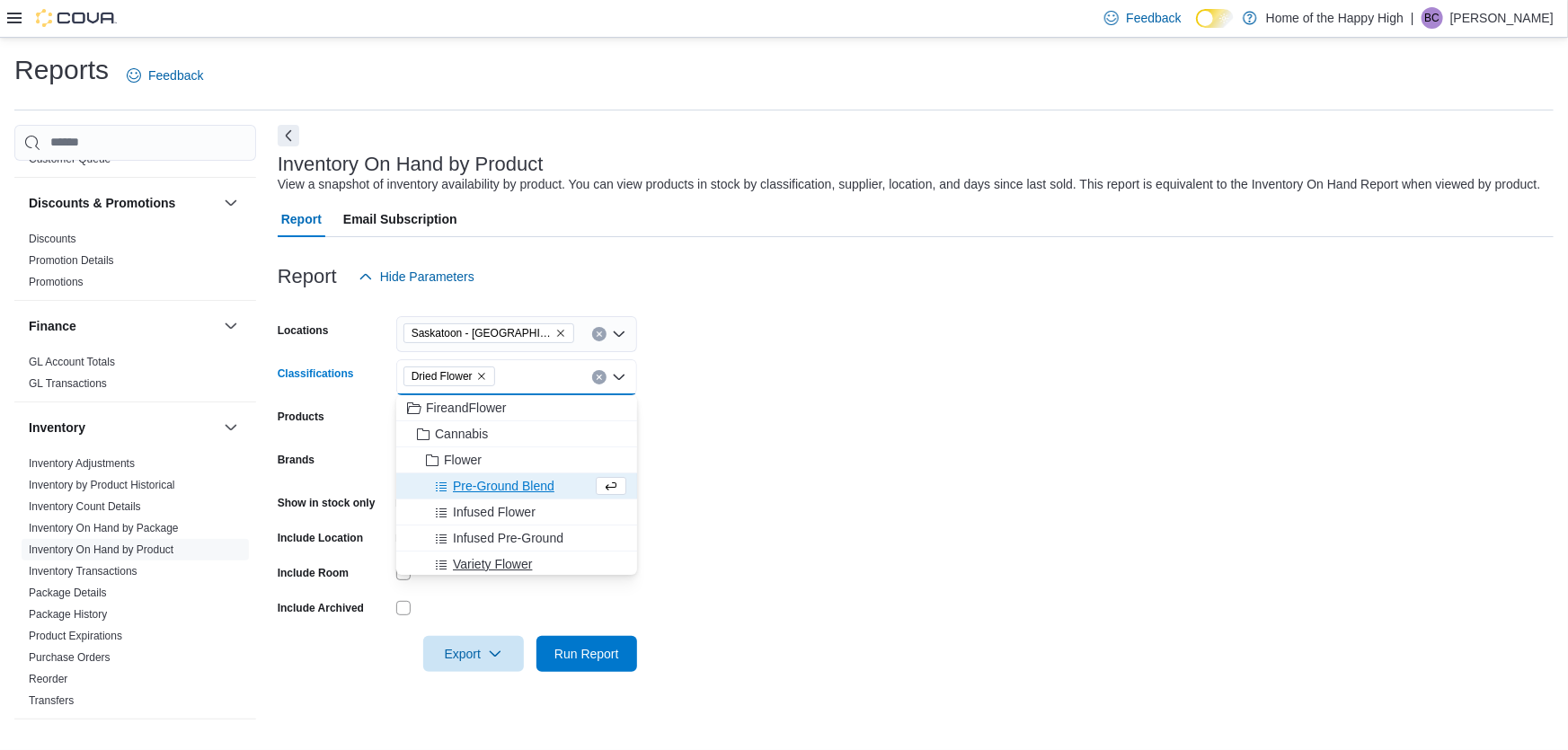
click at [503, 566] on span "Variety Flower" at bounding box center [492, 564] width 79 height 18
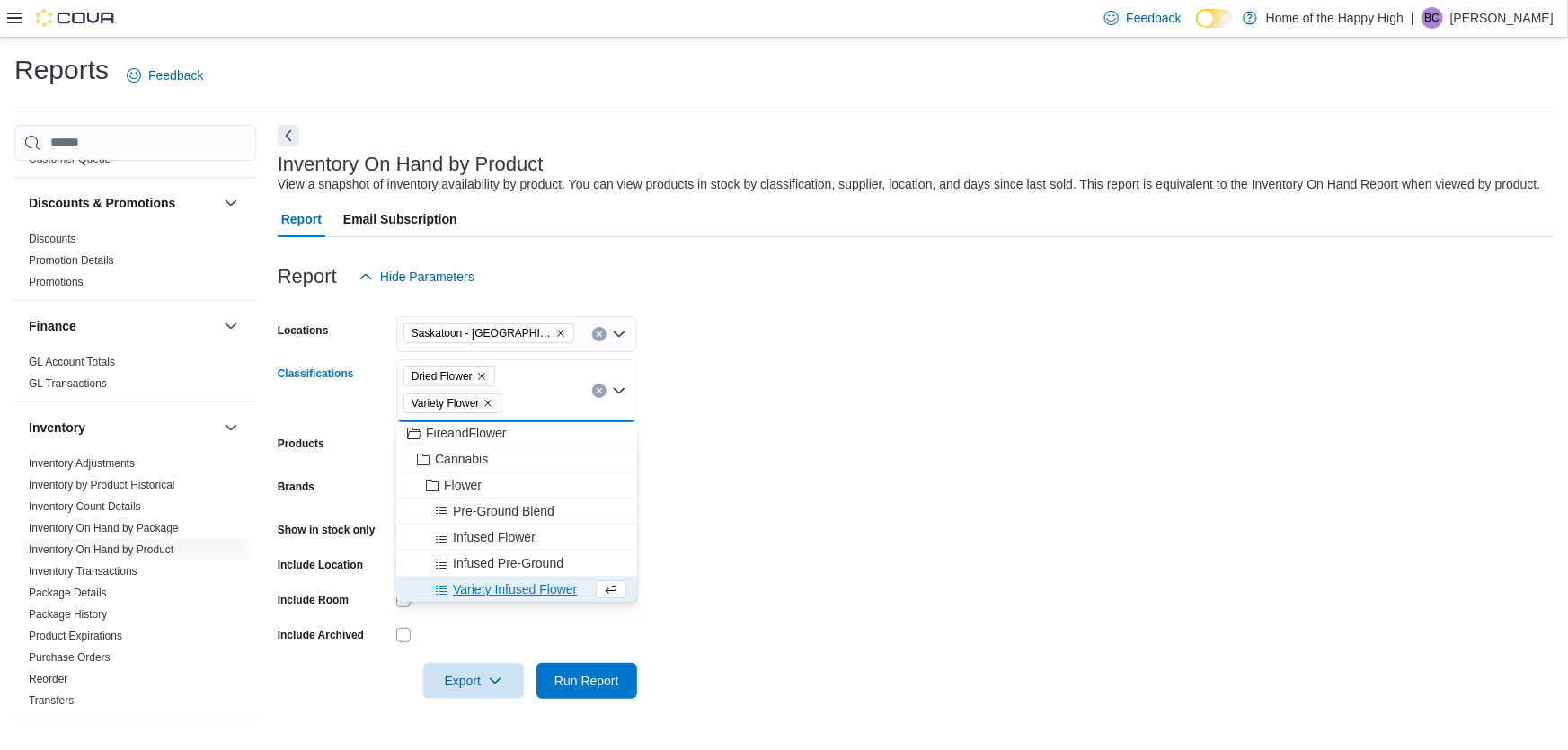
scroll to position [83, 0]
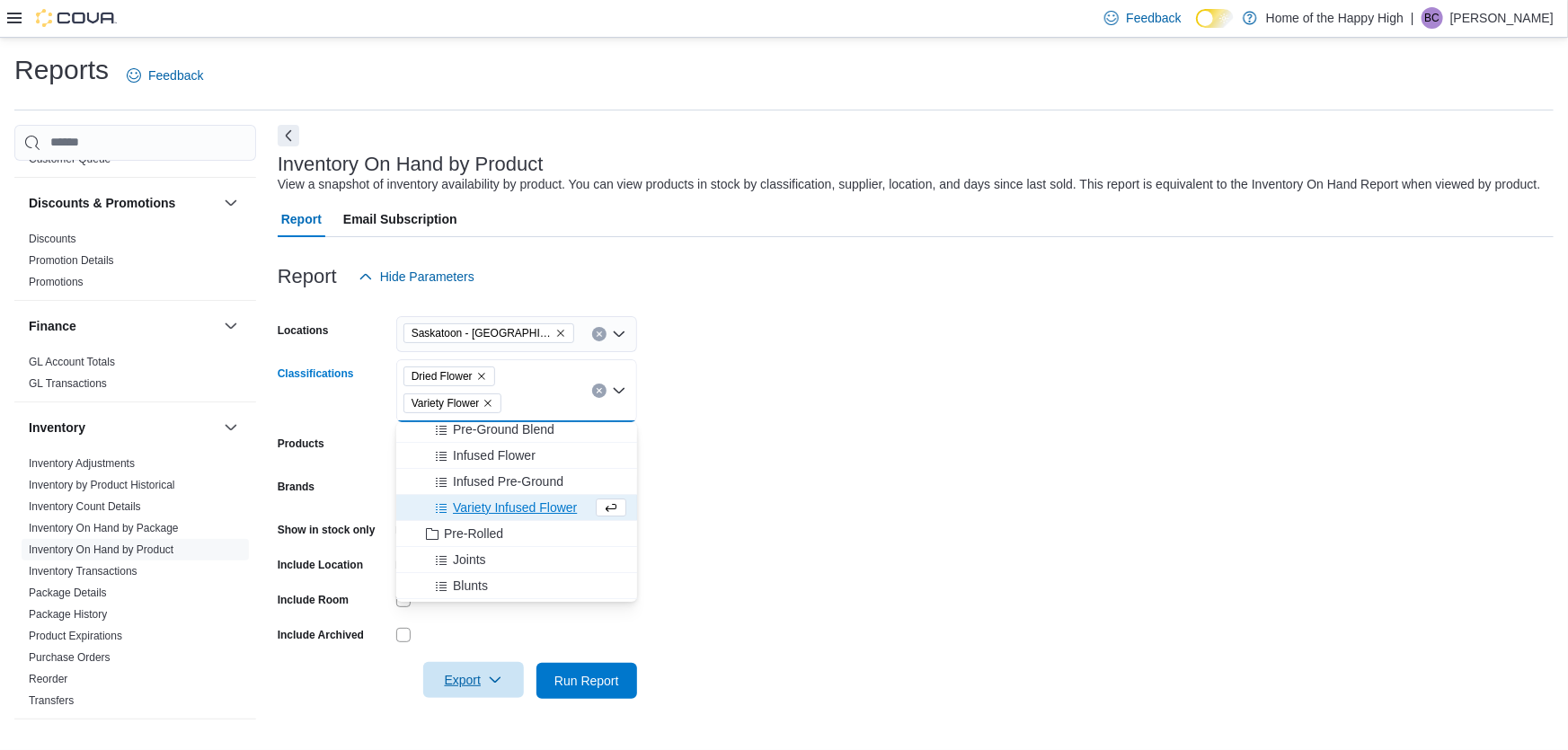
click at [499, 670] on span "Export" at bounding box center [473, 680] width 79 height 36
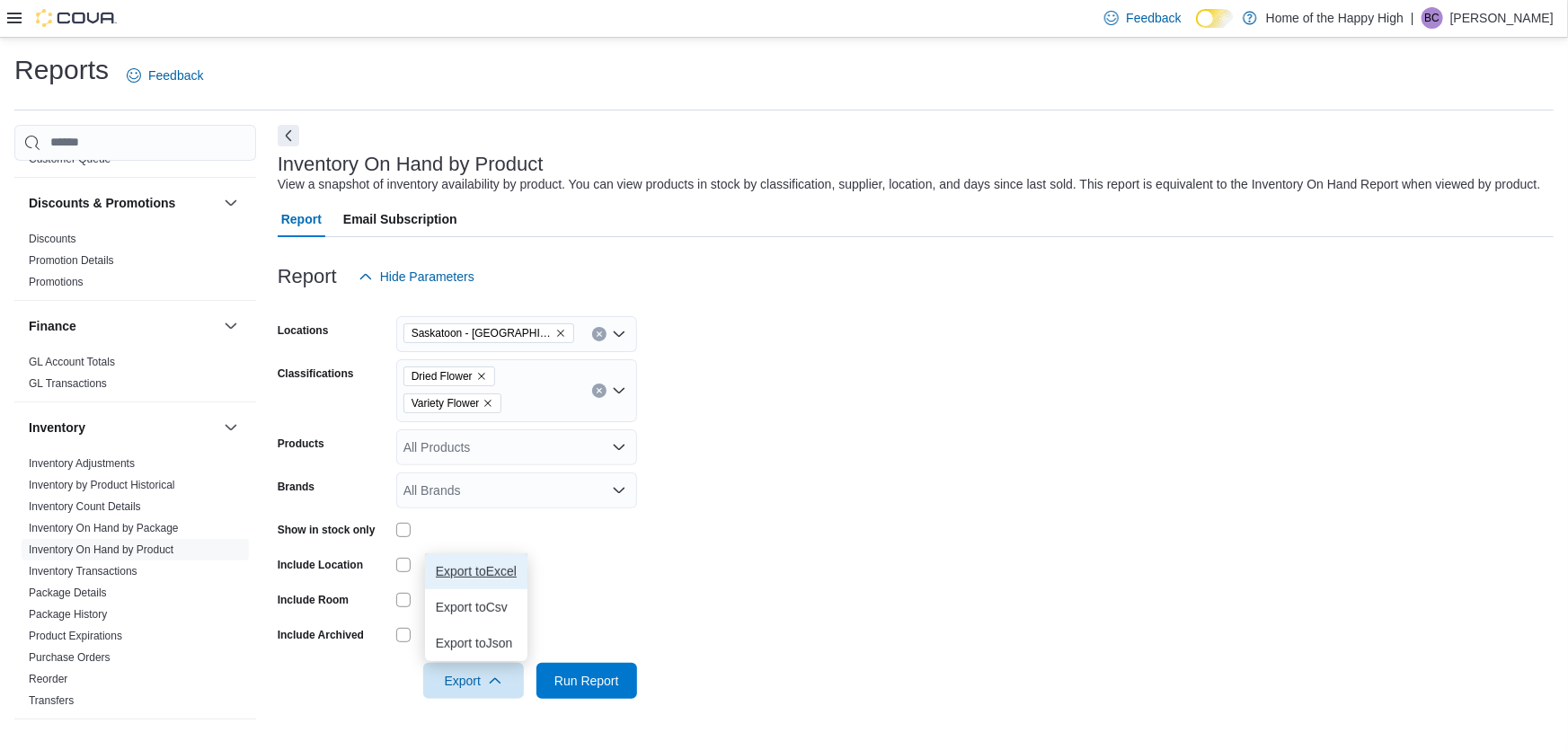
click at [504, 568] on span "Export to Excel" at bounding box center [475, 571] width 81 height 15
